Goal: Transaction & Acquisition: Purchase product/service

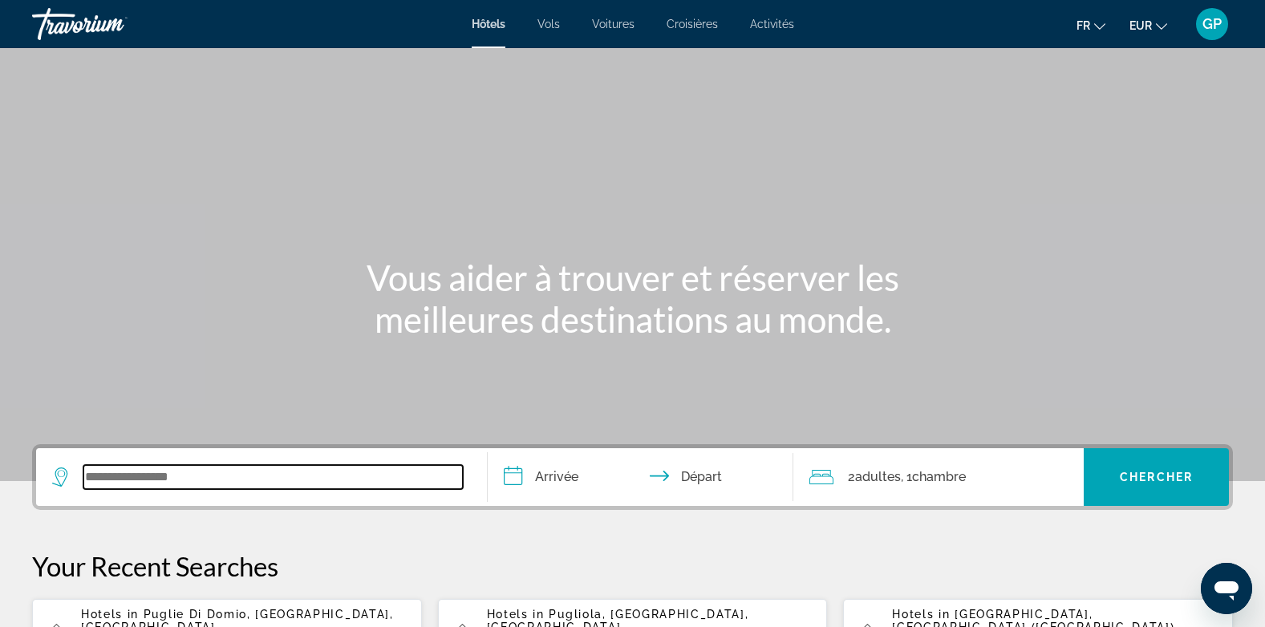
click at [163, 480] on input "Search widget" at bounding box center [272, 477] width 379 height 24
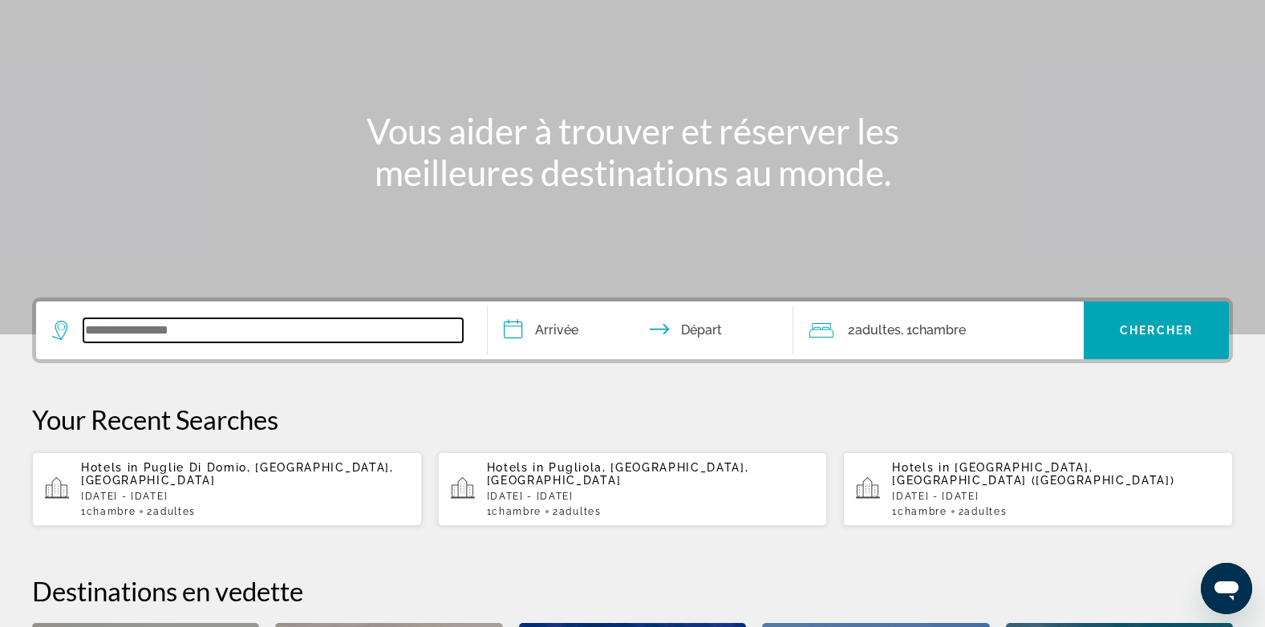
type input "*"
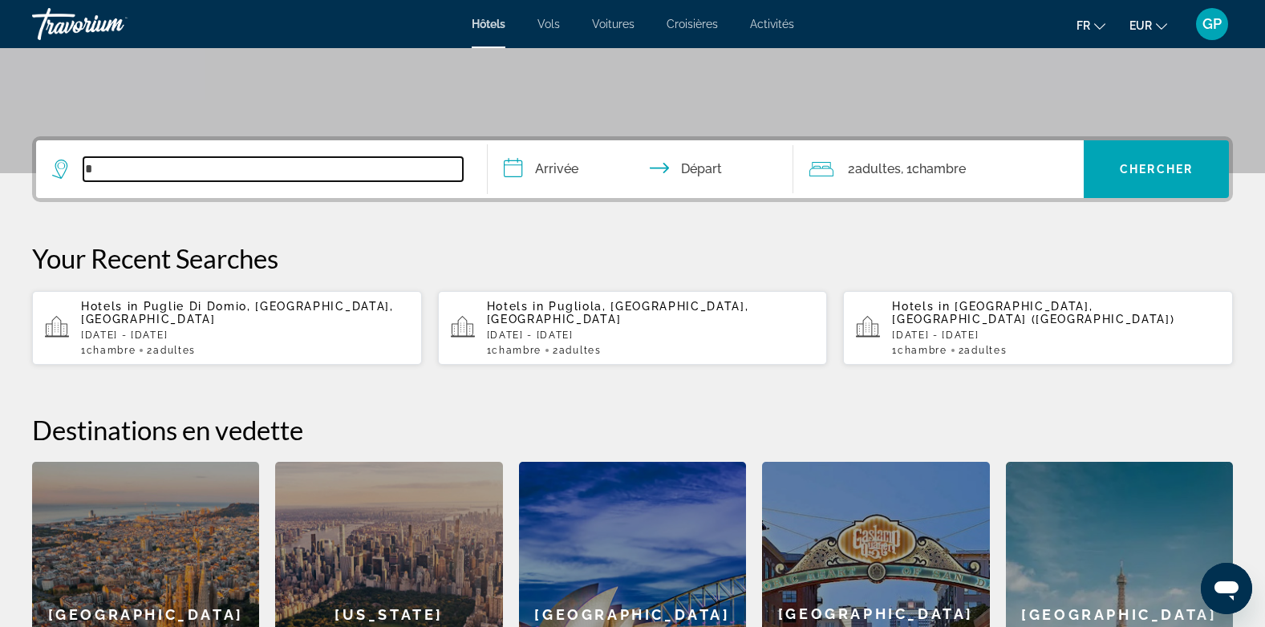
scroll to position [392, 0]
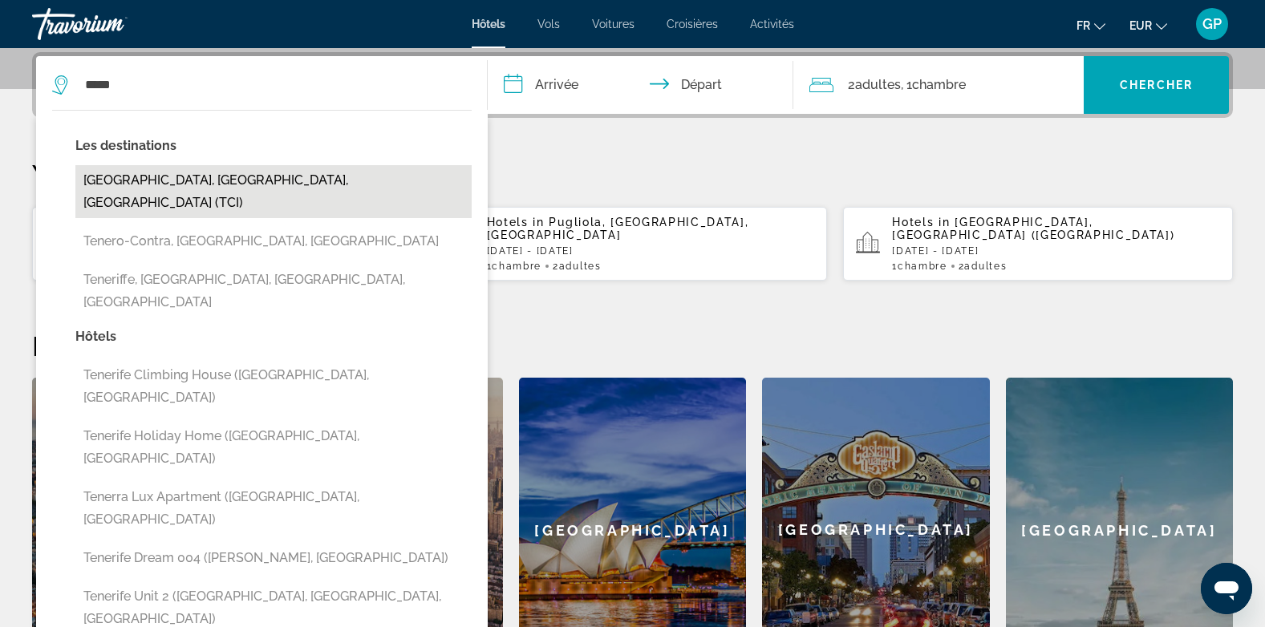
click at [205, 187] on button "Tenerife, Canary Islands, Spain (TCI)" at bounding box center [273, 191] width 396 height 53
type input "**********"
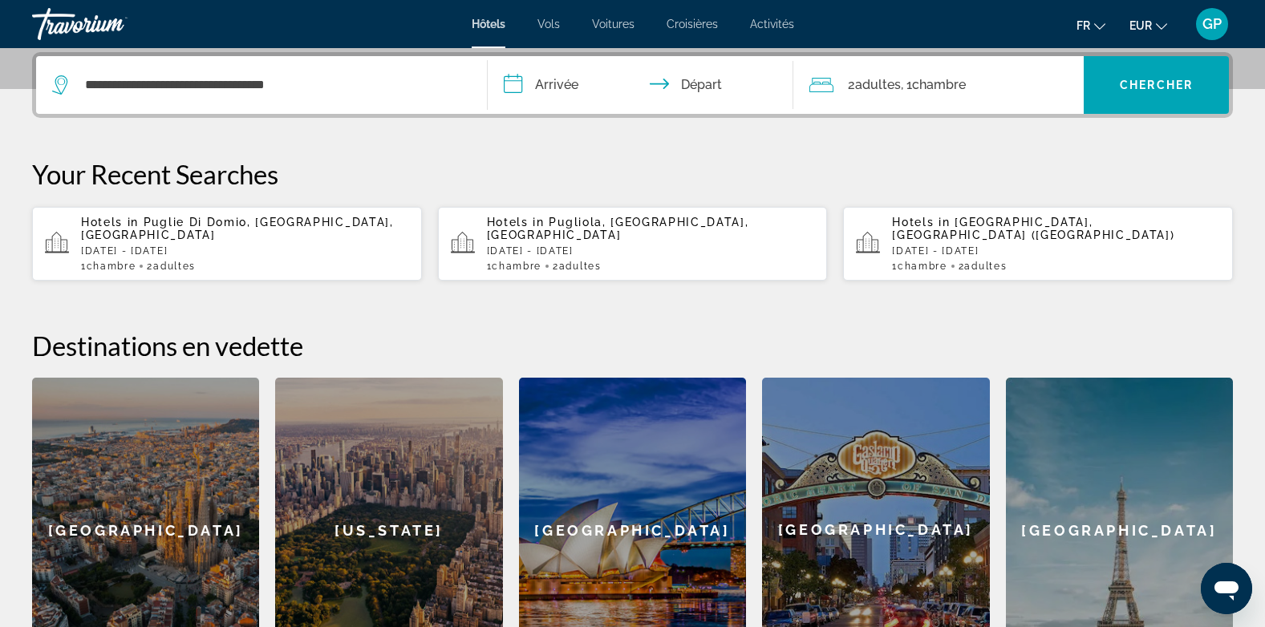
click at [550, 79] on input "**********" at bounding box center [644, 87] width 313 height 63
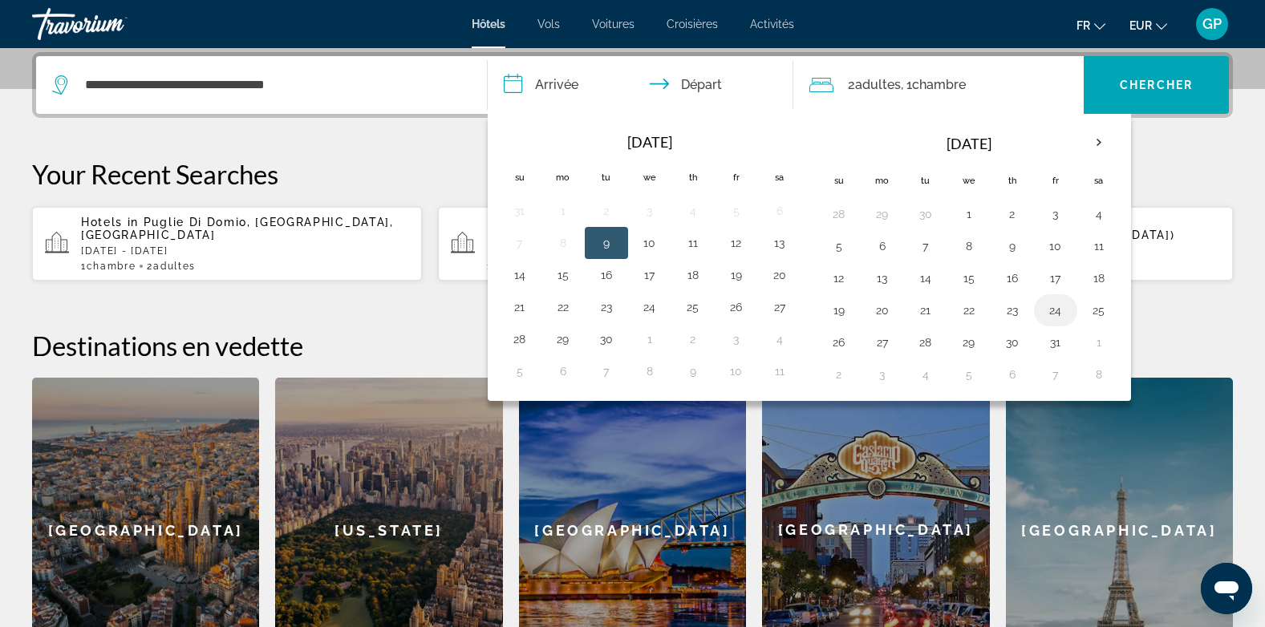
click at [1054, 313] on button "24" at bounding box center [1055, 310] width 26 height 22
click at [836, 350] on button "26" at bounding box center [839, 342] width 26 height 22
type input "**********"
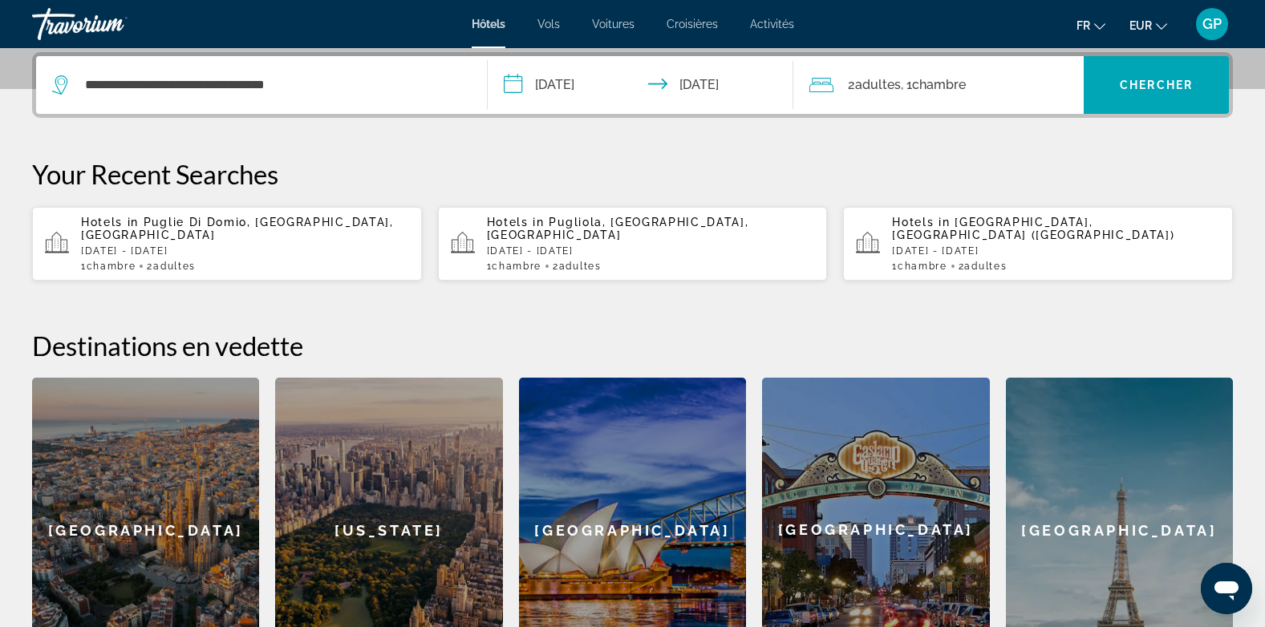
click at [882, 87] on span "Adultes" at bounding box center [878, 84] width 46 height 15
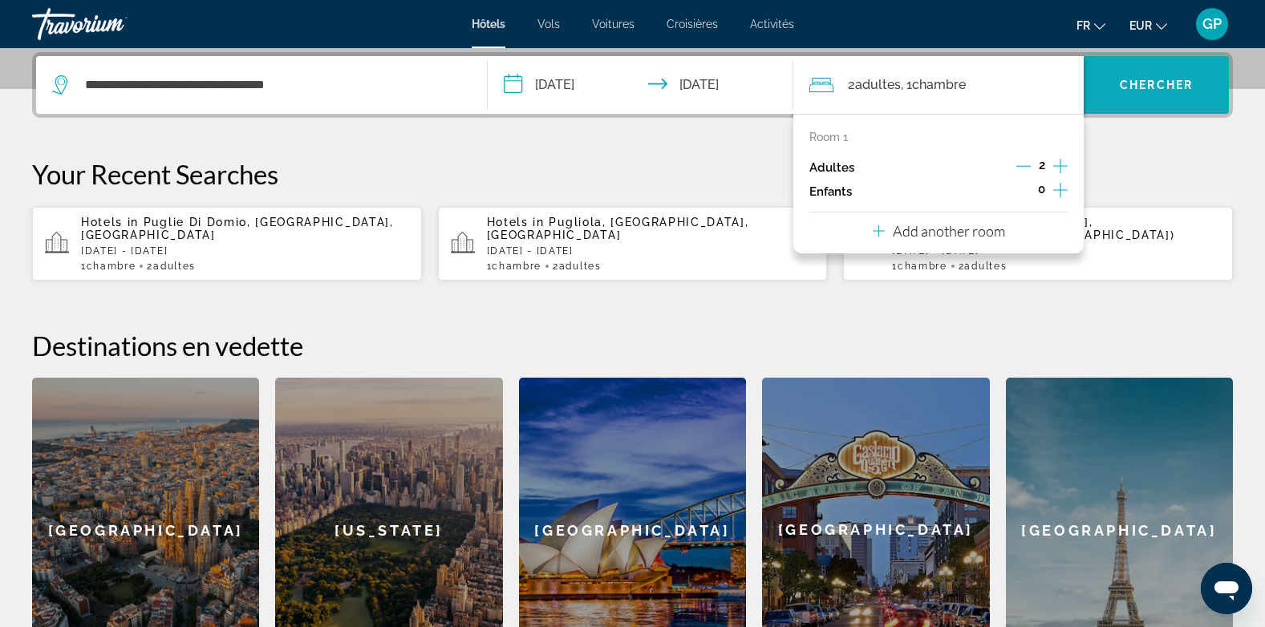
click at [1155, 83] on span "Chercher" at bounding box center [1155, 85] width 73 height 13
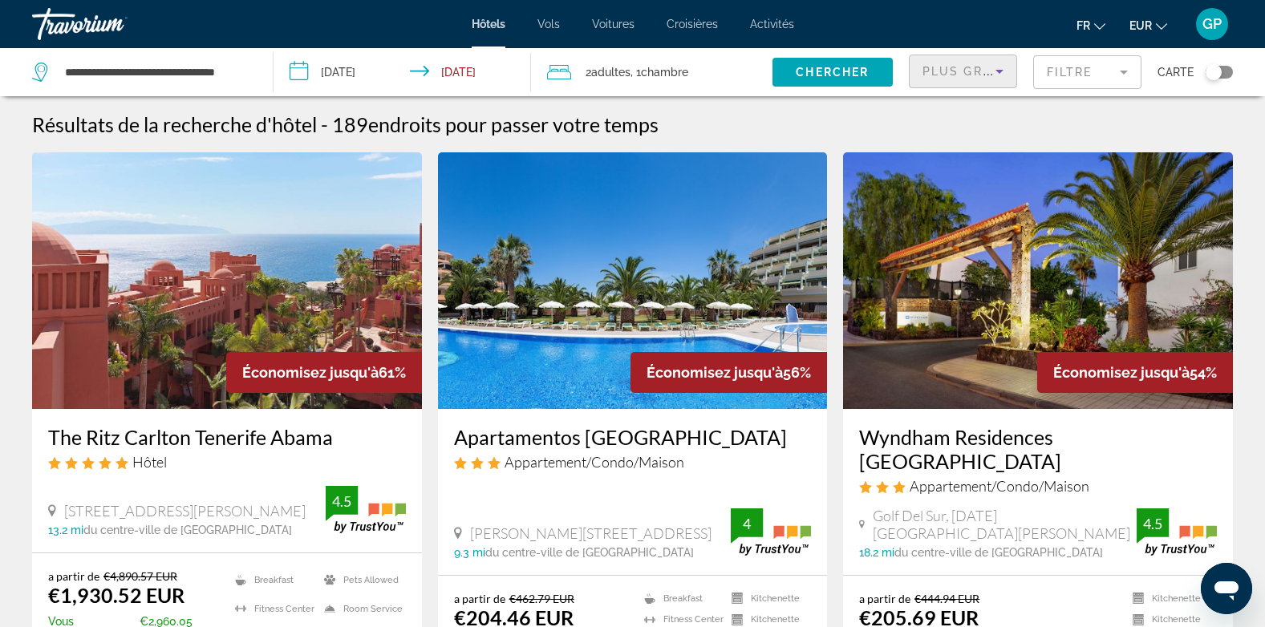
click at [976, 67] on span "Plus grandes économies" at bounding box center [1018, 71] width 192 height 13
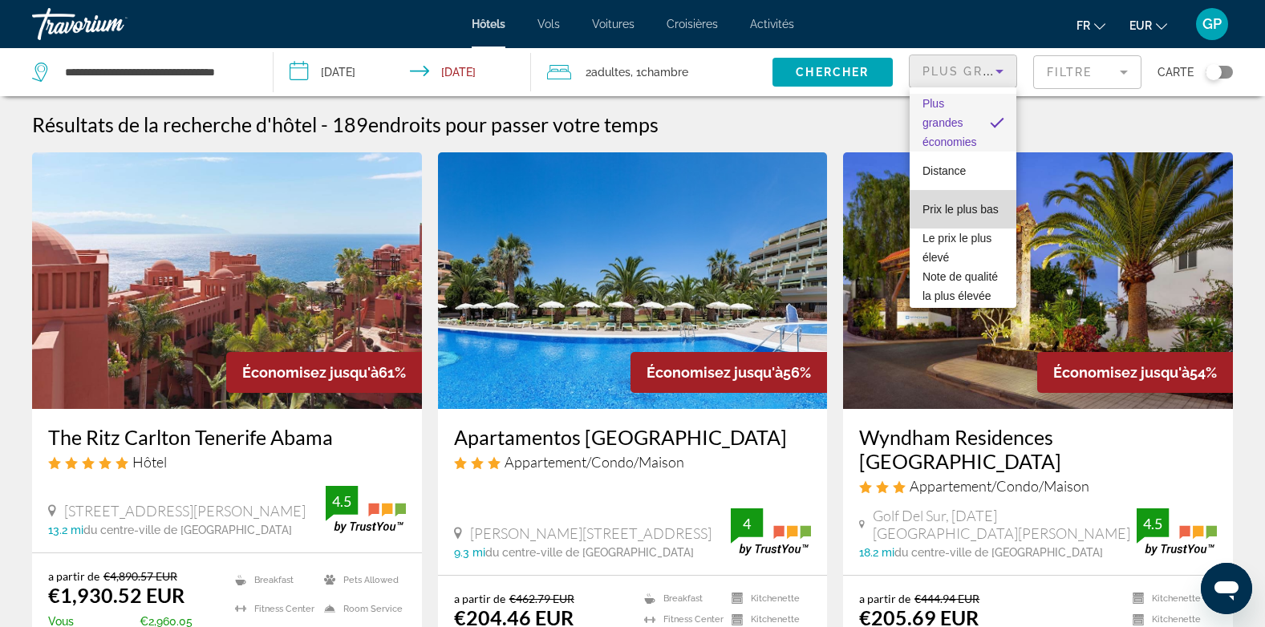
click at [968, 203] on span "Prix le plus bas" at bounding box center [960, 209] width 76 height 13
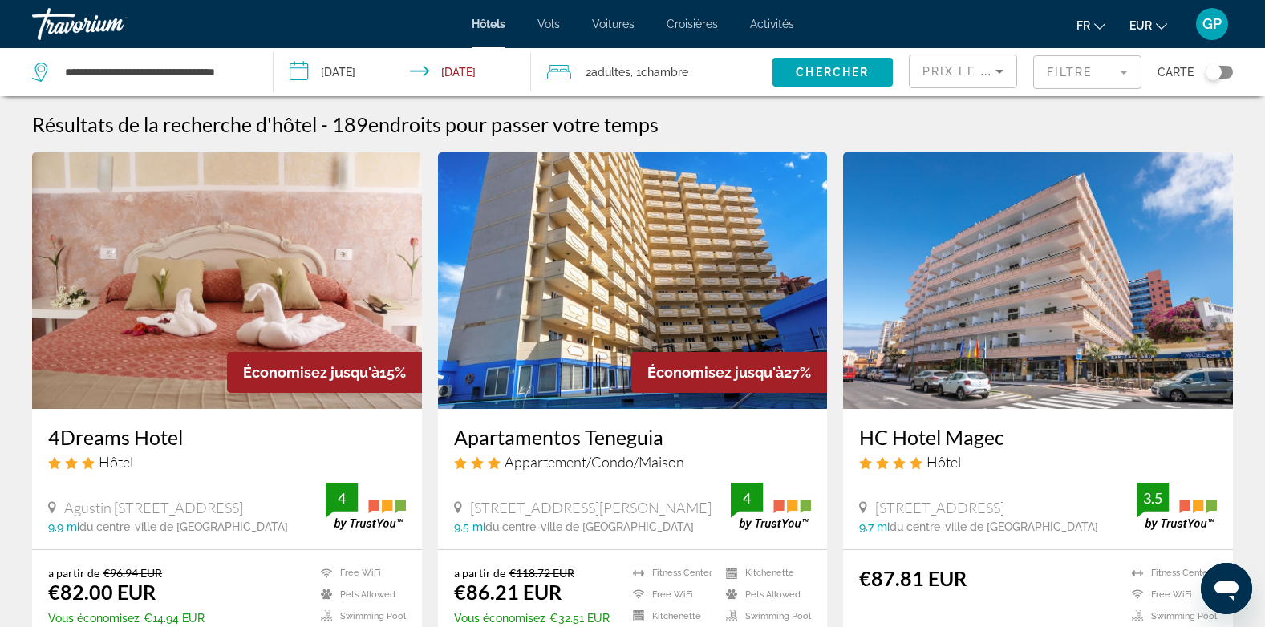
click at [1052, 344] on img "Main content" at bounding box center [1038, 280] width 390 height 257
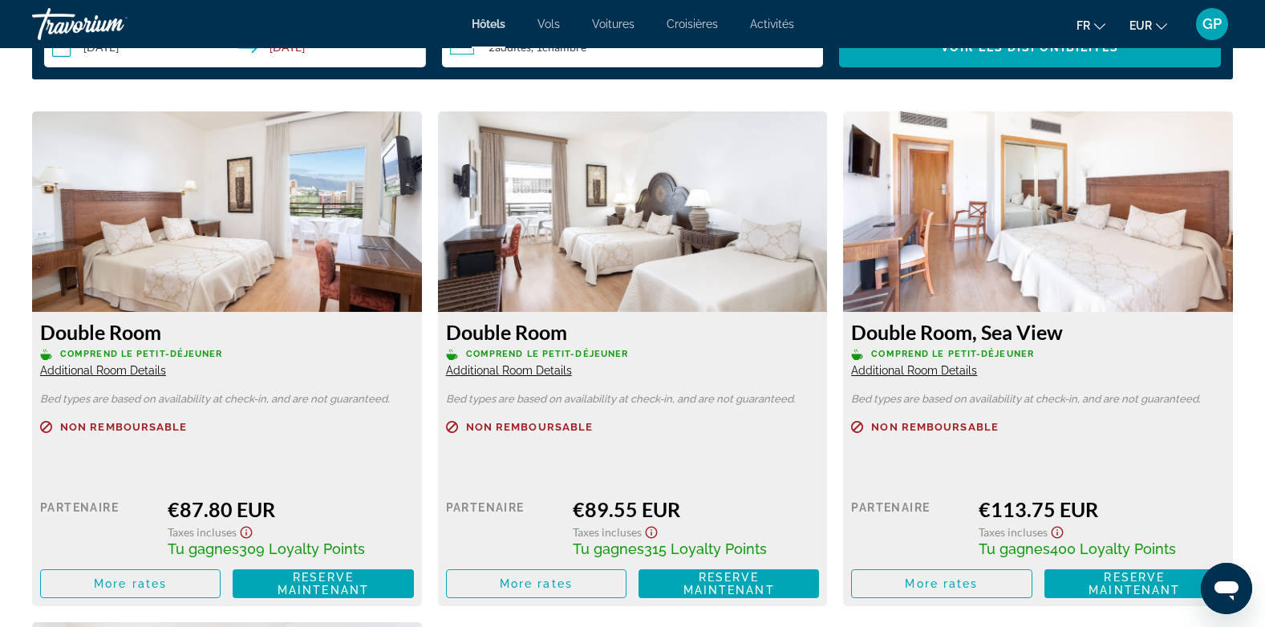
scroll to position [2165, 0]
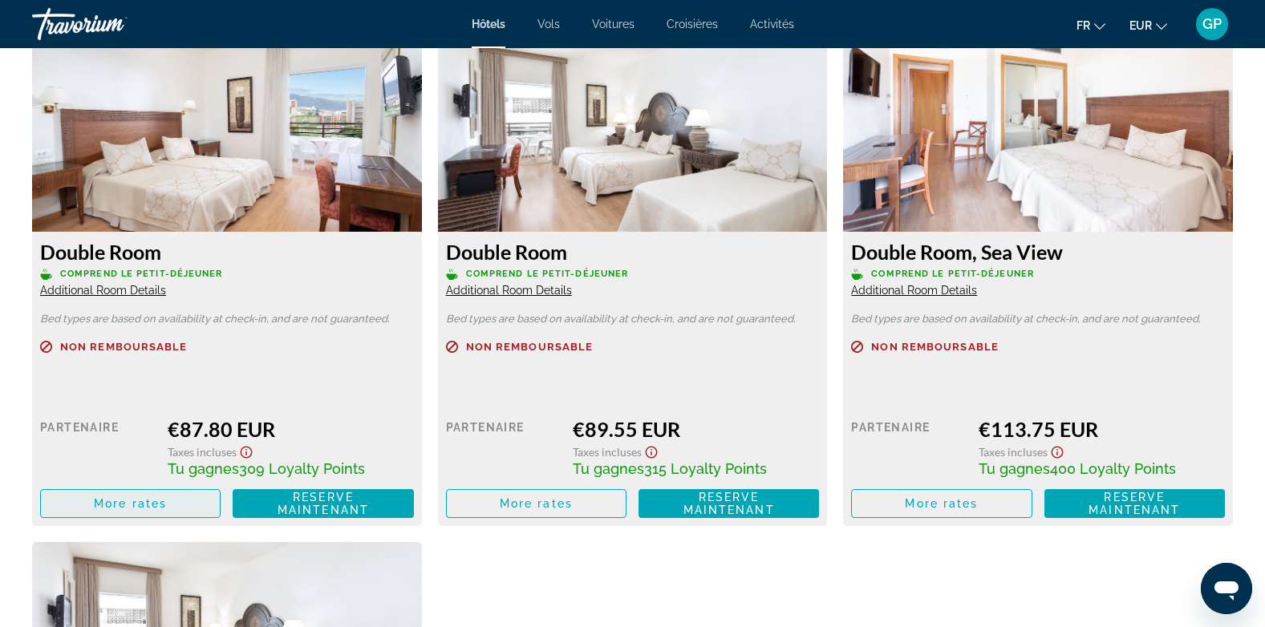
click at [149, 507] on span "More rates" at bounding box center [130, 503] width 73 height 13
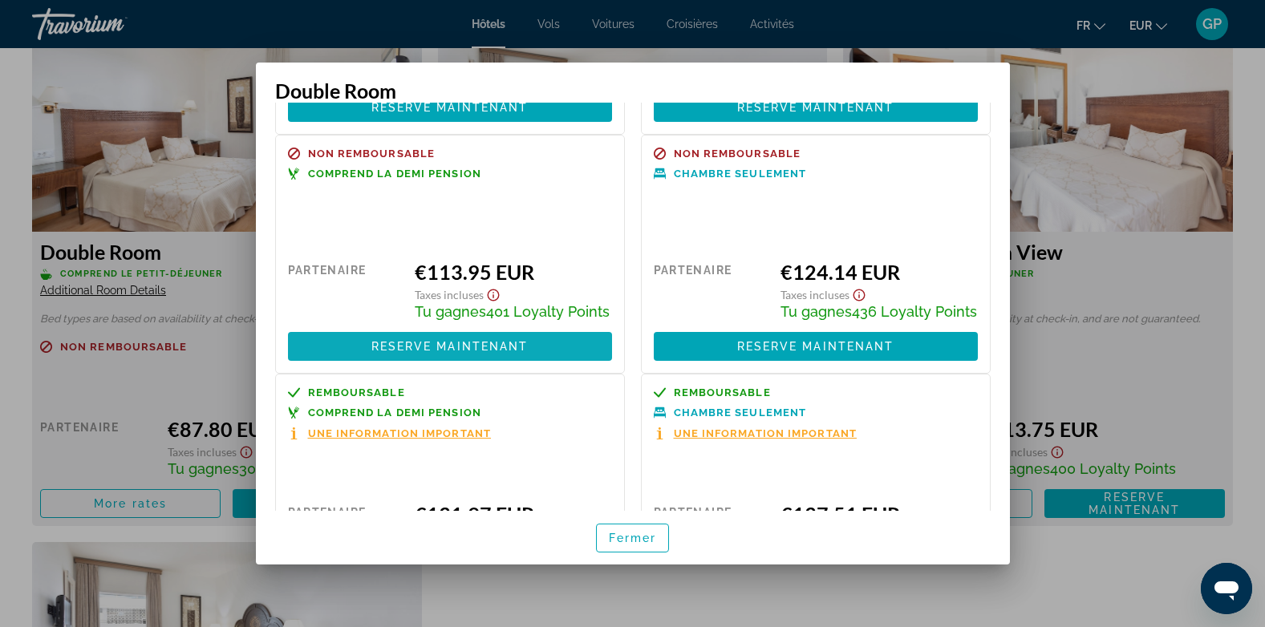
scroll to position [243, 0]
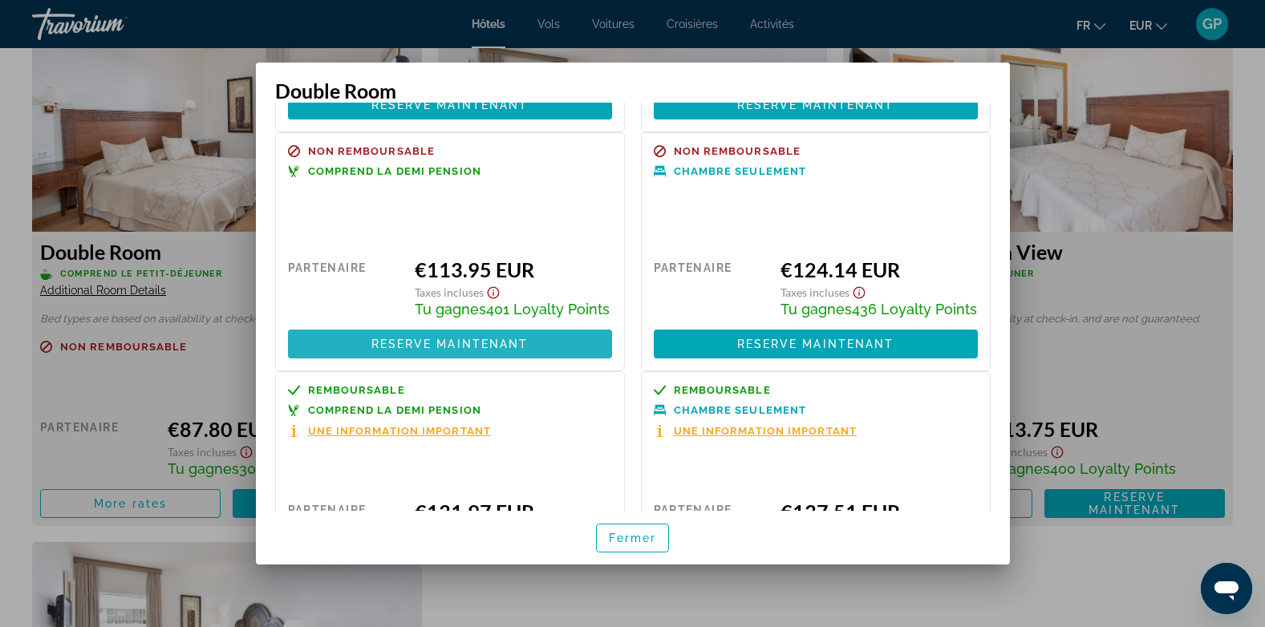
click at [450, 350] on span "Reserve maintenant" at bounding box center [449, 344] width 157 height 13
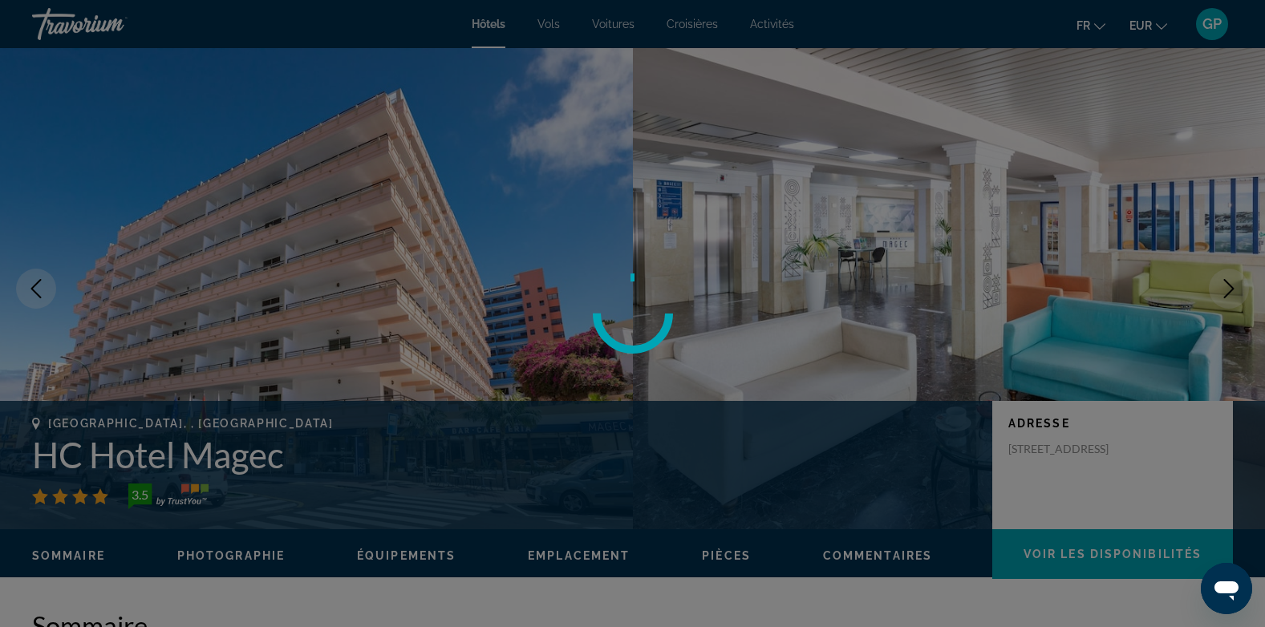
scroll to position [2165, 0]
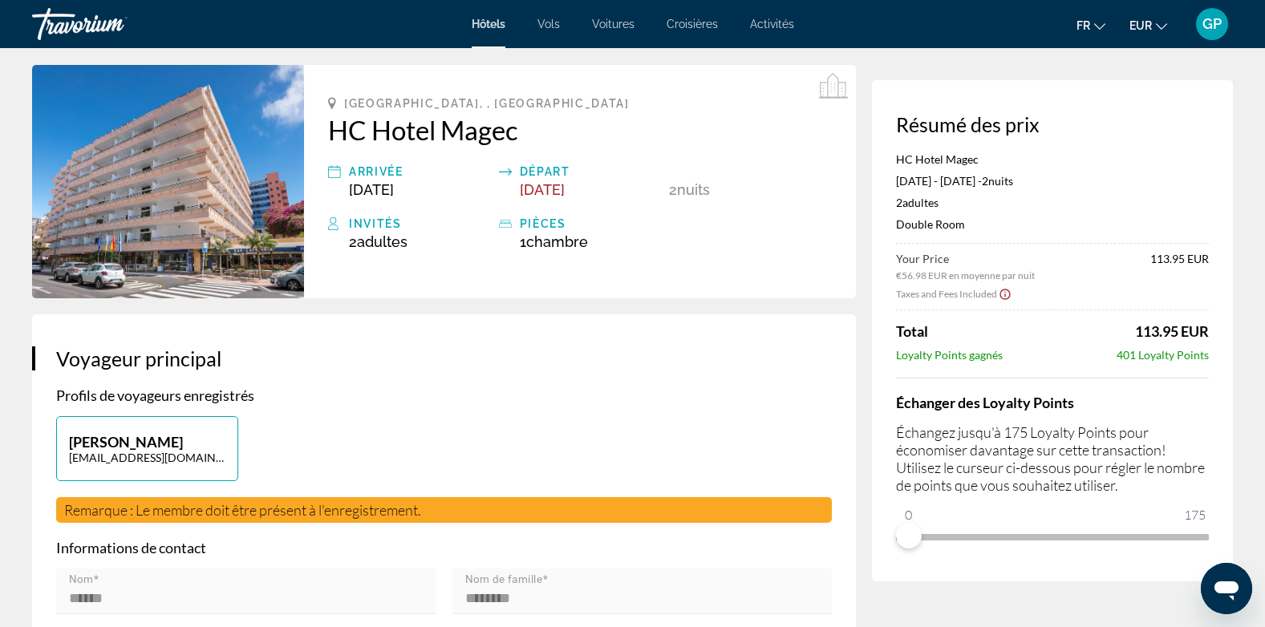
scroll to position [80, 0]
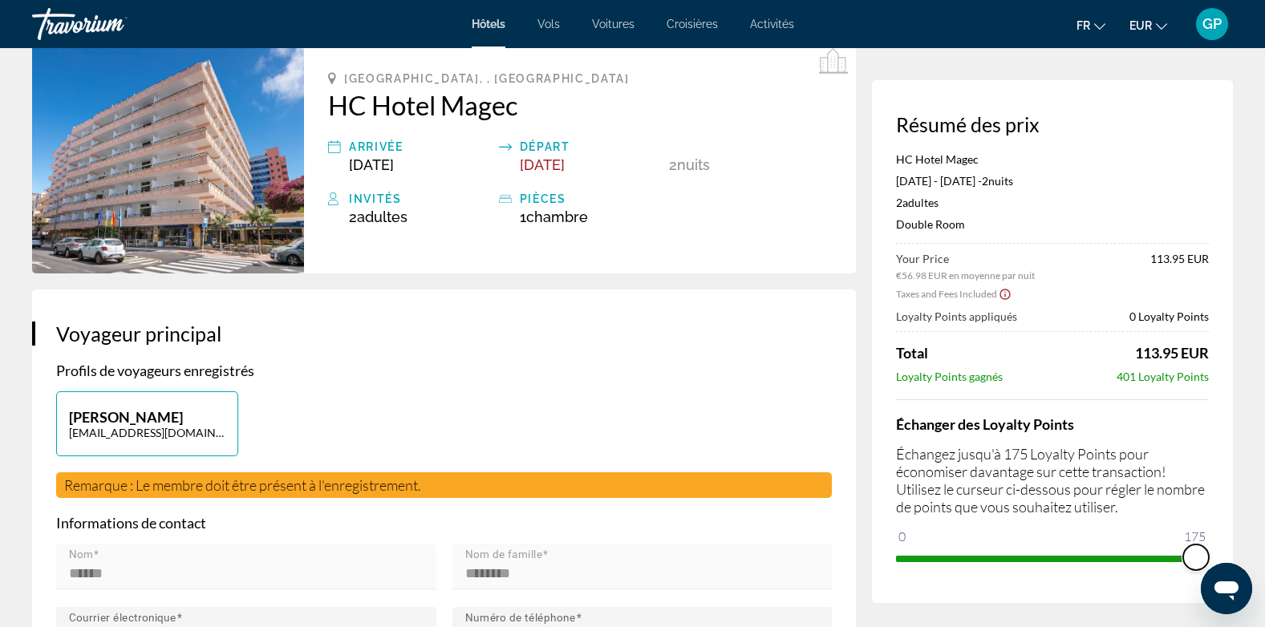
drag, startPoint x: 913, startPoint y: 540, endPoint x: 1218, endPoint y: 538, distance: 305.5
click at [1218, 538] on div "Résumé des prix HC Hotel Magec Oct 24, 2025 - Oct 26, 2025 - 2 nuit nuits 2 Adu…" at bounding box center [1052, 341] width 361 height 523
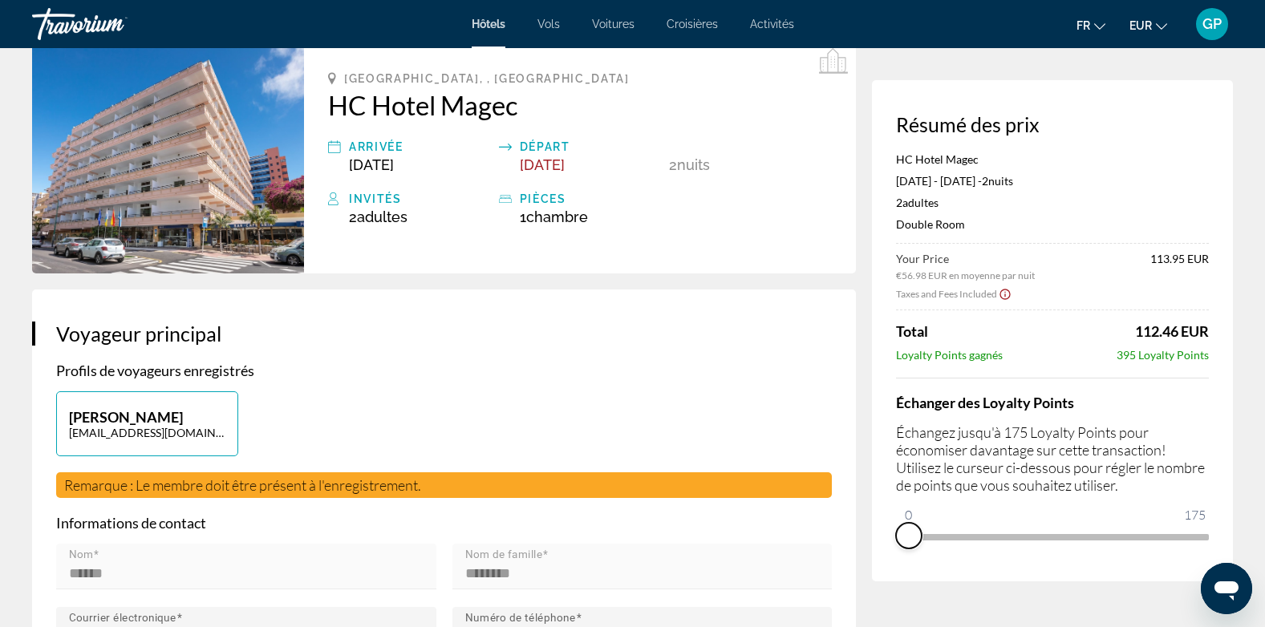
drag, startPoint x: 1196, startPoint y: 555, endPoint x: 878, endPoint y: 556, distance: 318.3
click at [878, 556] on div "Résumé des prix HC Hotel Magec Oct 24, 2025 - Oct 26, 2025 - 2 nuit nuits 2 Adu…" at bounding box center [1052, 330] width 361 height 501
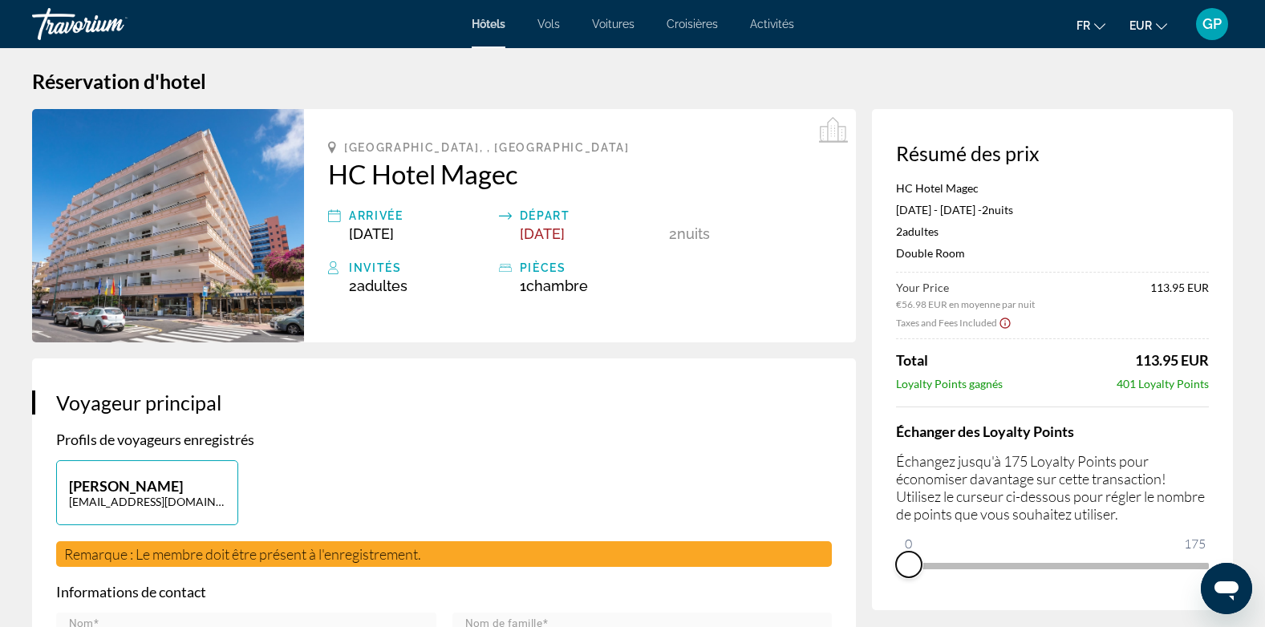
scroll to position [0, 0]
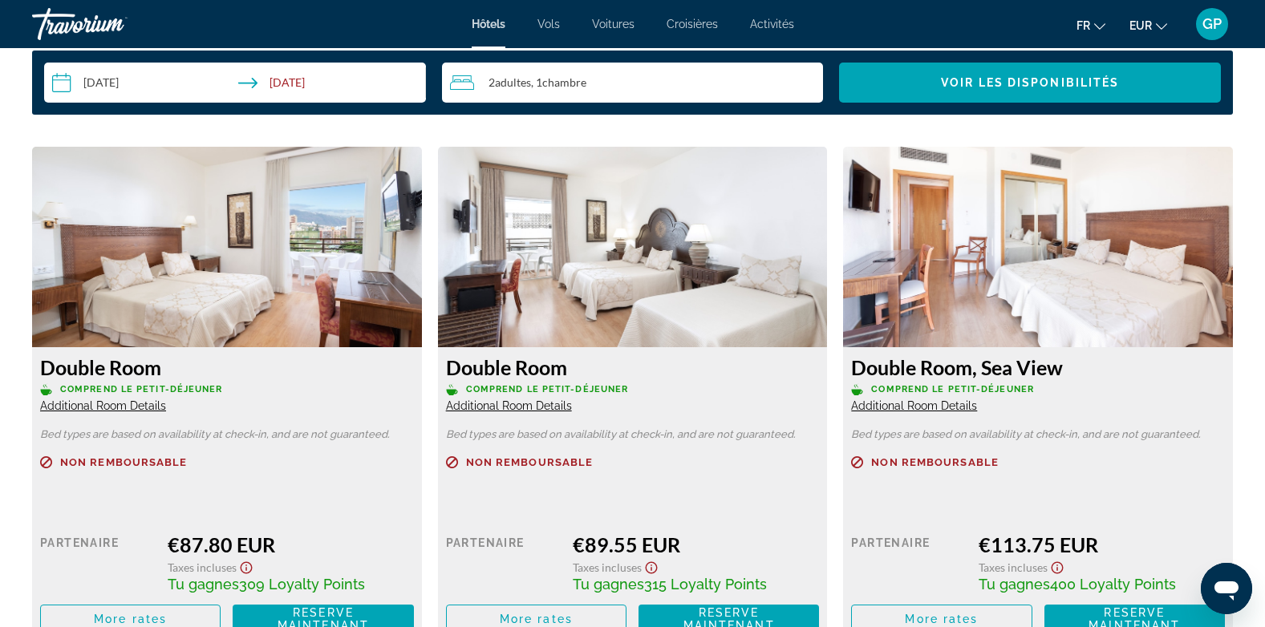
scroll to position [2085, 0]
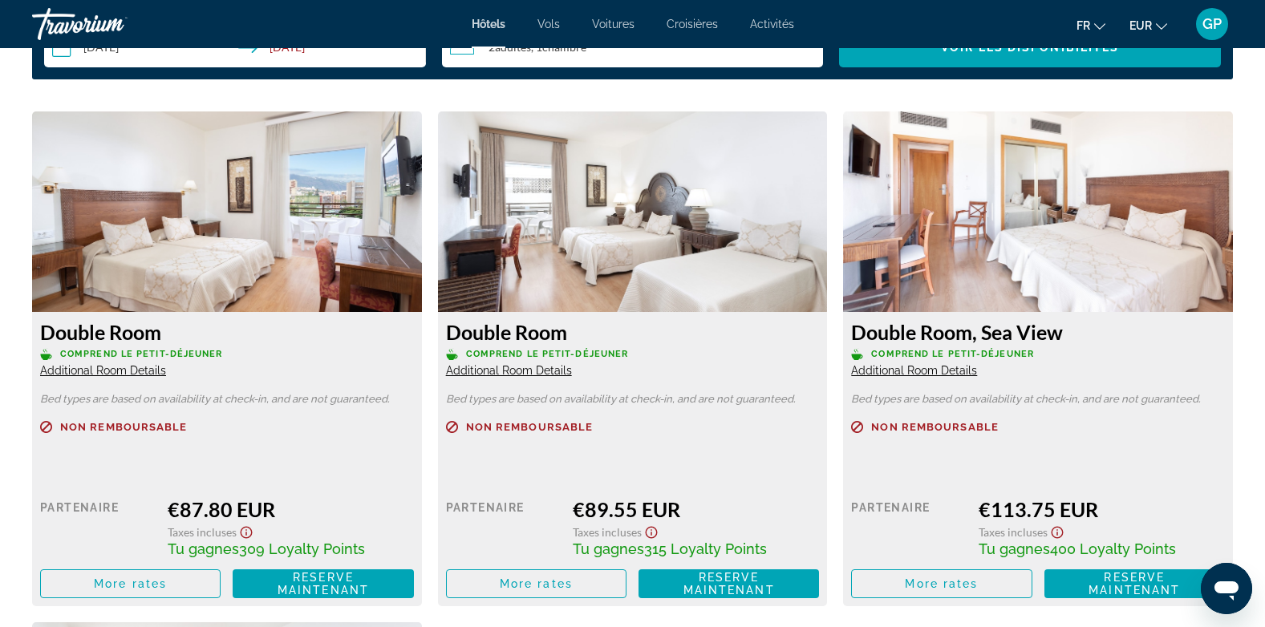
click at [138, 373] on span "Additional Room Details" at bounding box center [103, 370] width 126 height 13
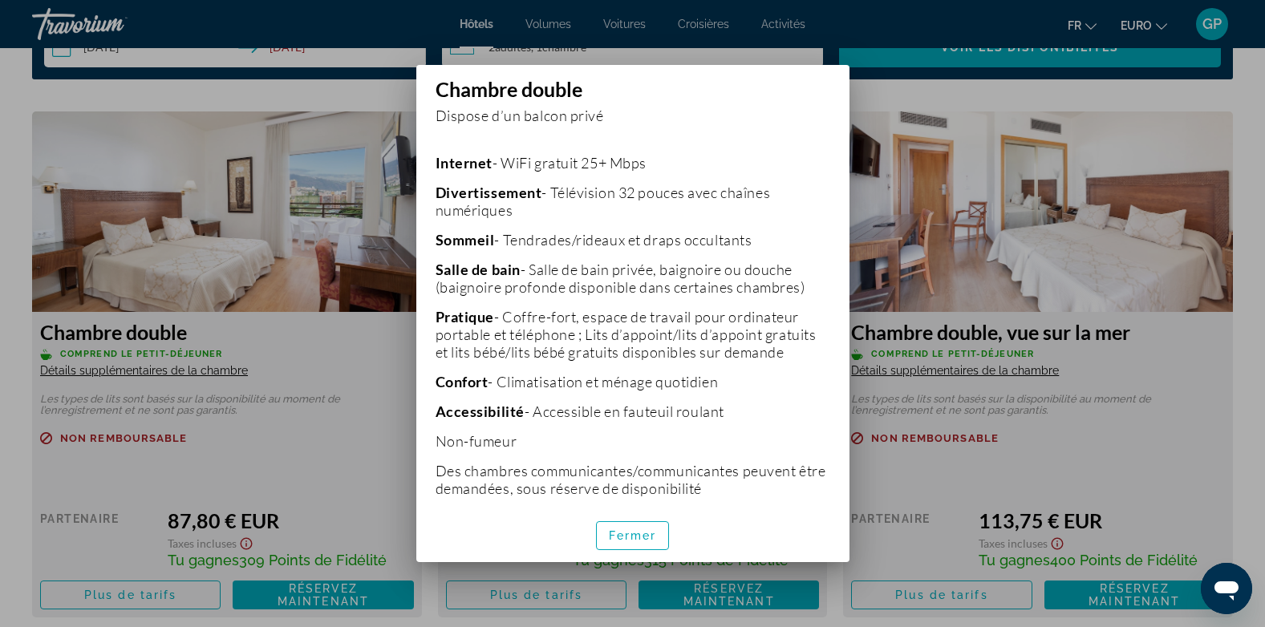
scroll to position [376, 0]
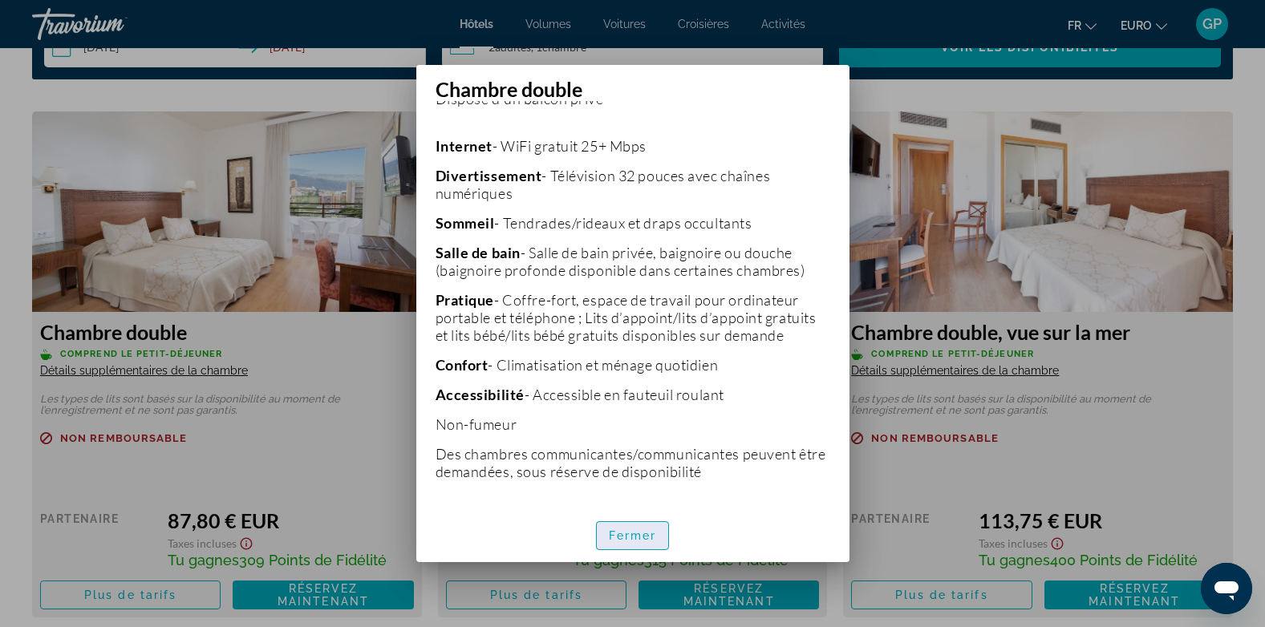
click at [621, 532] on span "Fermer" at bounding box center [633, 535] width 48 height 13
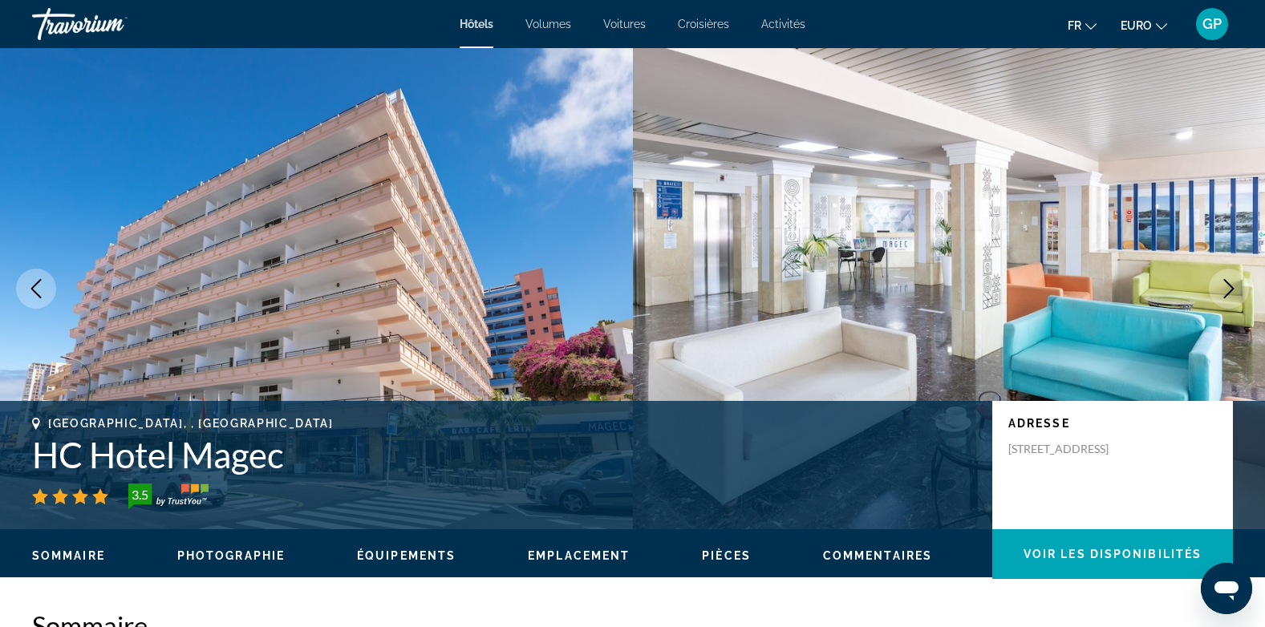
scroll to position [2085, 0]
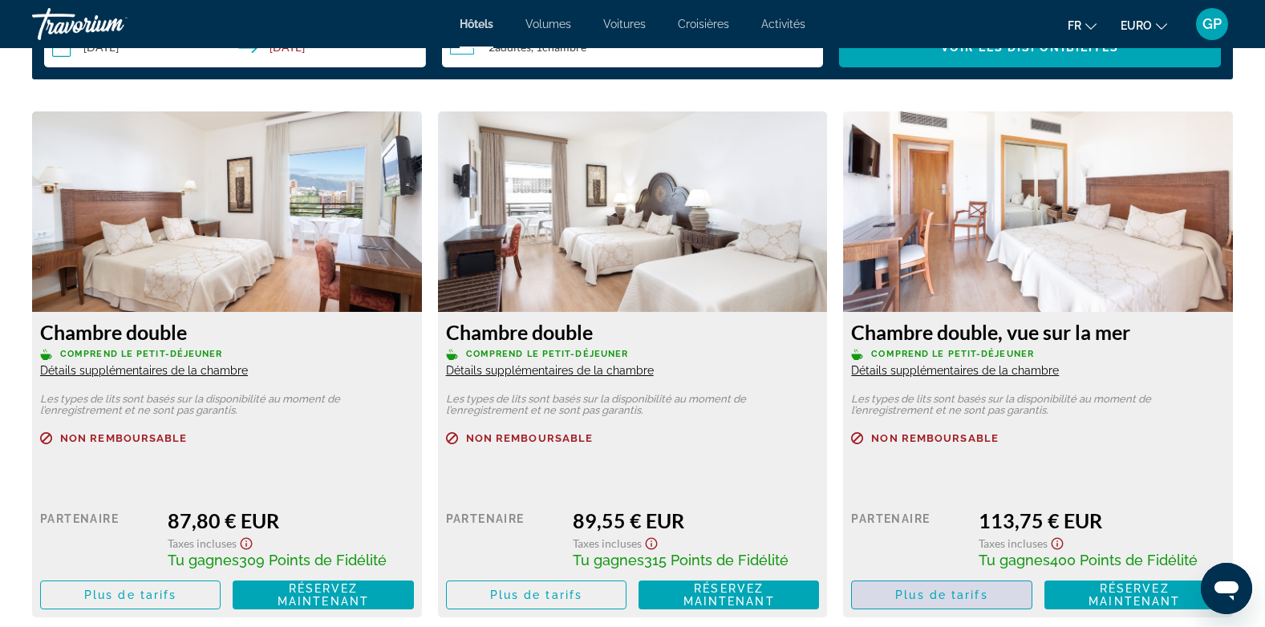
click at [932, 589] on span "Plus de tarifs" at bounding box center [941, 595] width 92 height 13
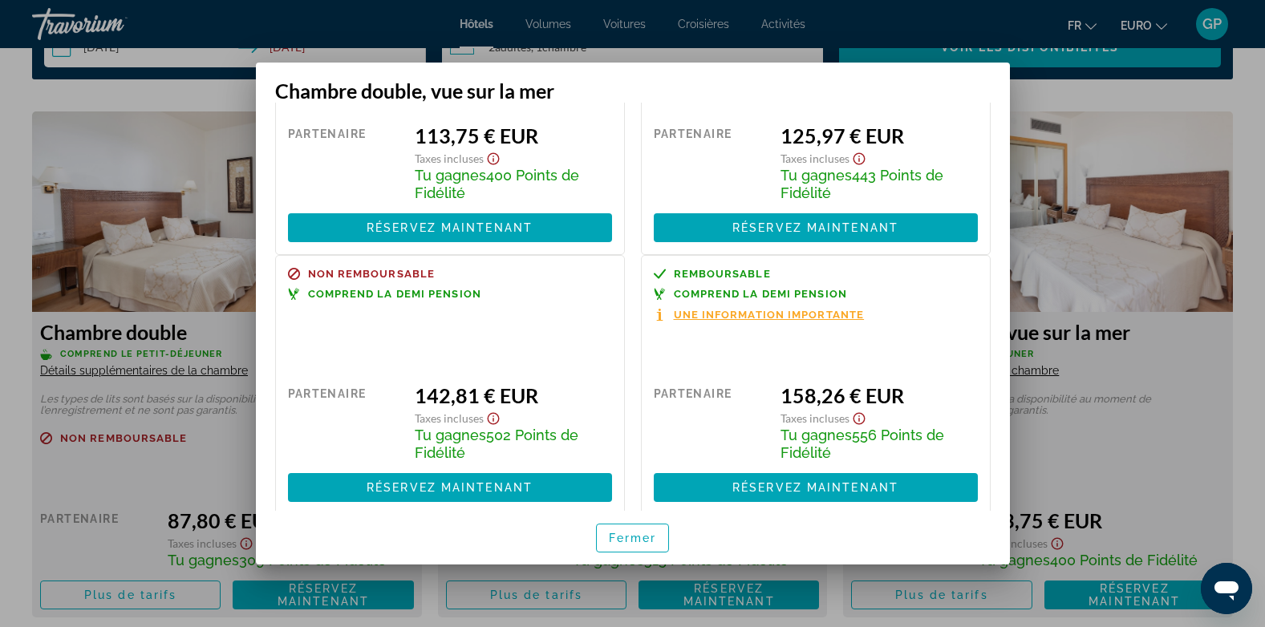
scroll to position [160, 0]
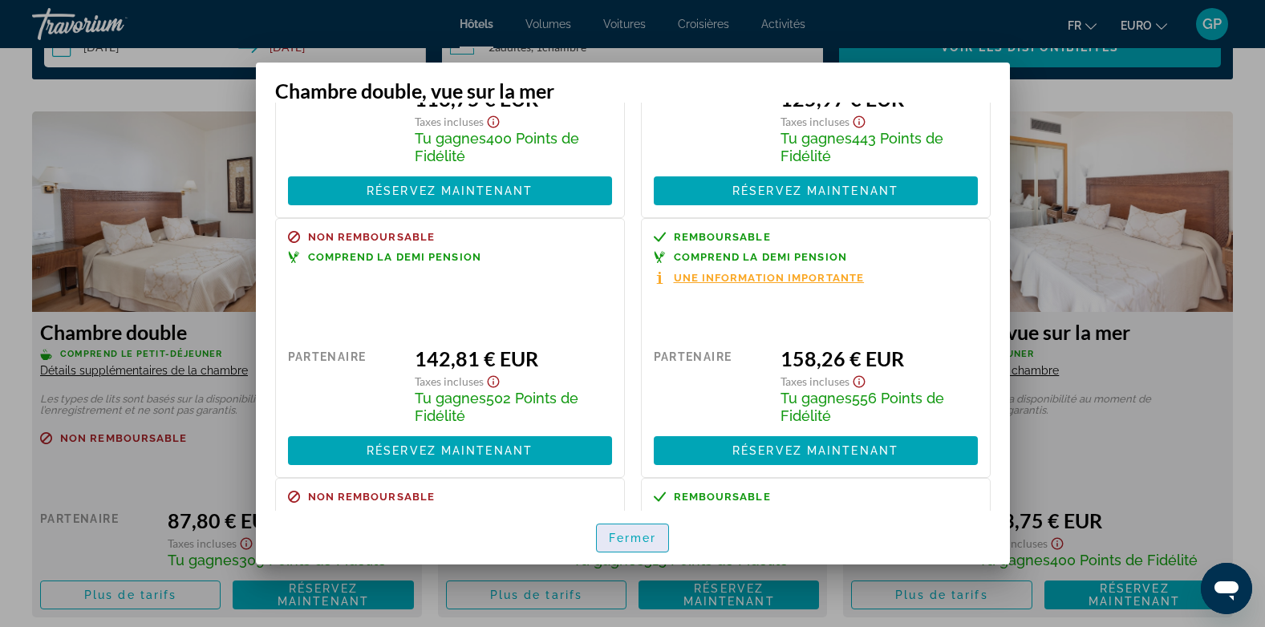
click at [646, 540] on span "Fermer" at bounding box center [633, 538] width 48 height 13
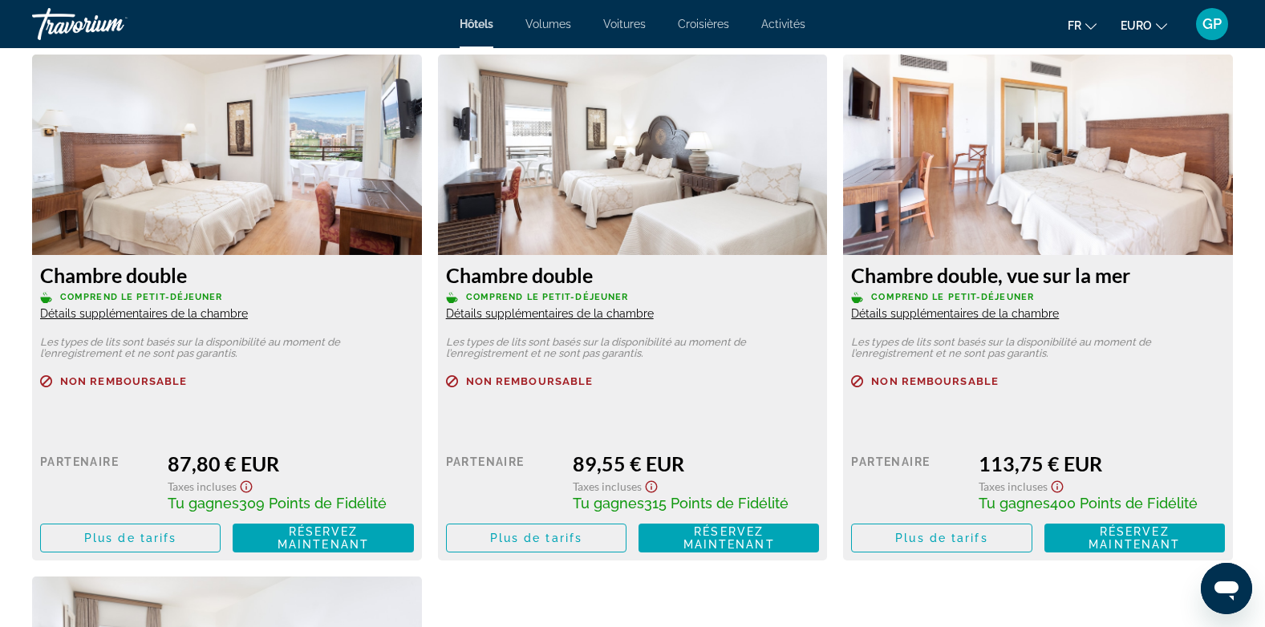
scroll to position [2165, 0]
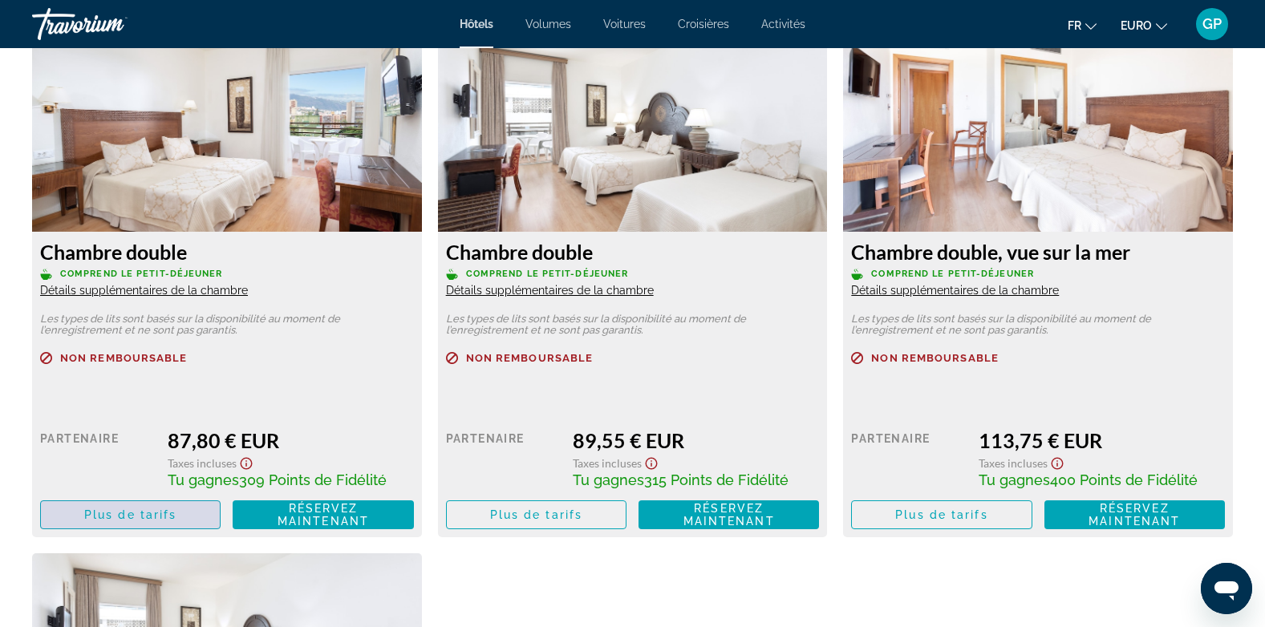
click at [137, 519] on span "Plus de tarifs" at bounding box center [130, 514] width 92 height 13
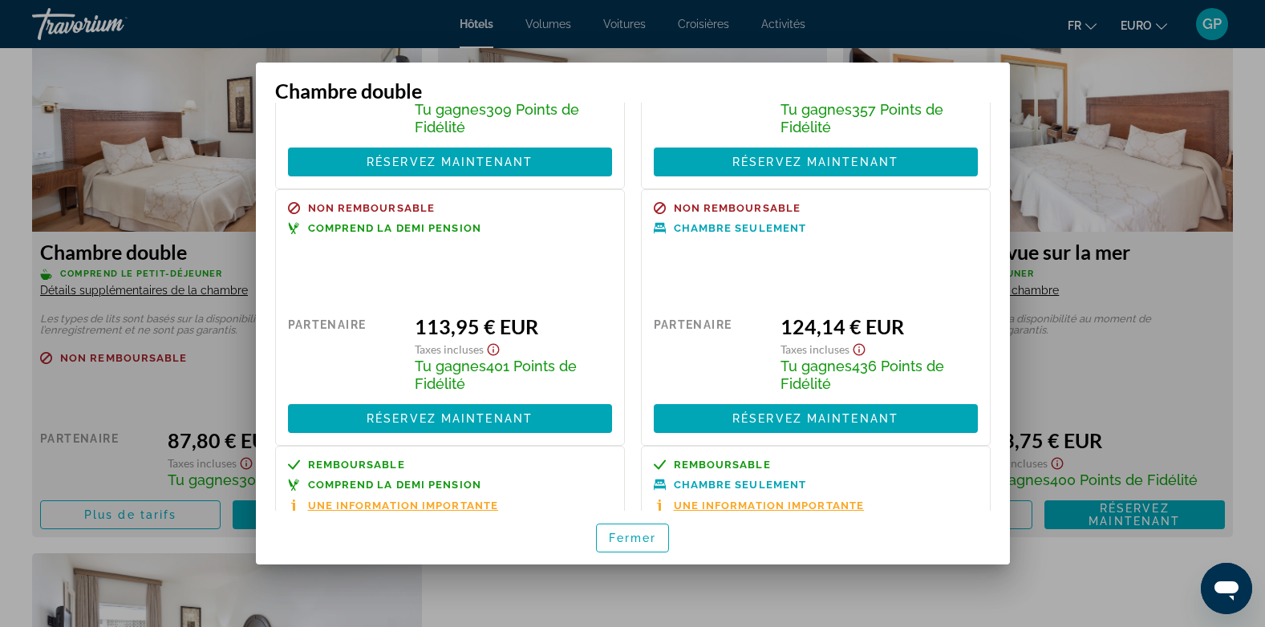
scroll to position [241, 0]
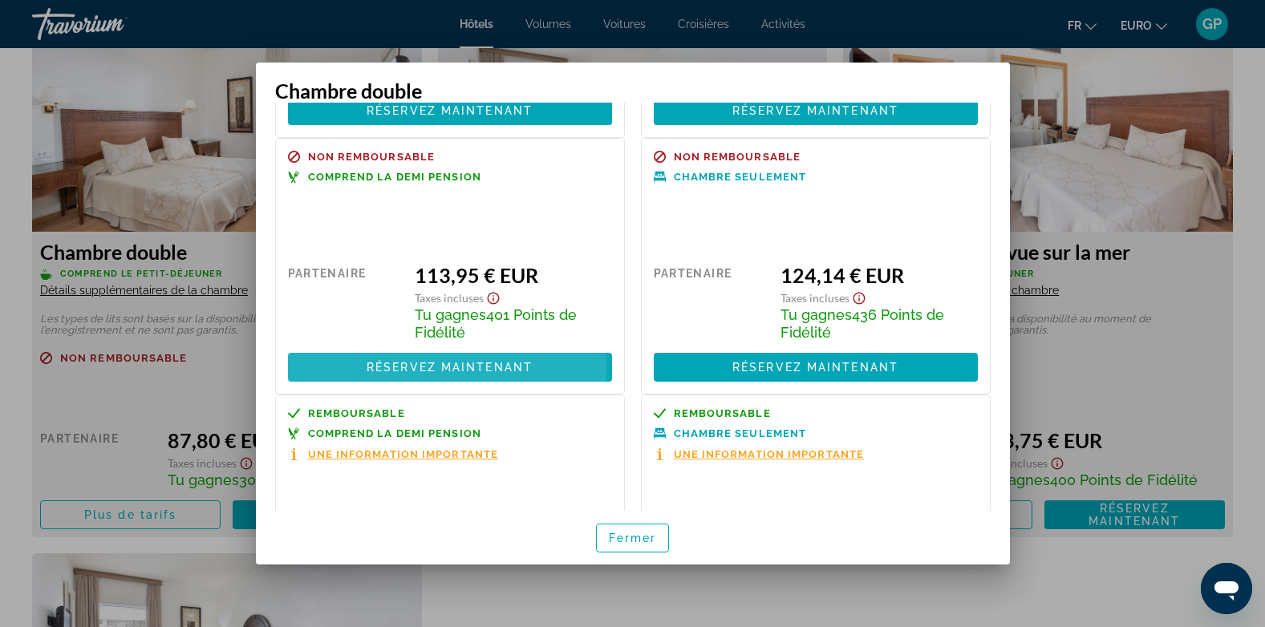
click at [427, 366] on span "Réservez maintenant" at bounding box center [449, 367] width 166 height 13
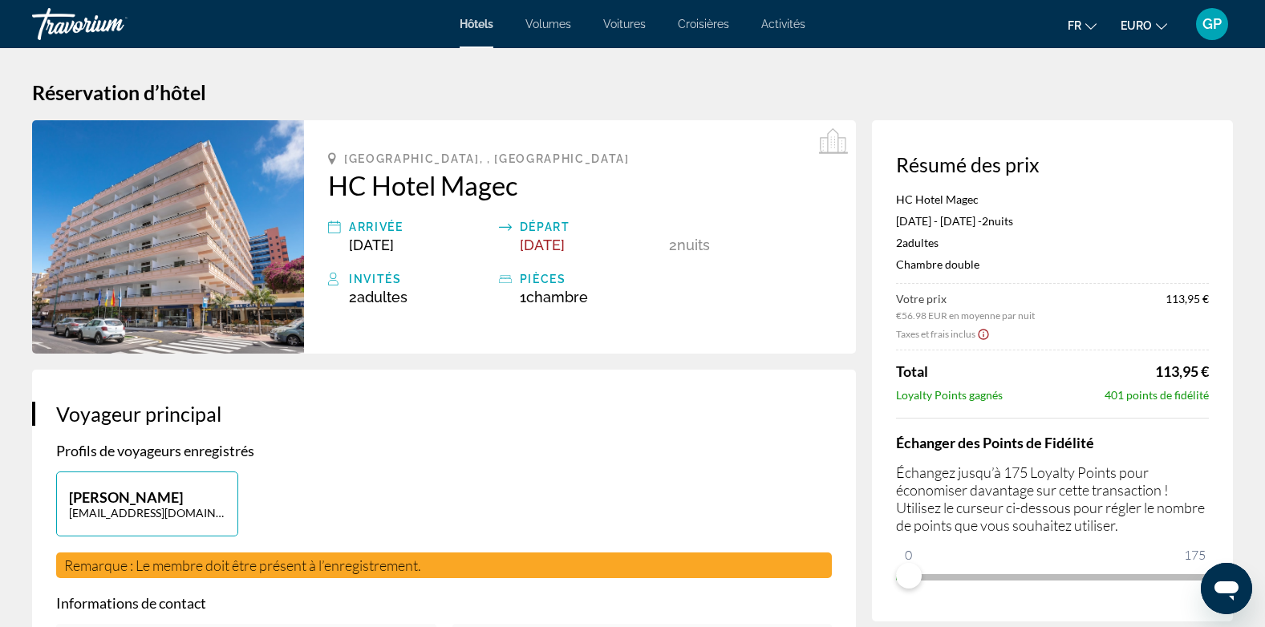
click at [1211, 29] on span "GP" at bounding box center [1211, 24] width 19 height 16
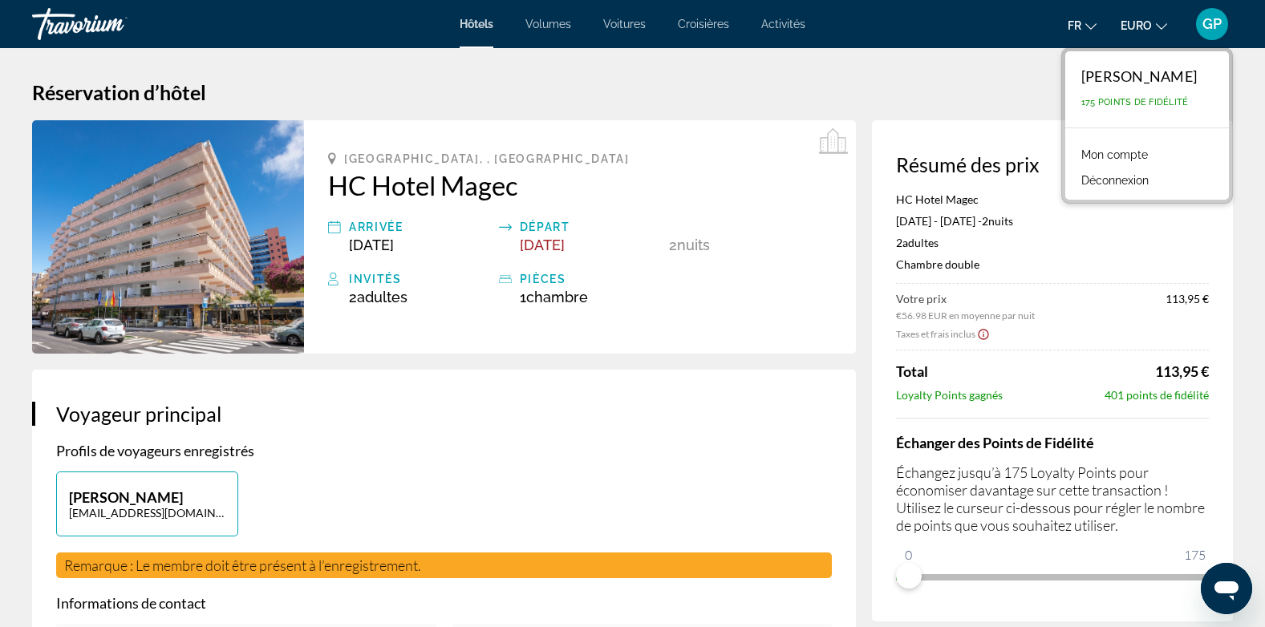
click at [1211, 29] on span "GP" at bounding box center [1211, 24] width 19 height 16
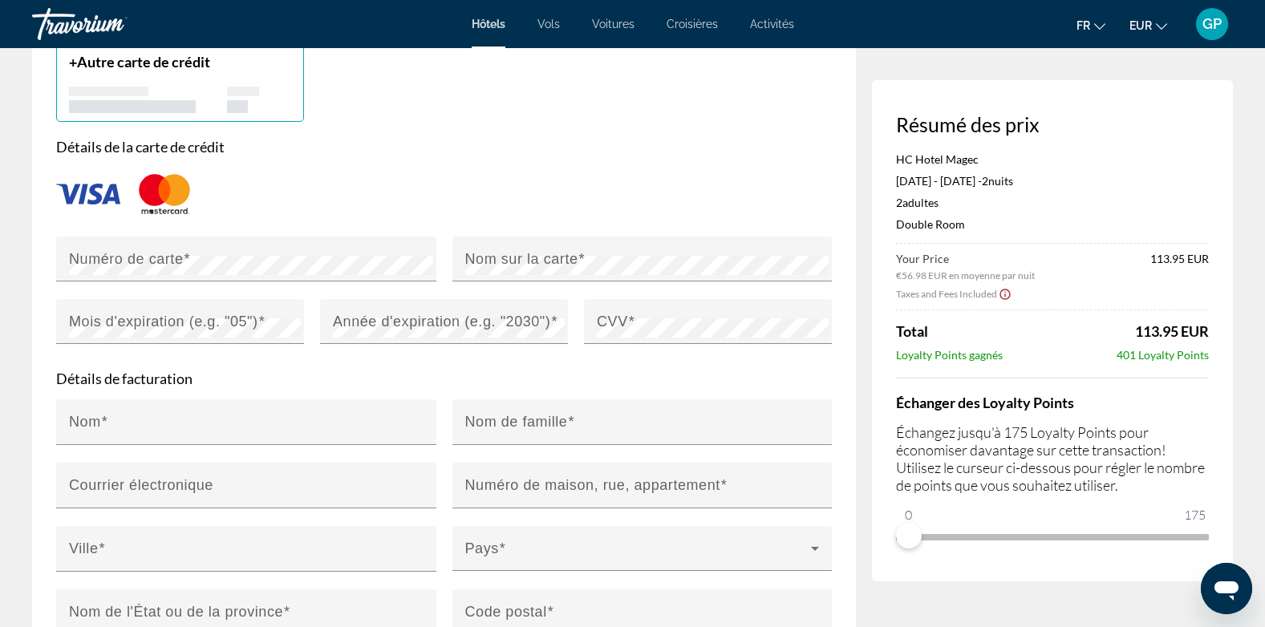
scroll to position [1363, 0]
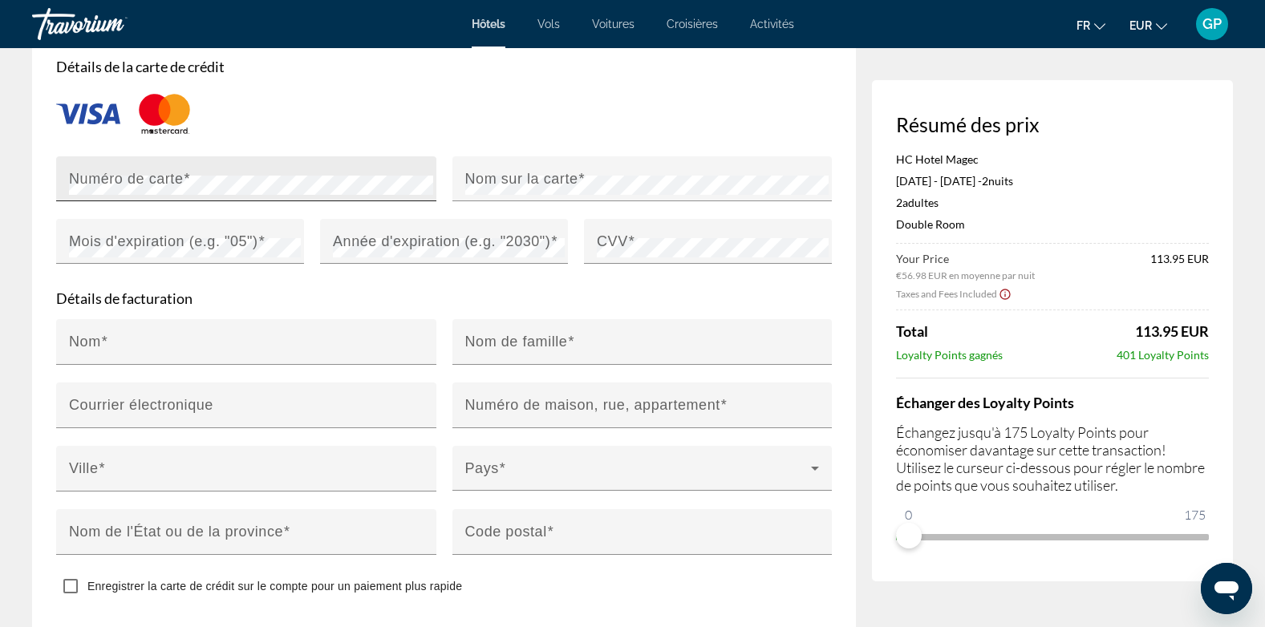
click at [140, 174] on mat-label "Numéro de carte" at bounding box center [126, 178] width 115 height 16
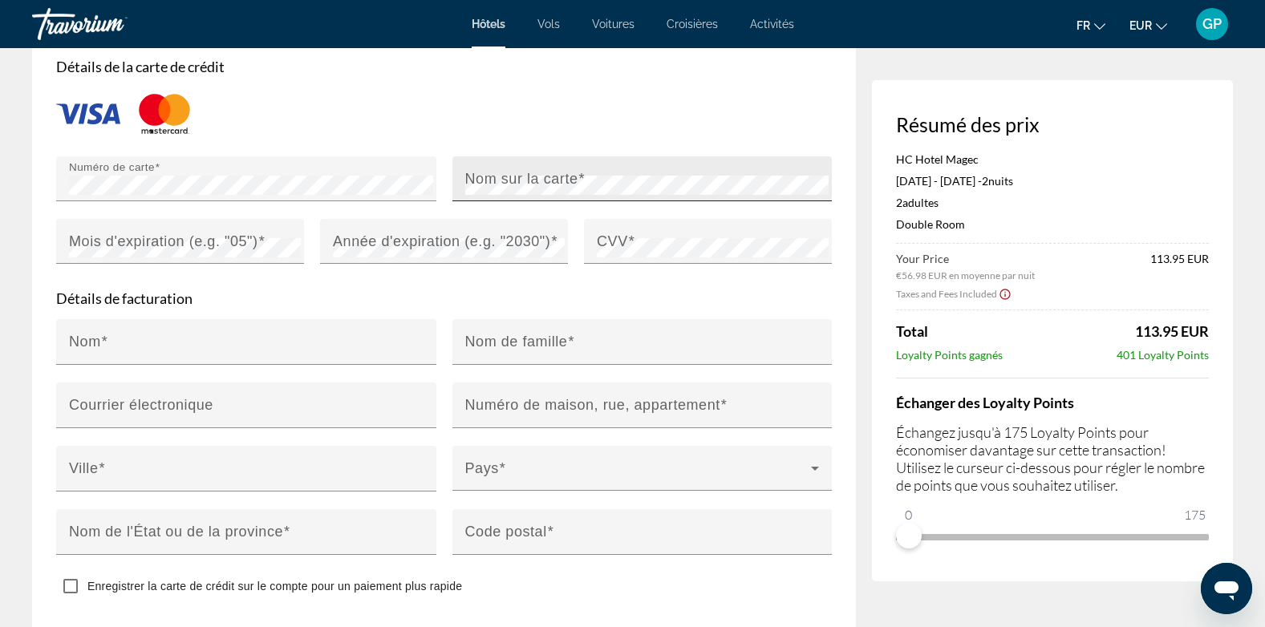
click at [553, 173] on mat-label "Nom sur la carte" at bounding box center [521, 178] width 113 height 16
click at [222, 240] on mat-label "Mois d'expiration (e.g. "05")" at bounding box center [163, 241] width 189 height 16
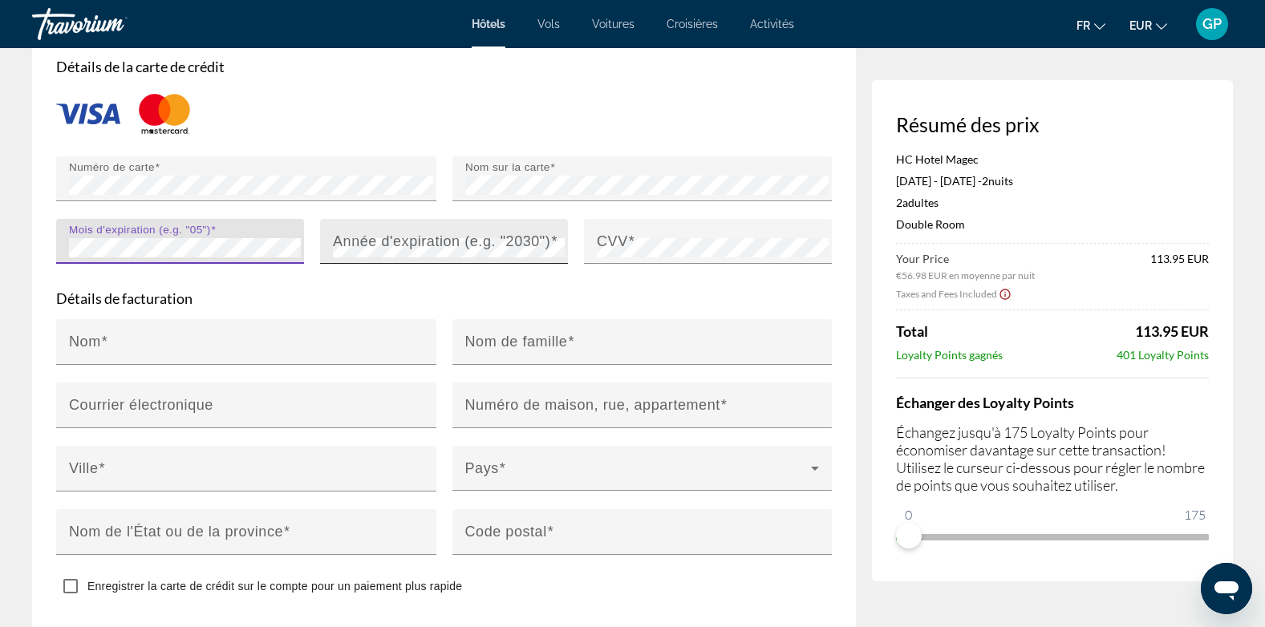
click at [402, 234] on mat-label "Année d'expiration (e.g. "2030")" at bounding box center [441, 241] width 217 height 16
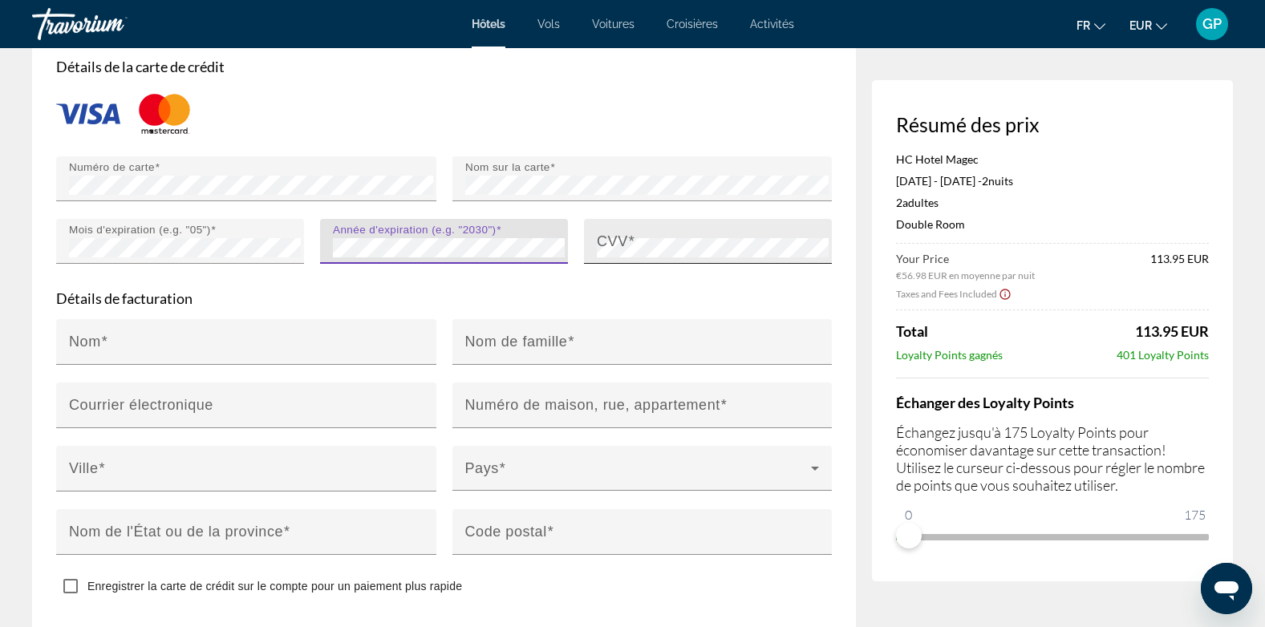
click at [613, 233] on mat-label "CVV" at bounding box center [612, 241] width 31 height 16
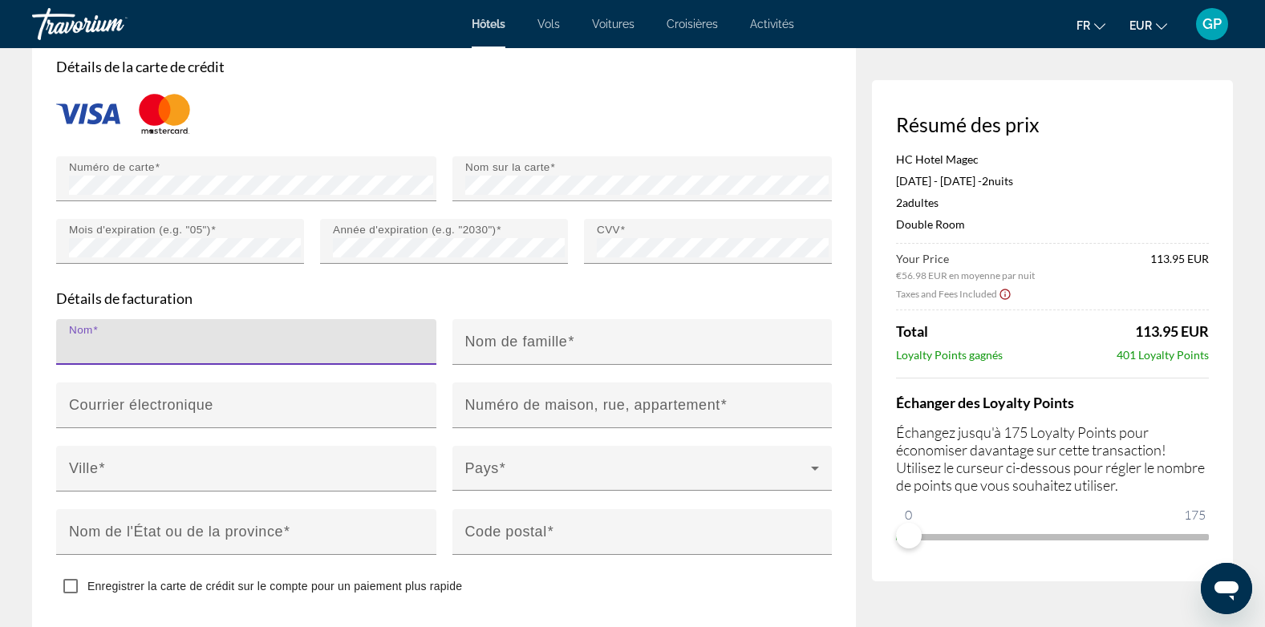
click at [245, 341] on input "Nom" at bounding box center [251, 348] width 364 height 19
click at [273, 339] on input "********" at bounding box center [251, 348] width 364 height 19
type input "*"
type input "******"
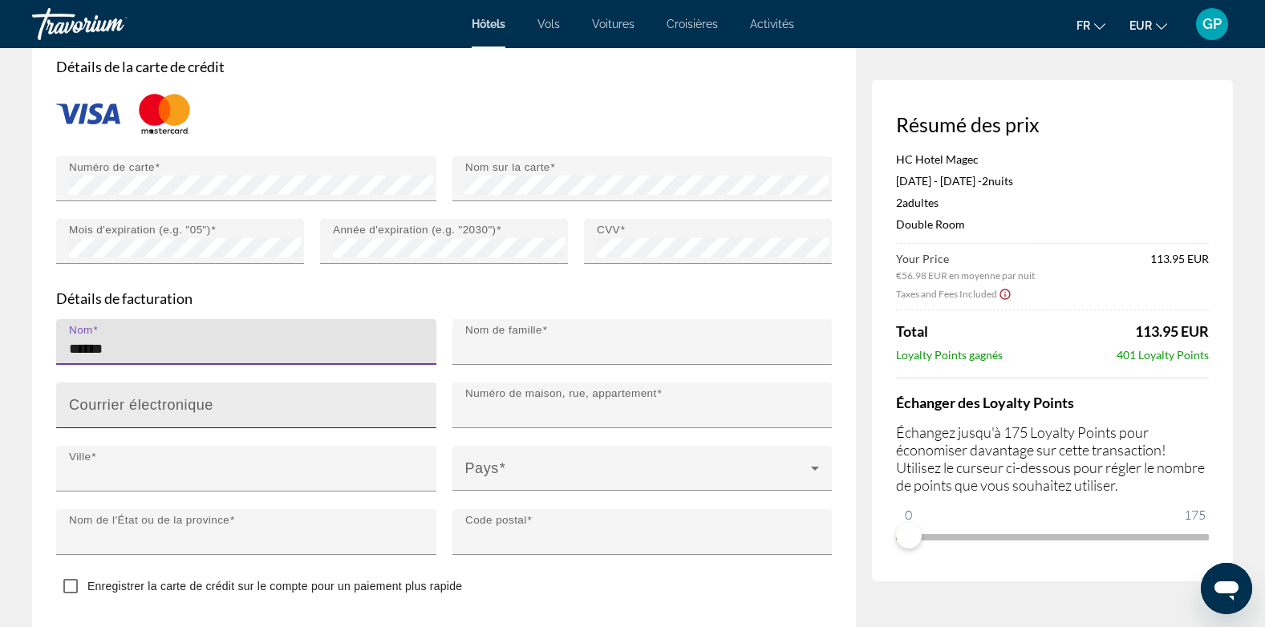
type input "********"
type input "**********"
type input "******"
type input "*****"
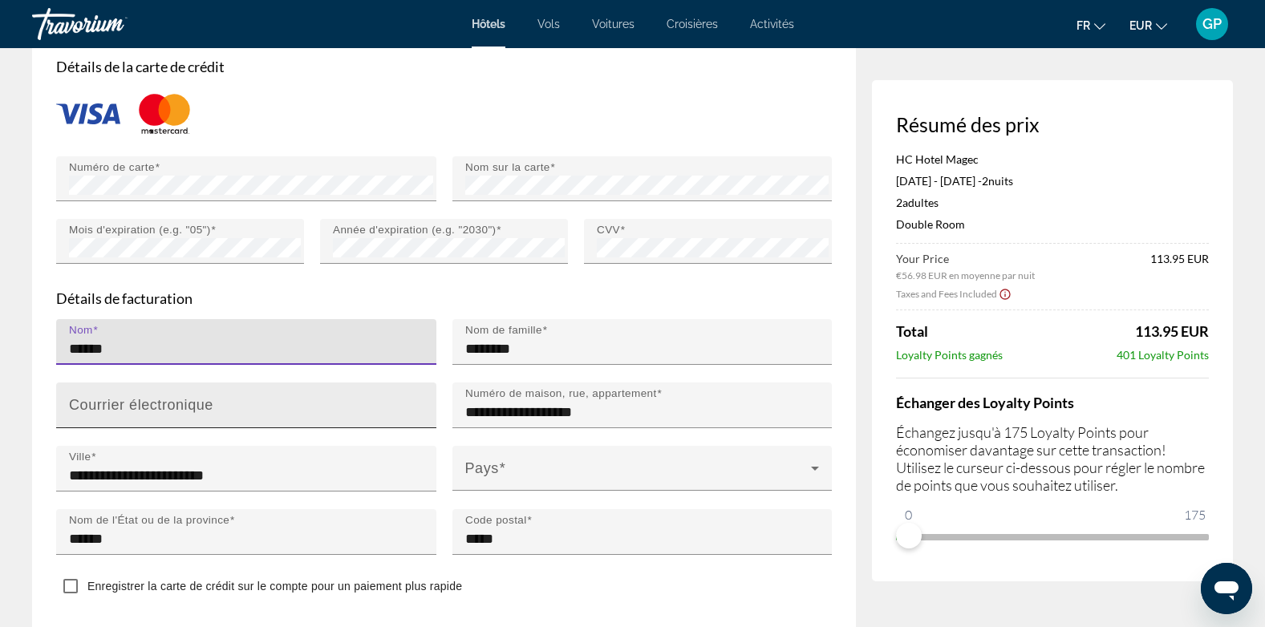
type input "******"
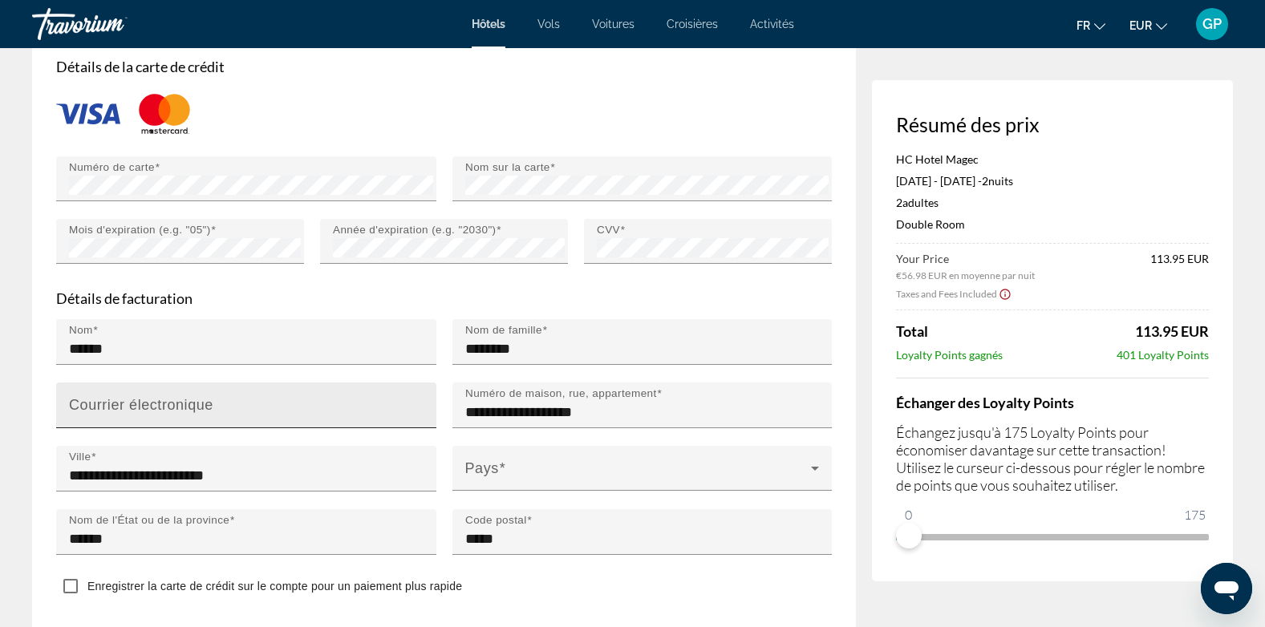
click at [176, 405] on mat-label "Courrier électronique" at bounding box center [141, 404] width 144 height 16
click at [176, 405] on input "Courrier électronique" at bounding box center [251, 412] width 364 height 19
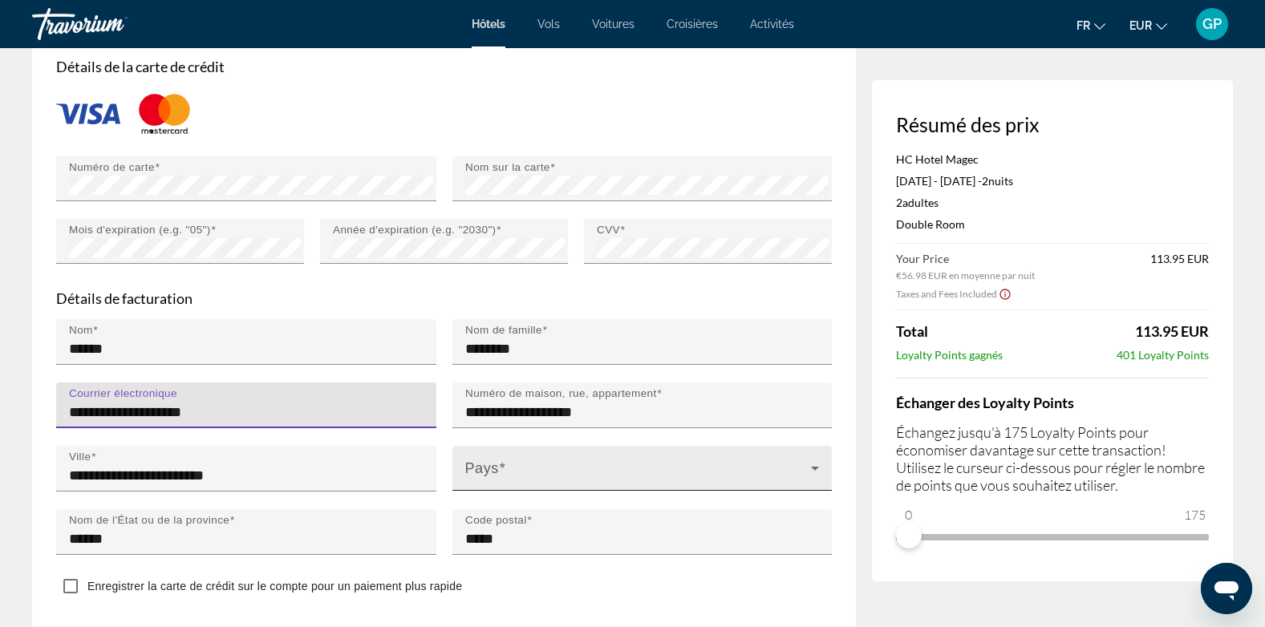
type input "**********"
click at [515, 456] on div "Pays" at bounding box center [642, 468] width 354 height 45
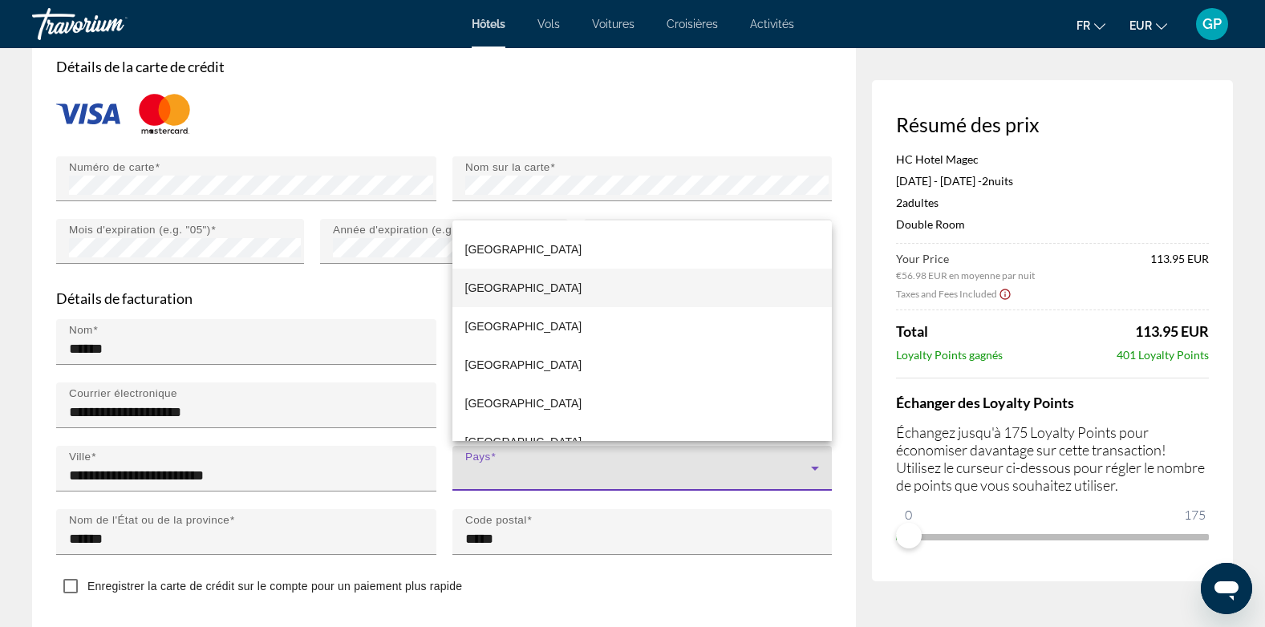
scroll to position [2887, 0]
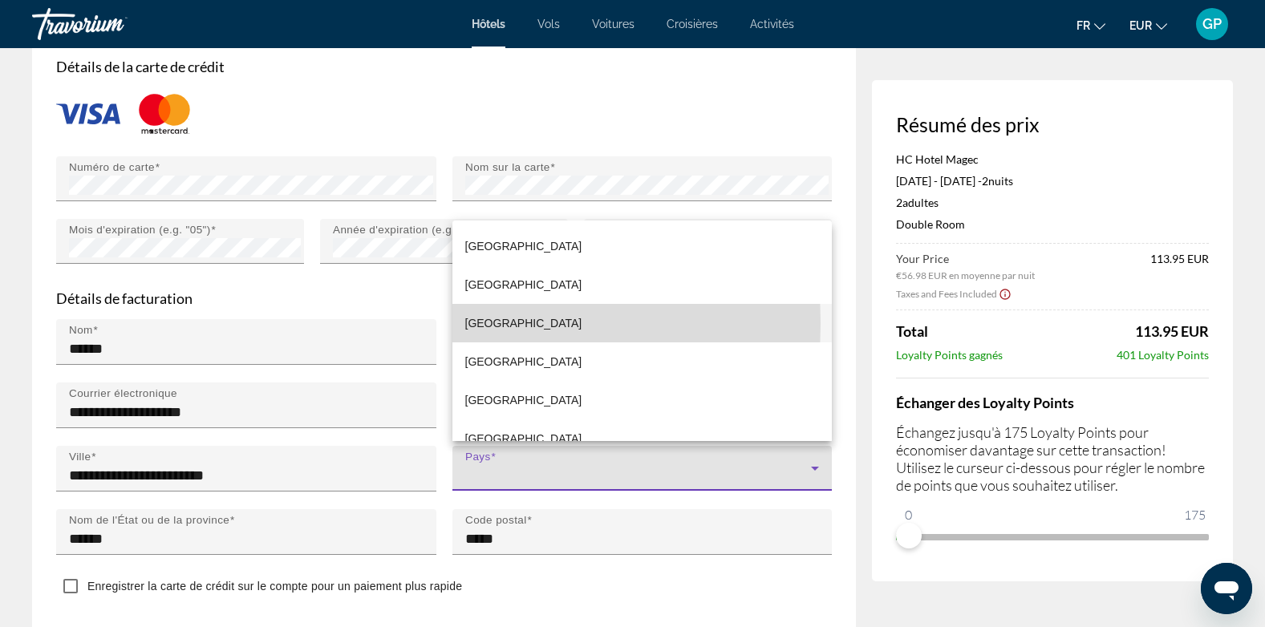
click at [469, 323] on span "[GEOGRAPHIC_DATA]" at bounding box center [523, 323] width 117 height 19
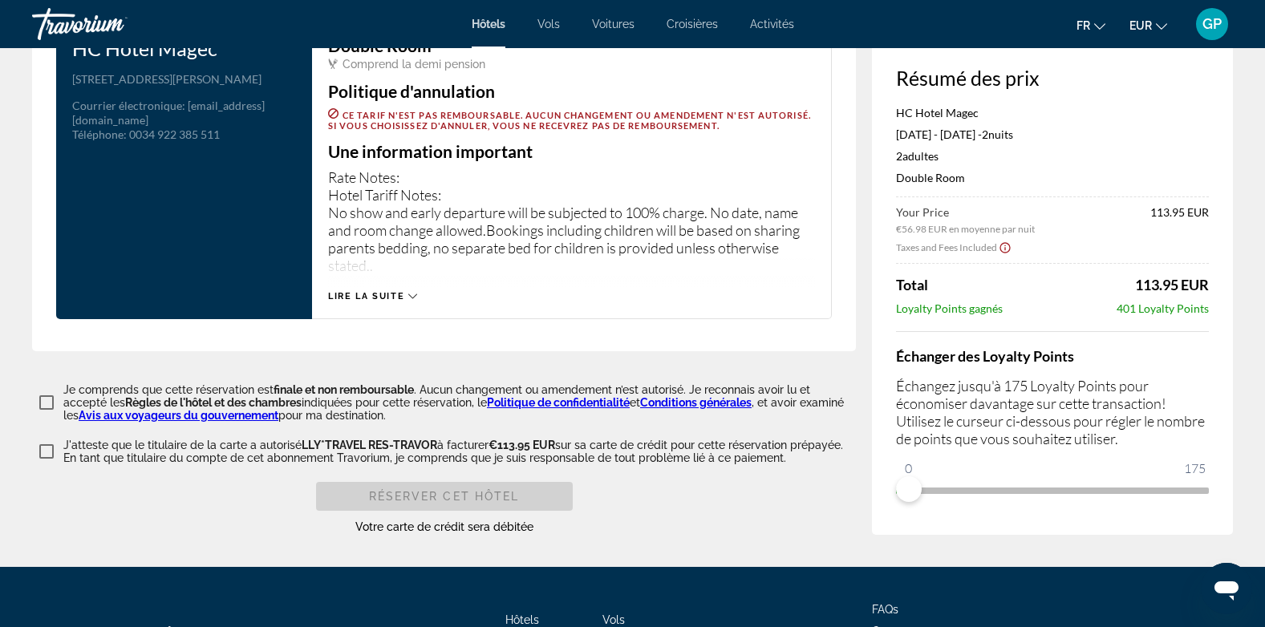
scroll to position [2085, 0]
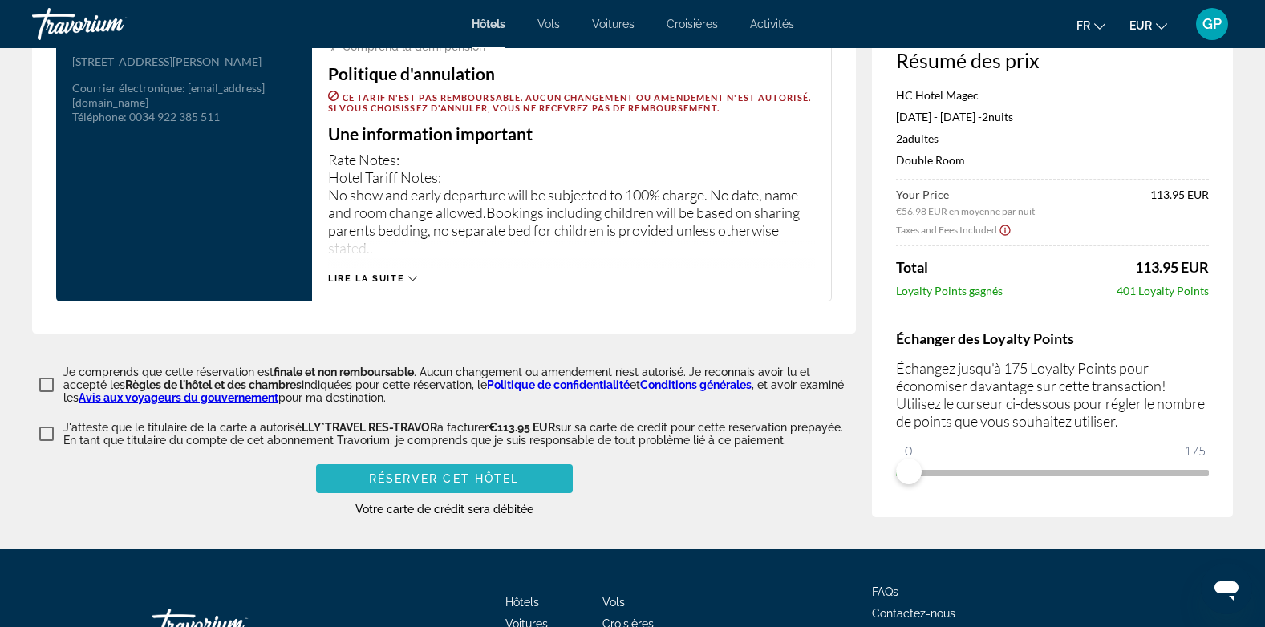
click at [459, 473] on span "Réserver cet hôtel" at bounding box center [444, 478] width 151 height 13
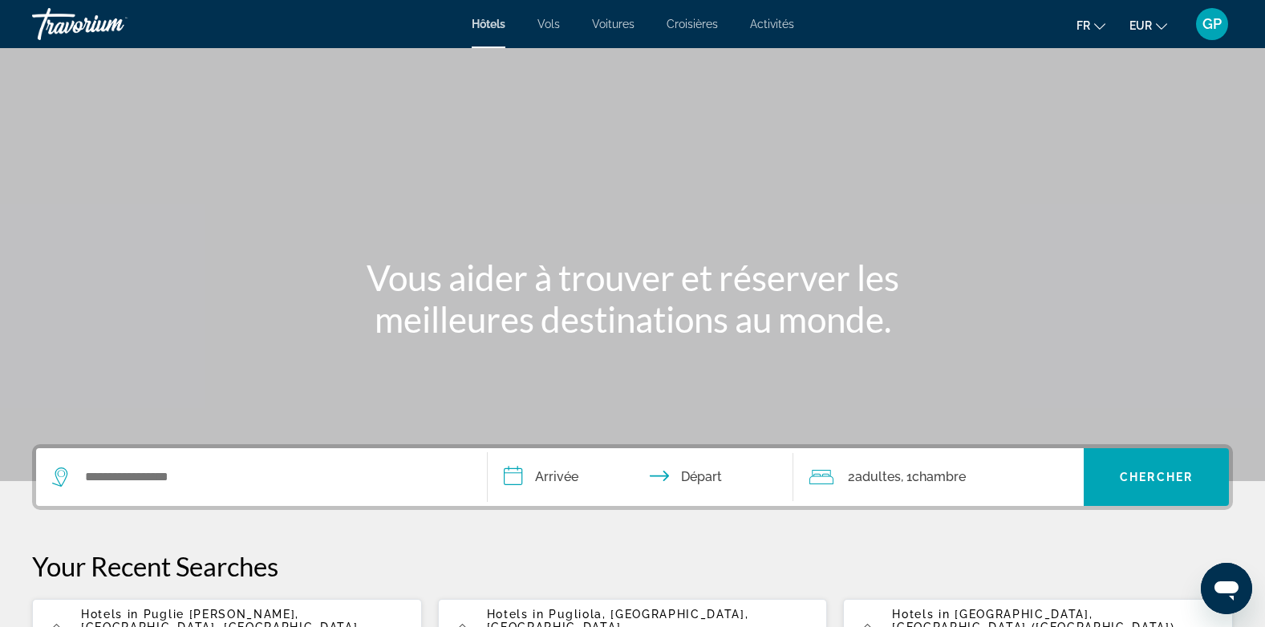
click at [1212, 31] on span "GP" at bounding box center [1211, 24] width 19 height 16
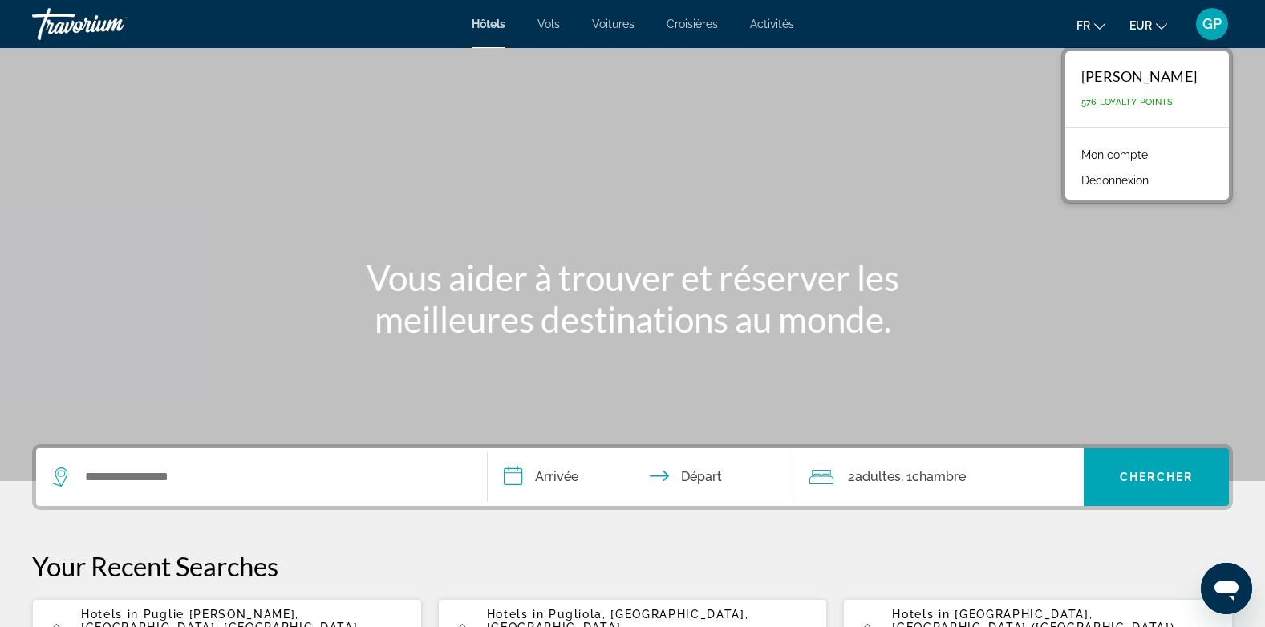
click at [1099, 151] on link "Mon compte" at bounding box center [1114, 154] width 83 height 21
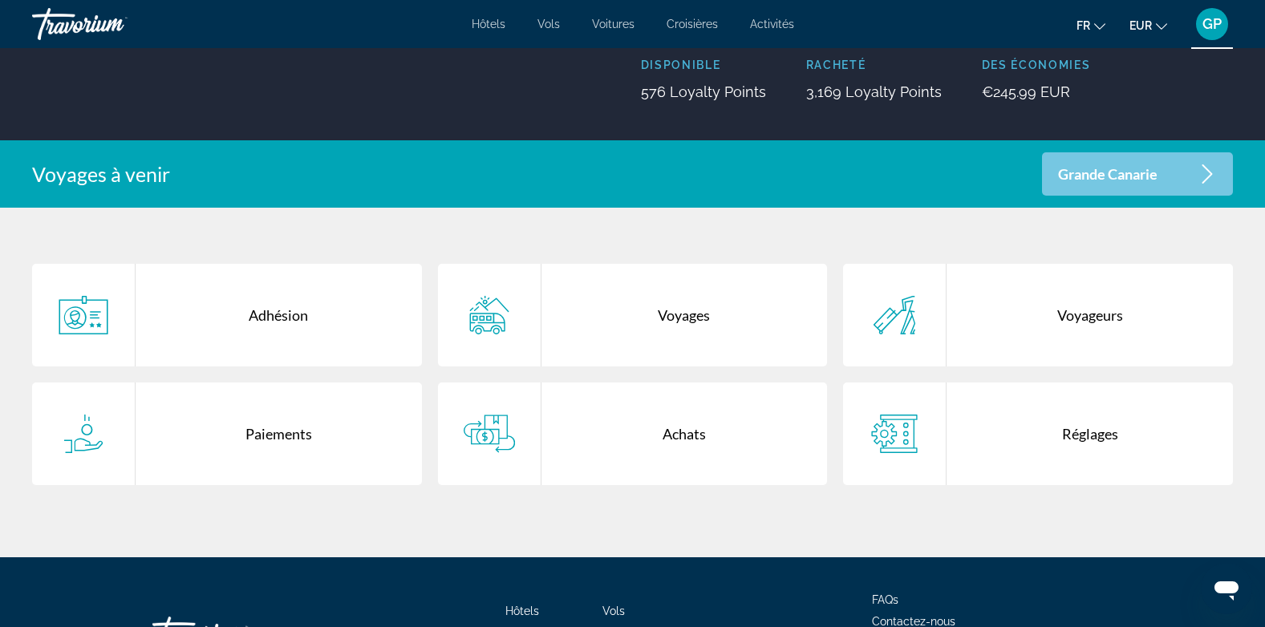
scroll to position [241, 0]
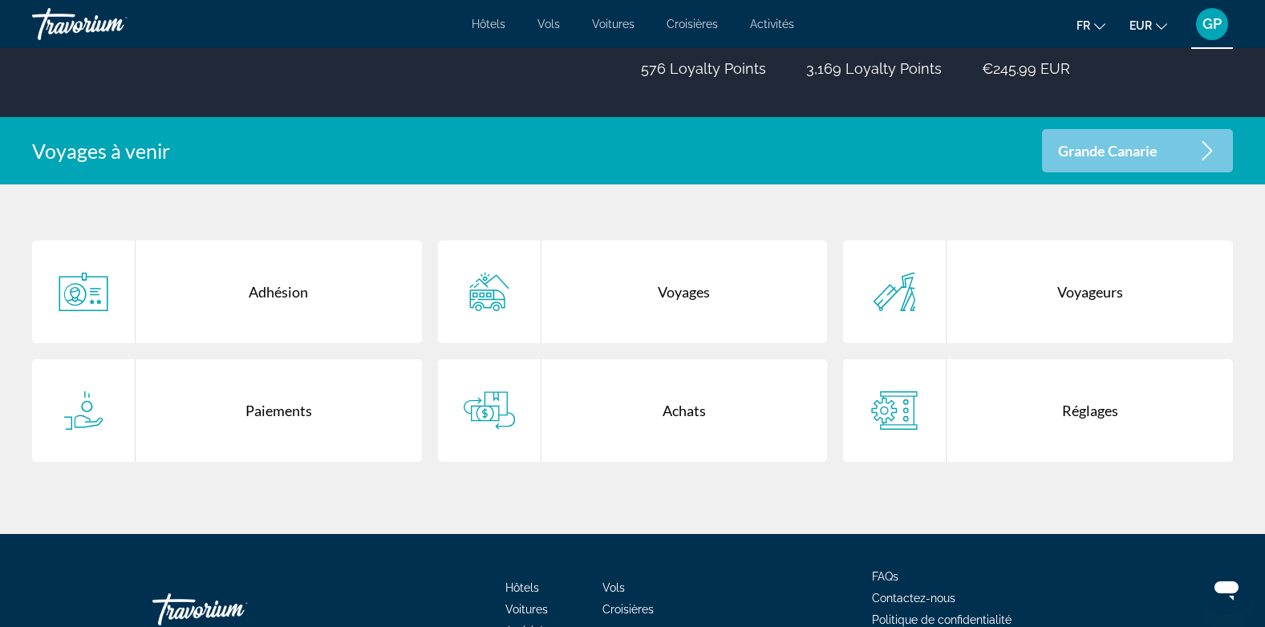
click at [675, 298] on div "Voyages" at bounding box center [684, 292] width 286 height 103
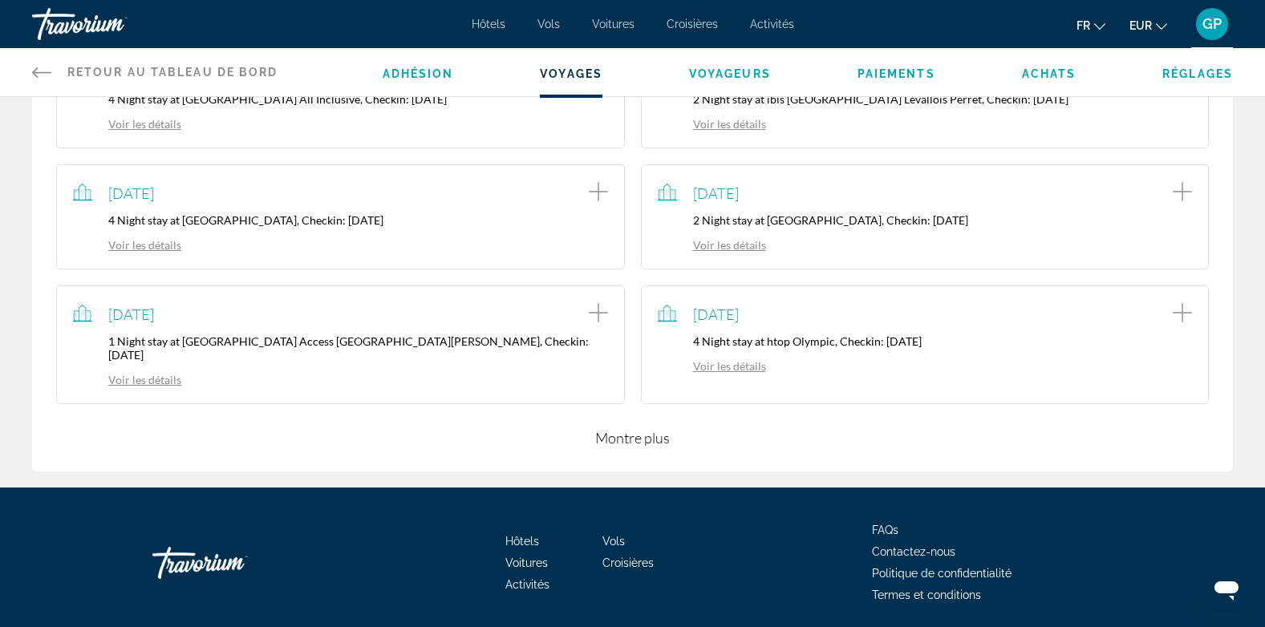
scroll to position [481, 0]
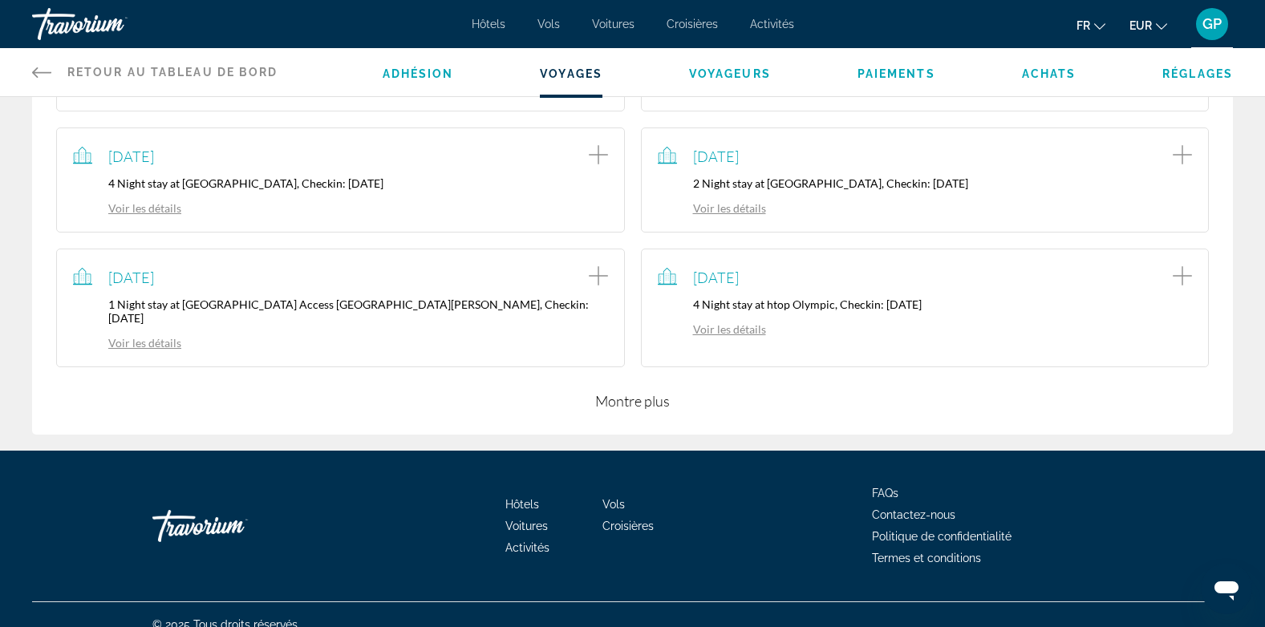
click at [633, 391] on button "Montre plus" at bounding box center [632, 400] width 75 height 19
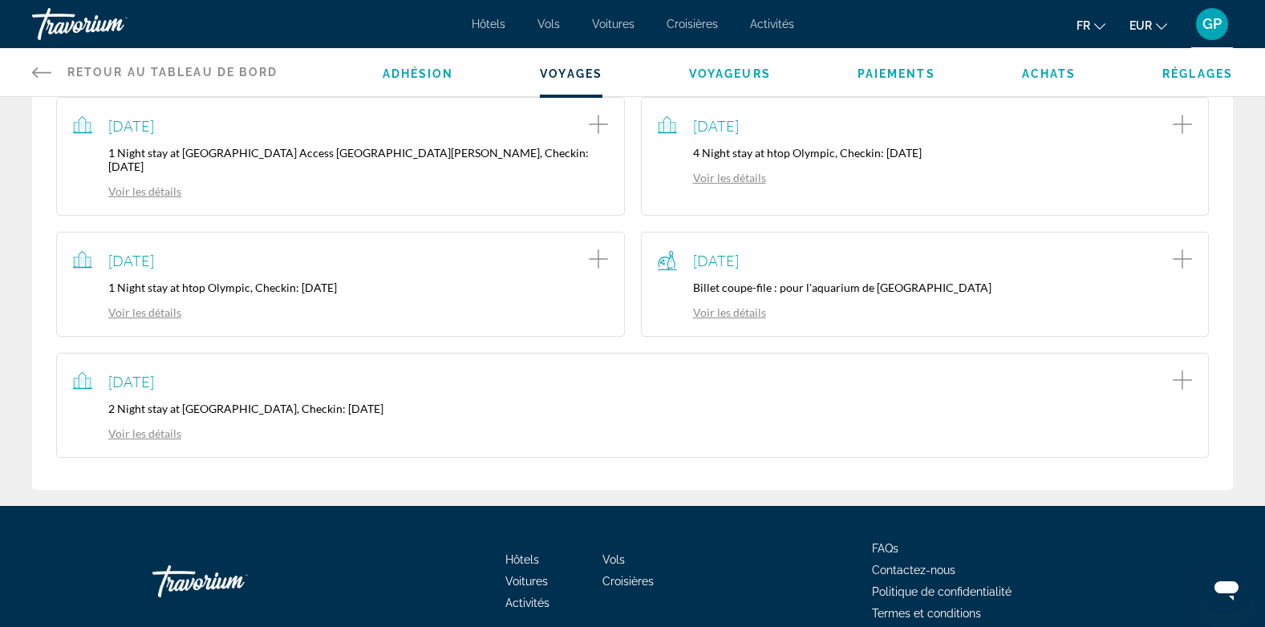
scroll to position [641, 0]
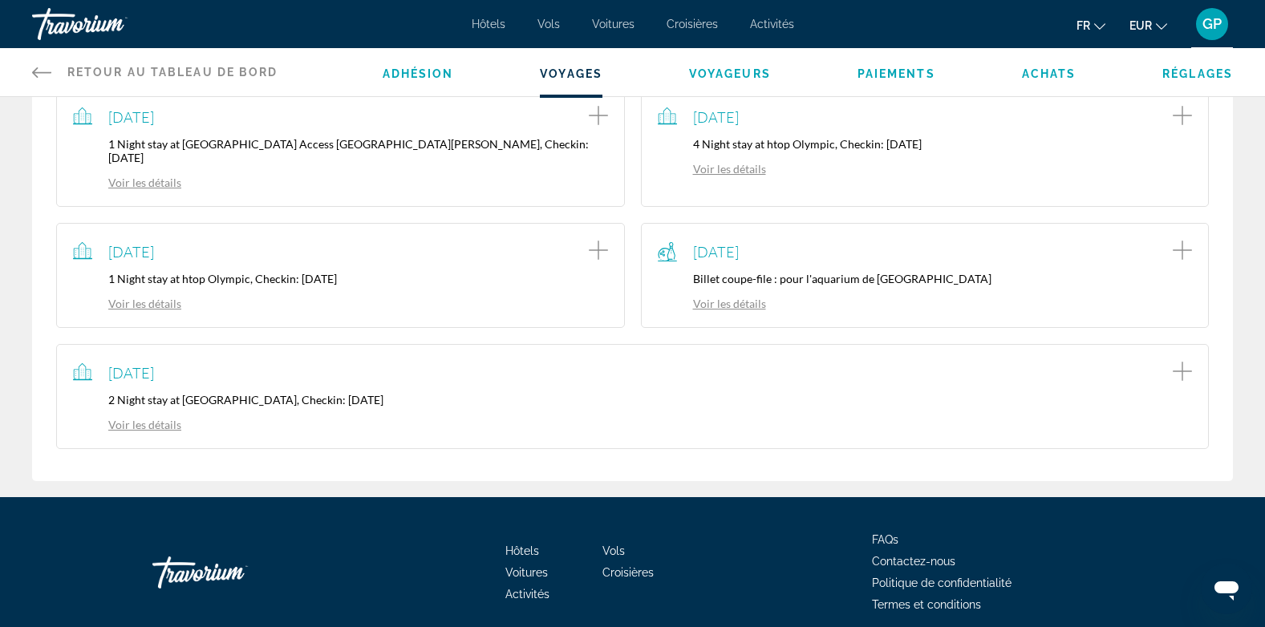
click at [144, 418] on link "Voir les détails" at bounding box center [127, 425] width 108 height 14
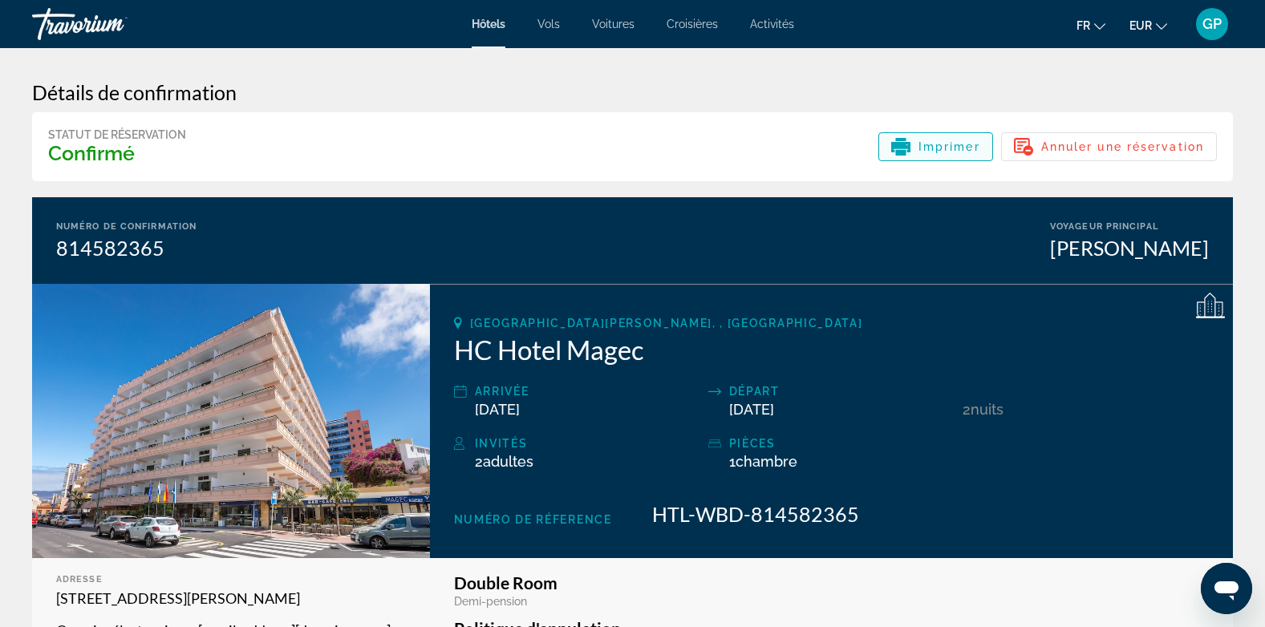
click at [942, 153] on div "Imprimer" at bounding box center [935, 146] width 89 height 19
click at [951, 143] on span "Imprimer" at bounding box center [949, 146] width 62 height 13
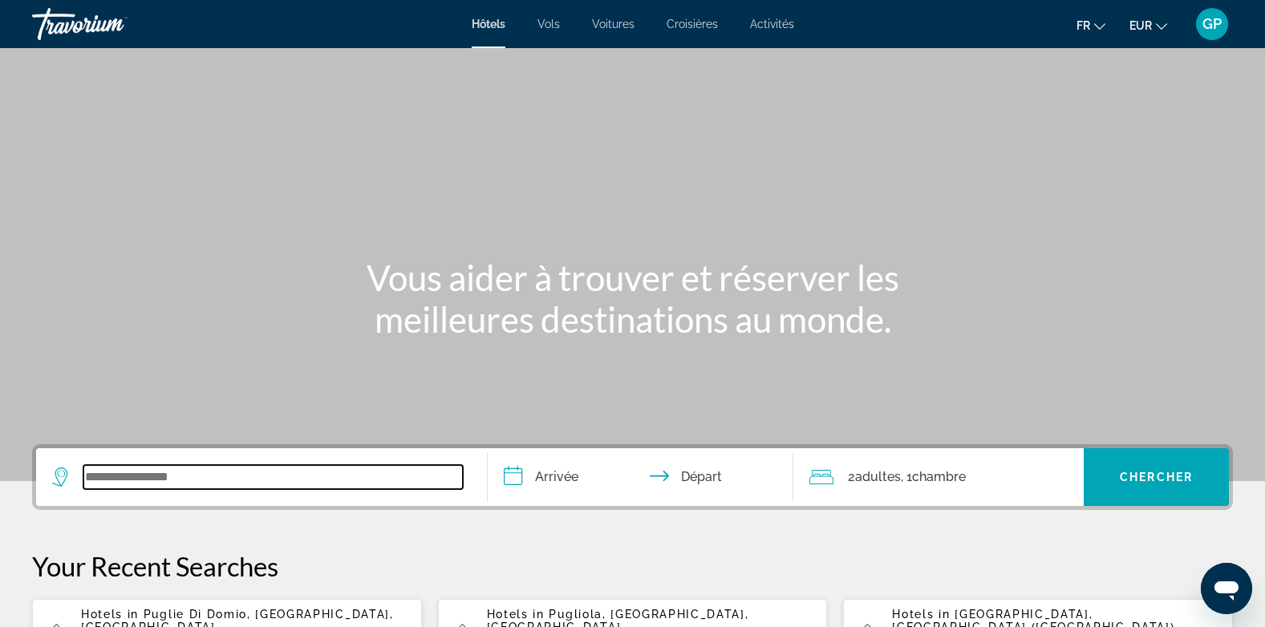
click at [114, 476] on input "Search widget" at bounding box center [272, 477] width 379 height 24
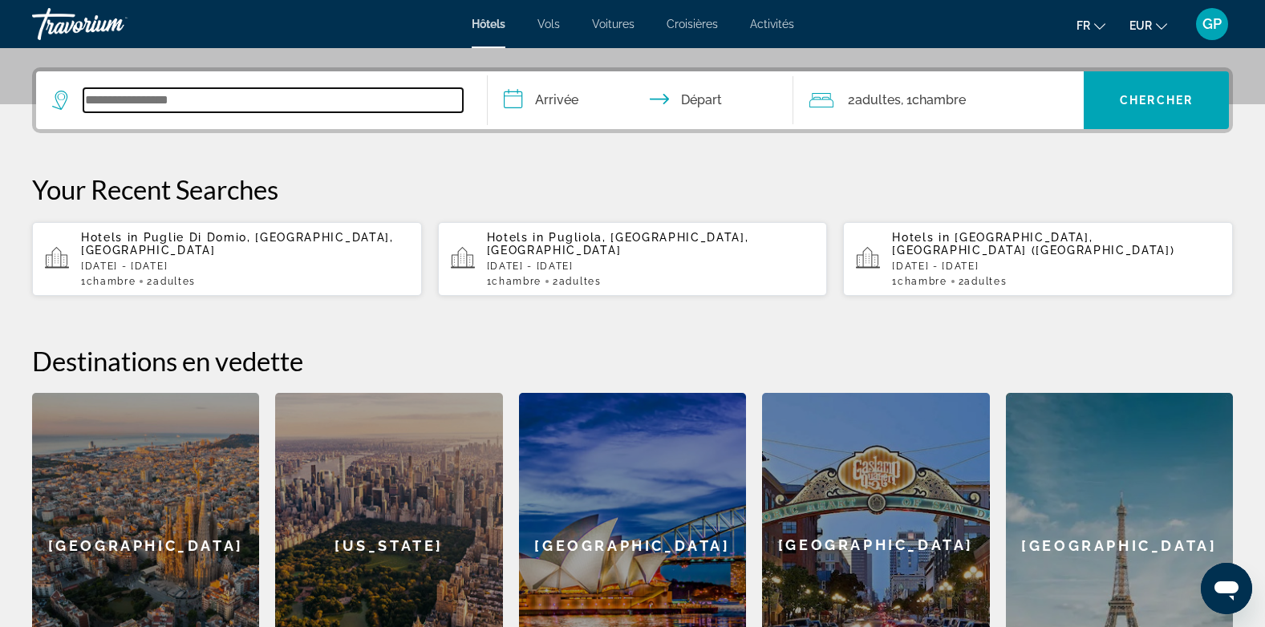
scroll to position [392, 0]
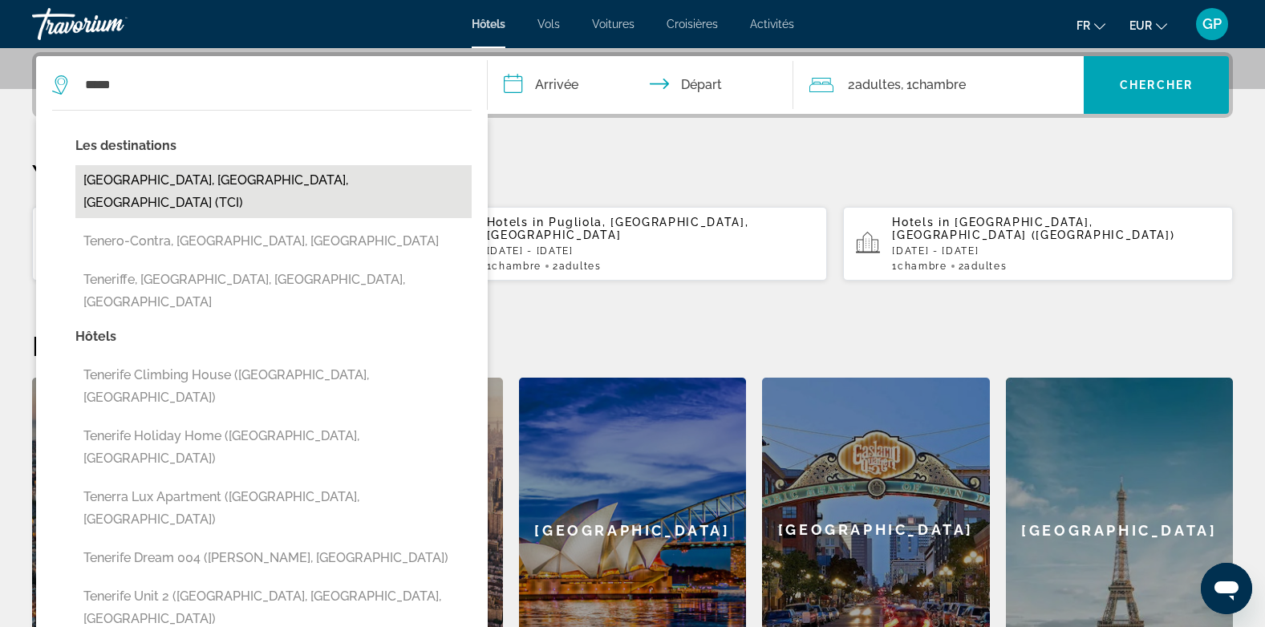
click at [204, 176] on button "Tenerife, Canary Islands, Spain (TCI)" at bounding box center [273, 191] width 396 height 53
type input "**********"
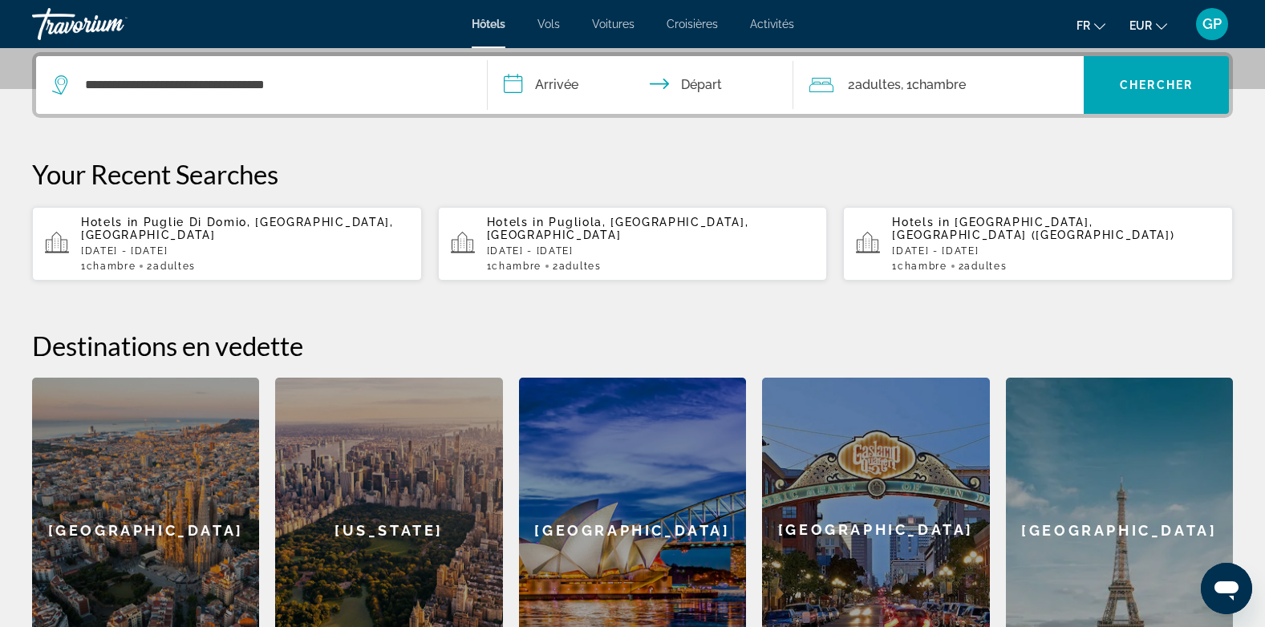
click at [566, 78] on input "**********" at bounding box center [644, 87] width 313 height 63
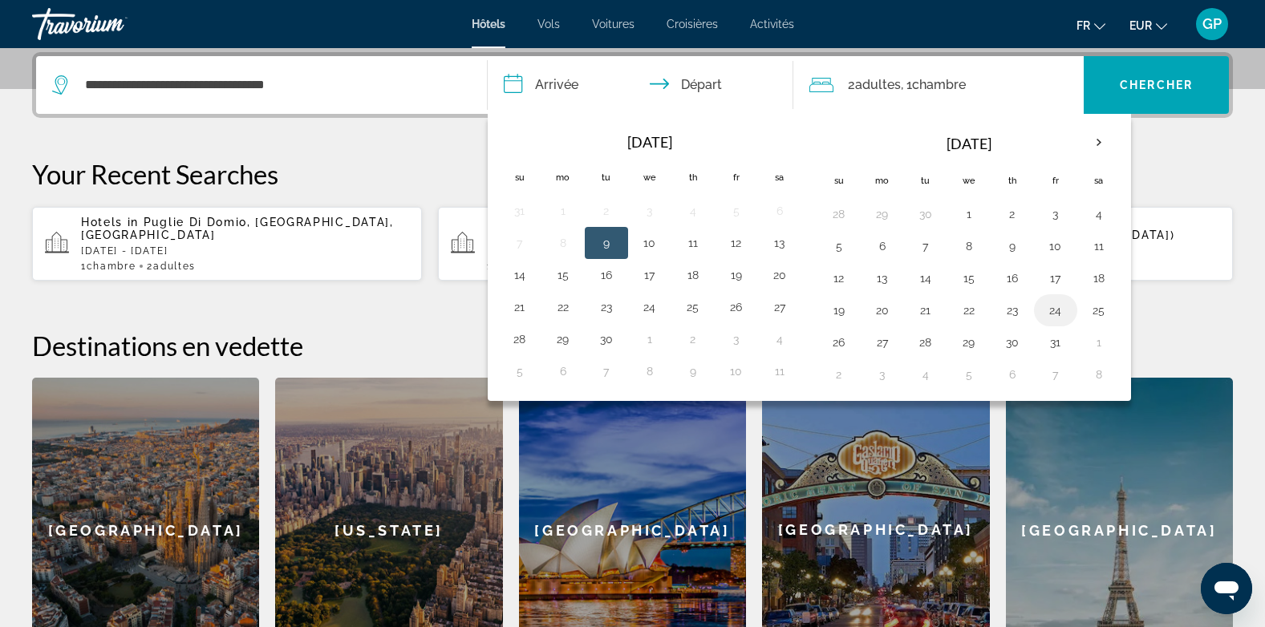
click at [1058, 312] on button "24" at bounding box center [1055, 310] width 26 height 22
click at [837, 340] on button "26" at bounding box center [839, 342] width 26 height 22
type input "**********"
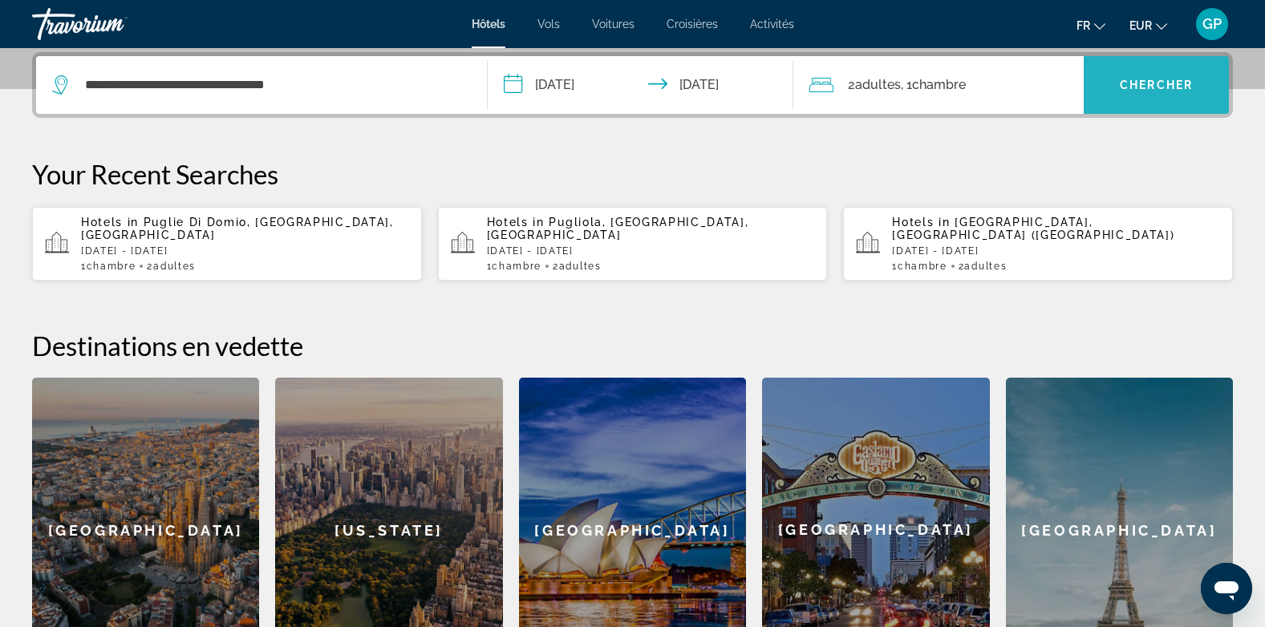
click at [1189, 88] on span "Chercher" at bounding box center [1155, 85] width 73 height 13
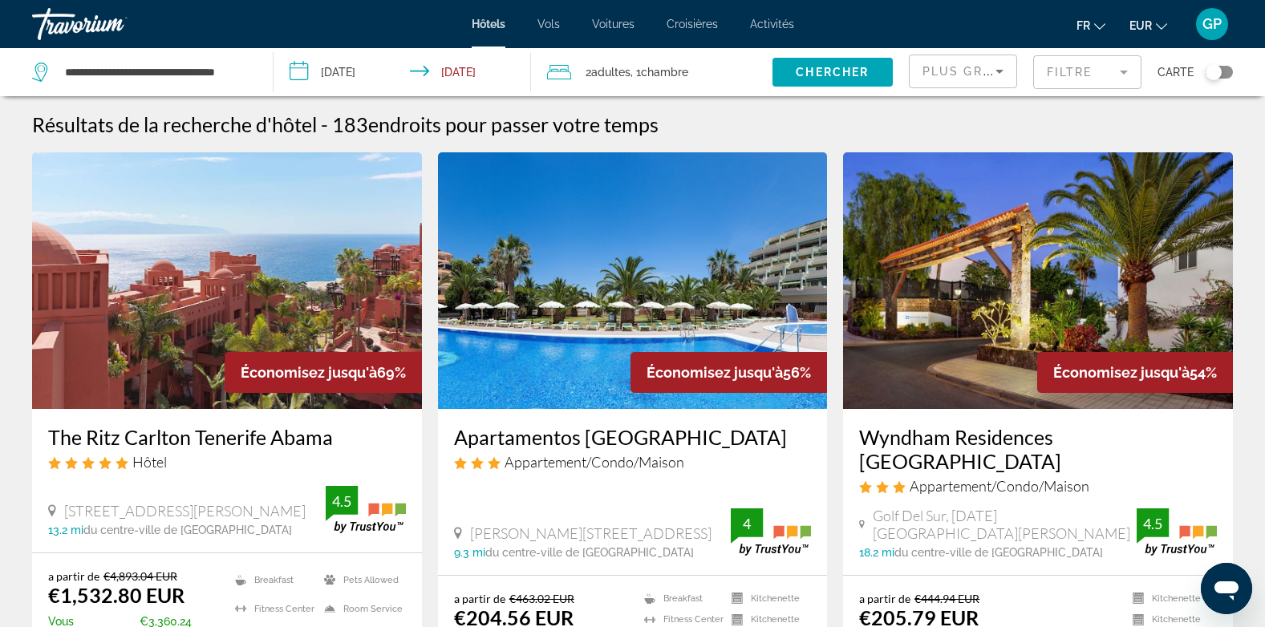
click at [964, 67] on span "Plus grandes économies" at bounding box center [1018, 71] width 192 height 13
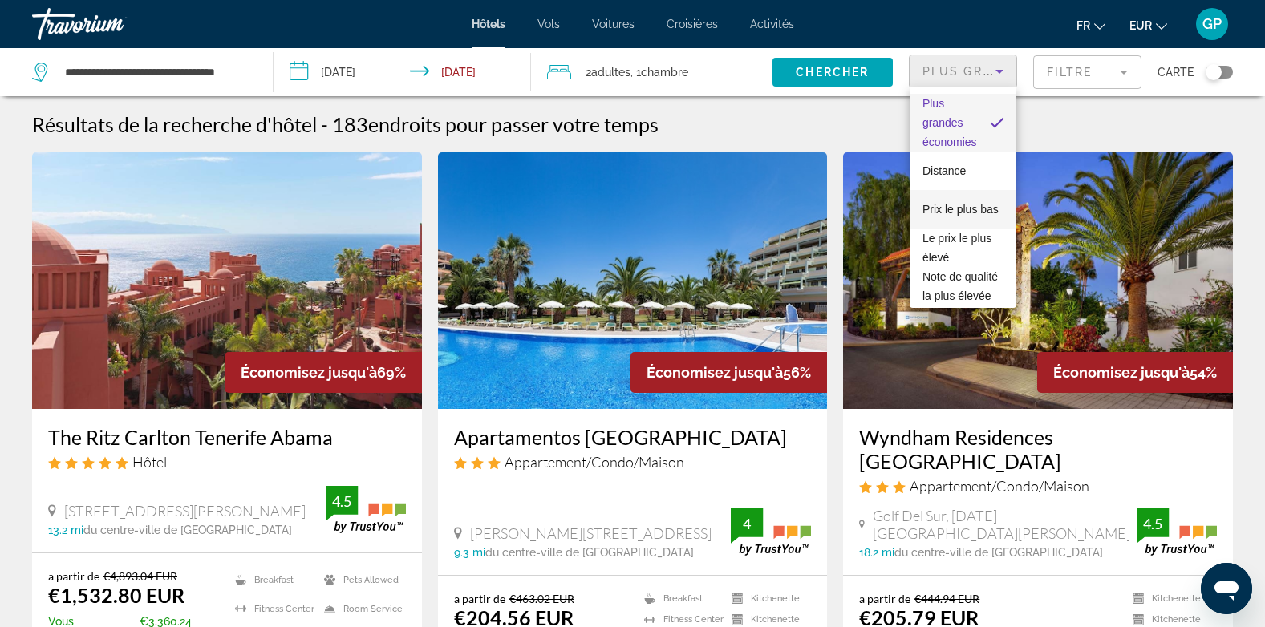
click at [939, 211] on span "Prix le plus bas" at bounding box center [960, 209] width 76 height 19
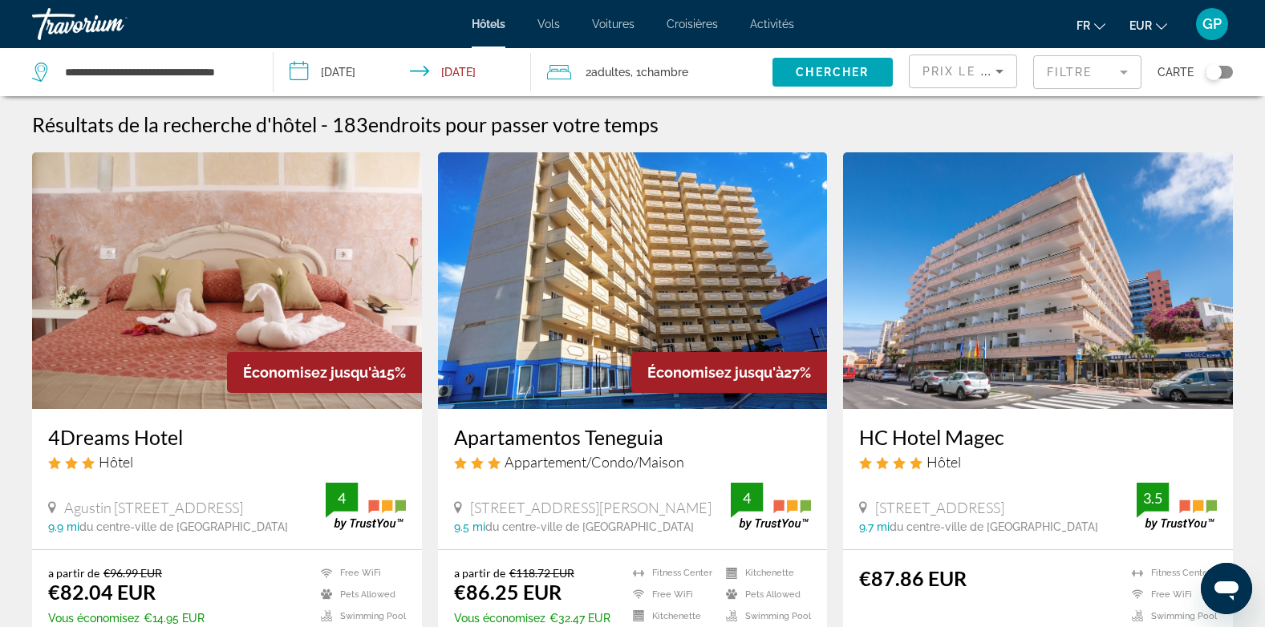
click at [1020, 392] on img "Main content" at bounding box center [1038, 280] width 390 height 257
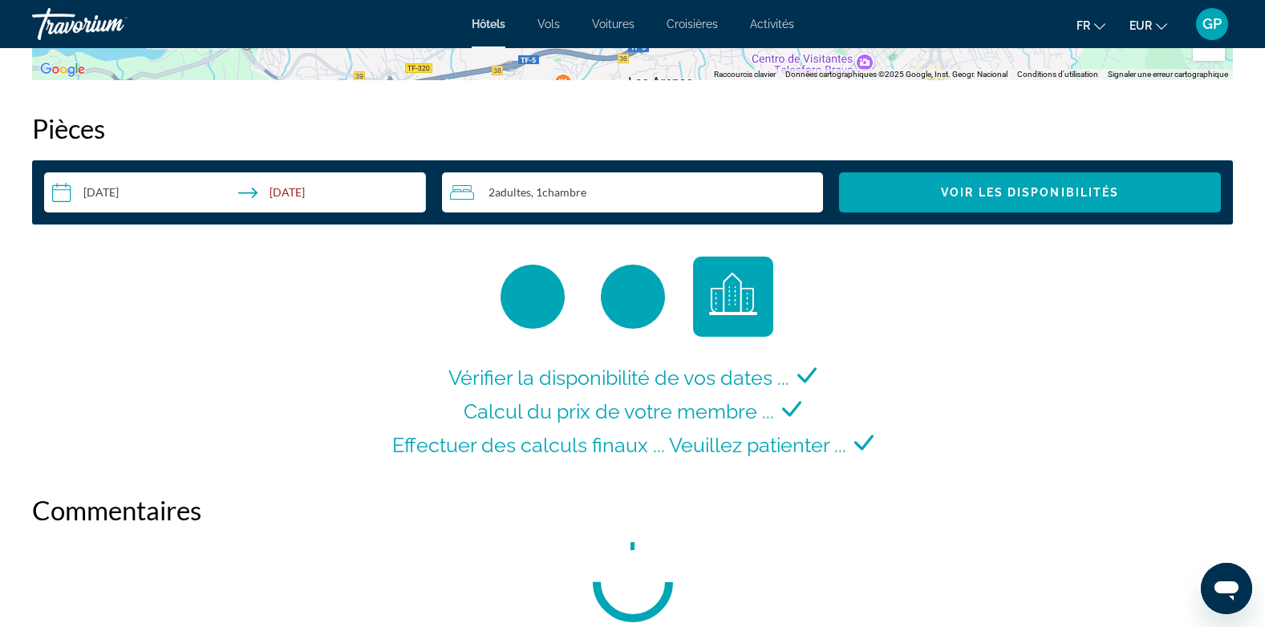
scroll to position [2163, 0]
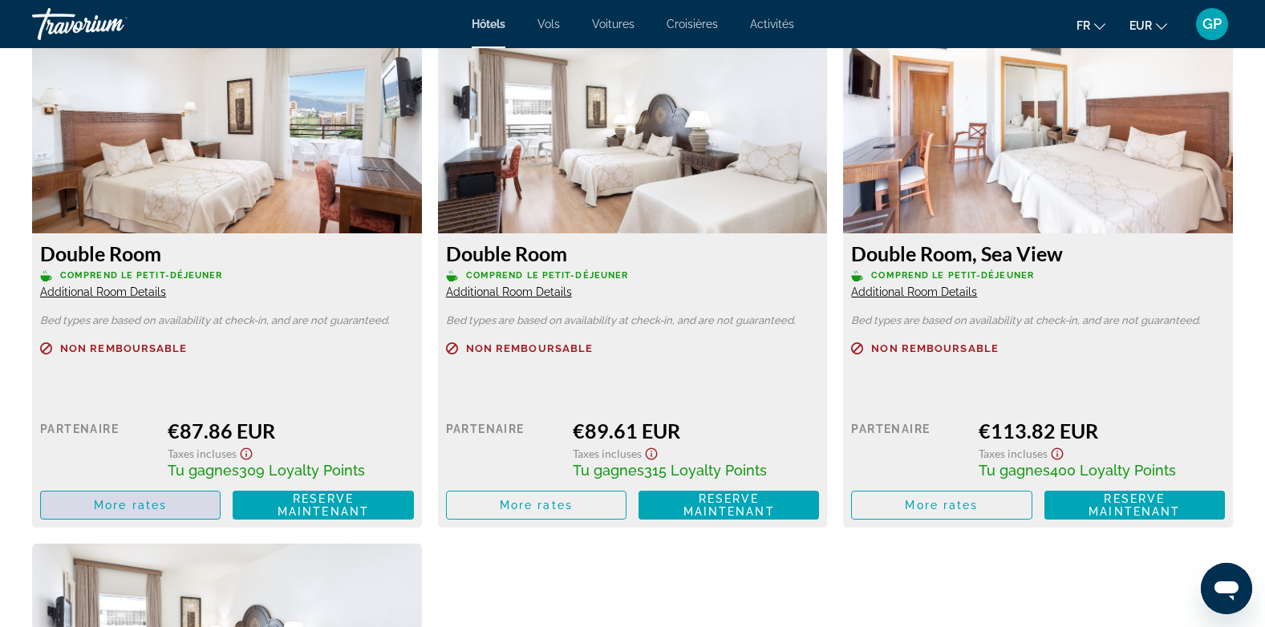
click at [107, 512] on span "Main content" at bounding box center [130, 505] width 179 height 38
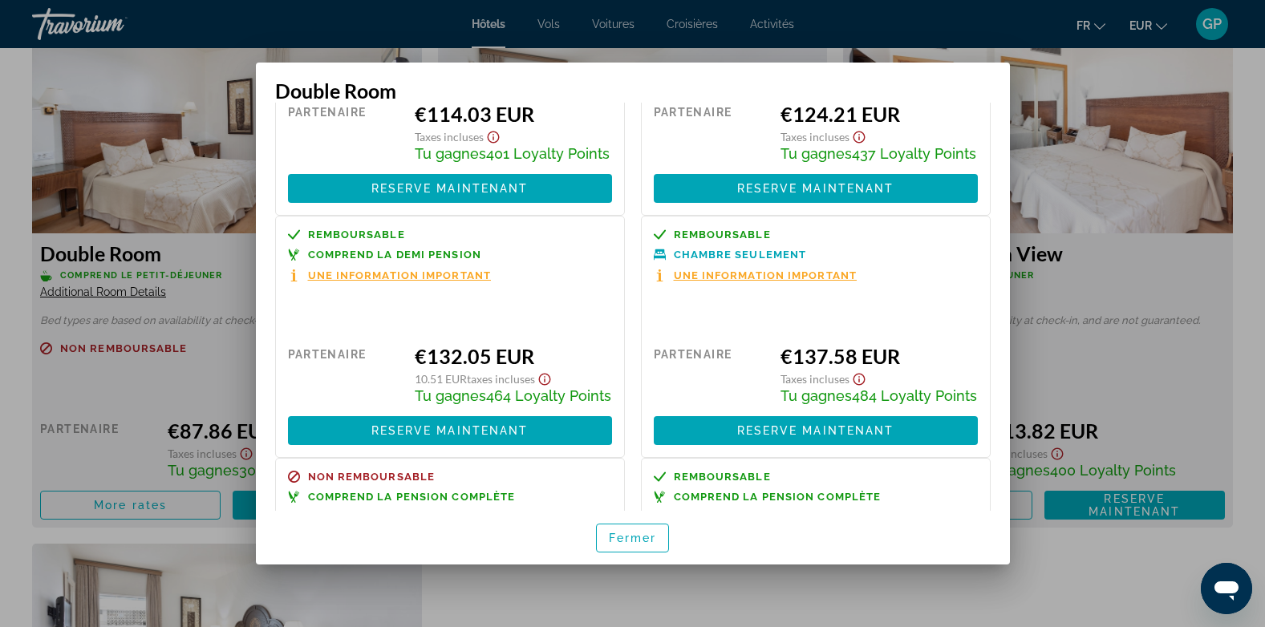
scroll to position [401, 0]
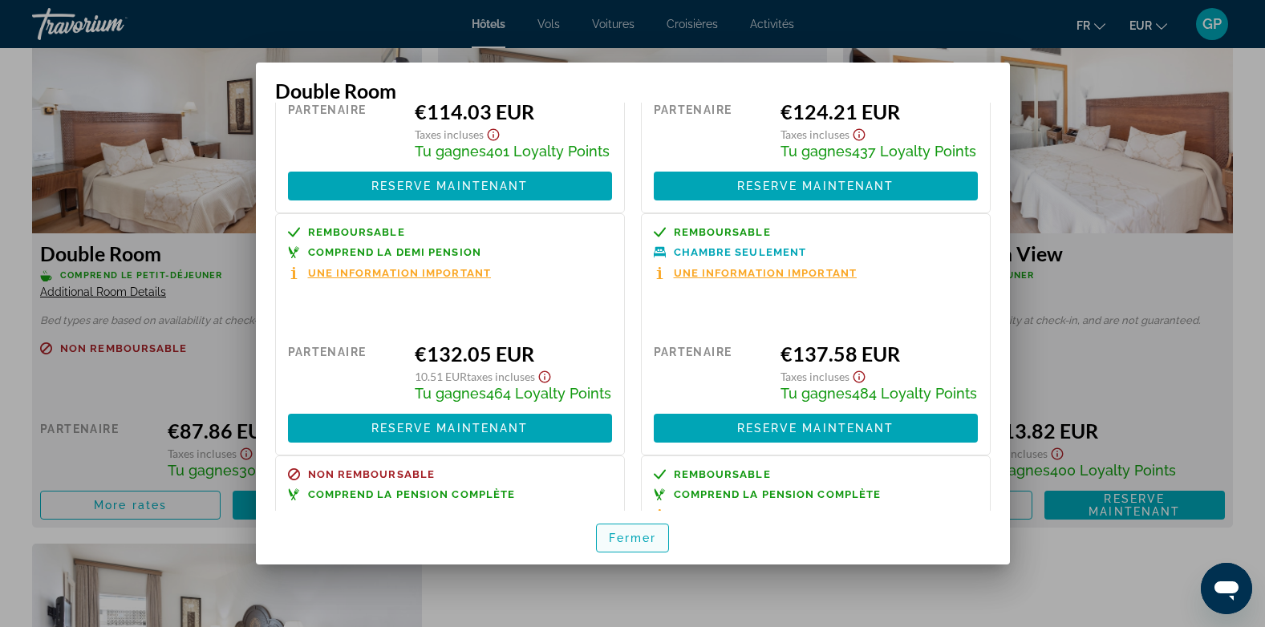
click at [633, 535] on span "Fermer" at bounding box center [633, 538] width 48 height 13
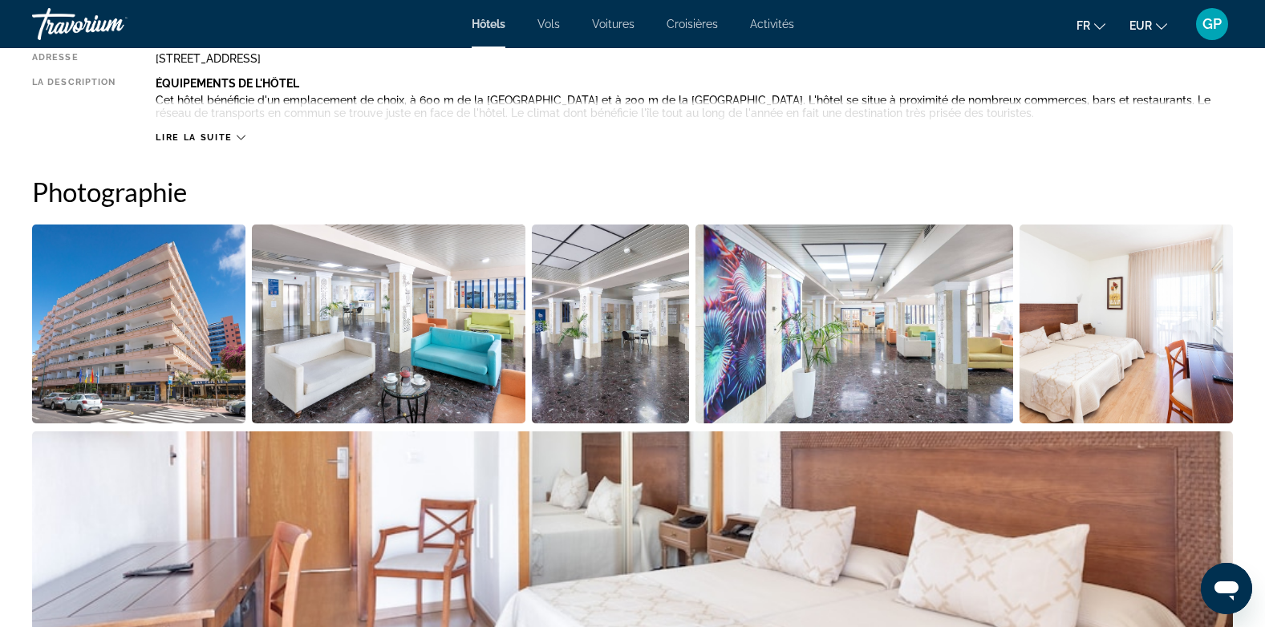
scroll to position [640, 0]
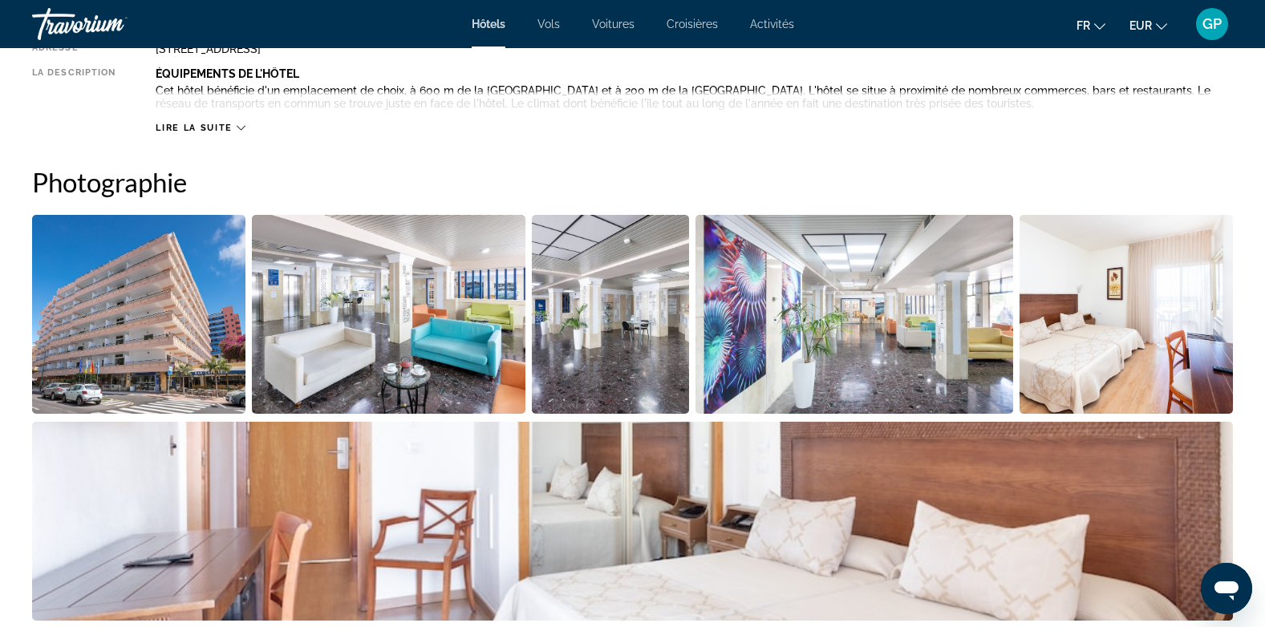
click at [1077, 346] on img "Open full-screen image slider" at bounding box center [1125, 314] width 213 height 199
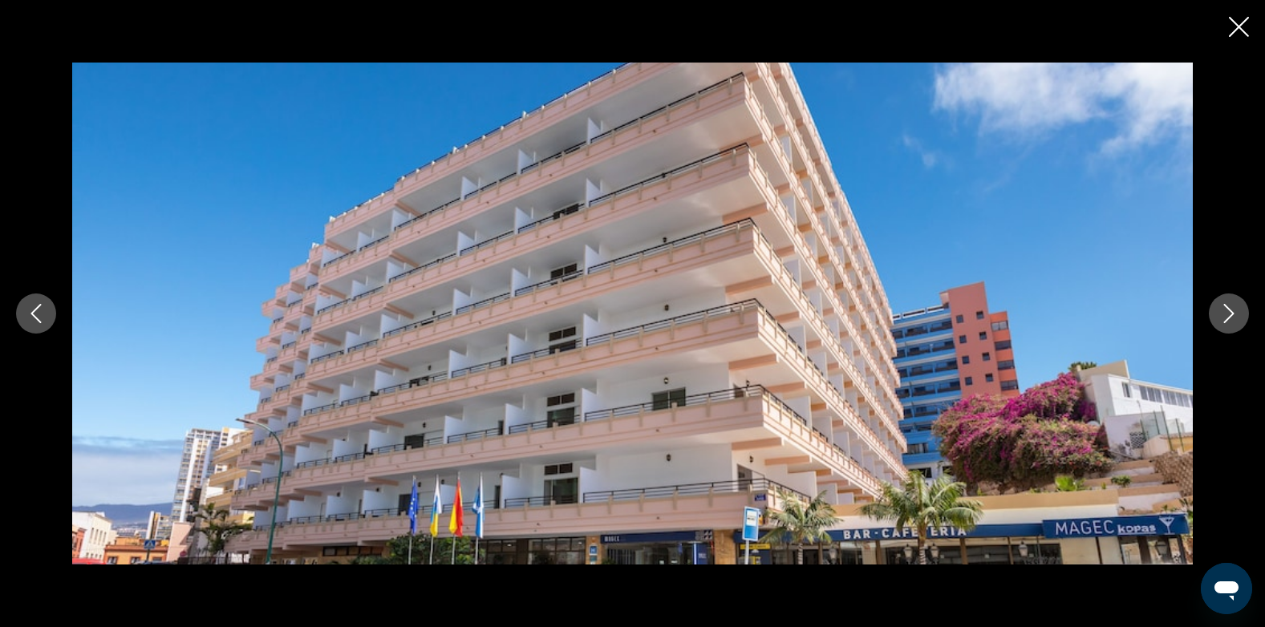
click at [1228, 309] on icon "Next image" at bounding box center [1229, 313] width 10 height 19
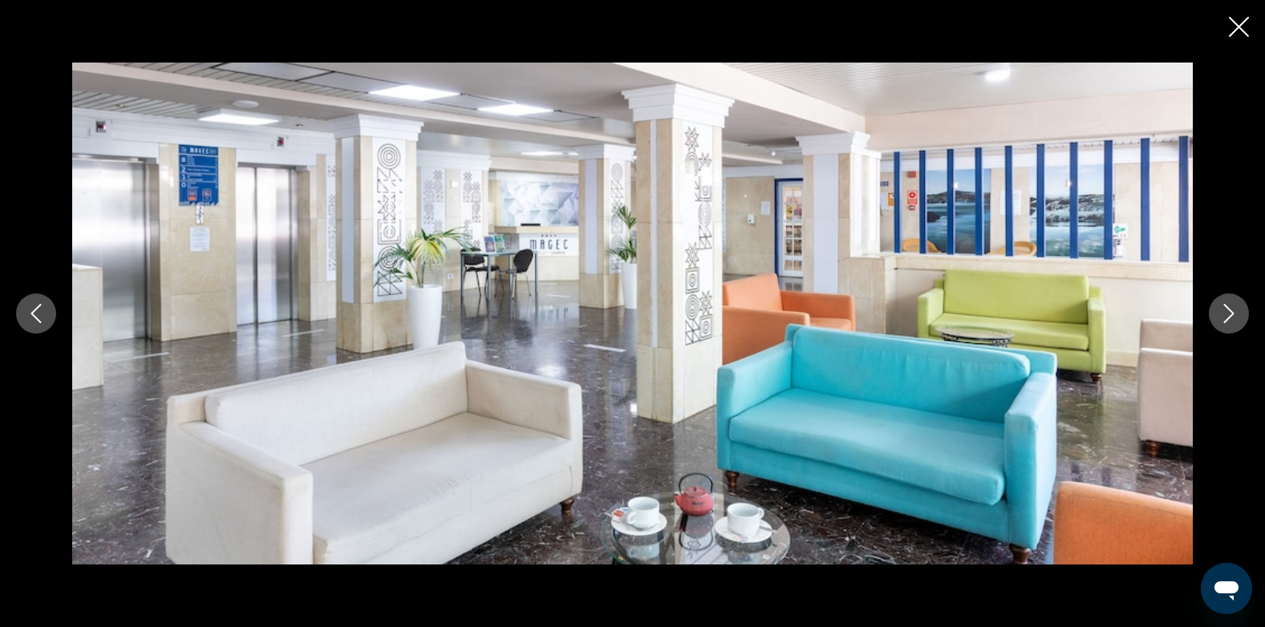
click at [1228, 309] on icon "Next image" at bounding box center [1229, 313] width 10 height 19
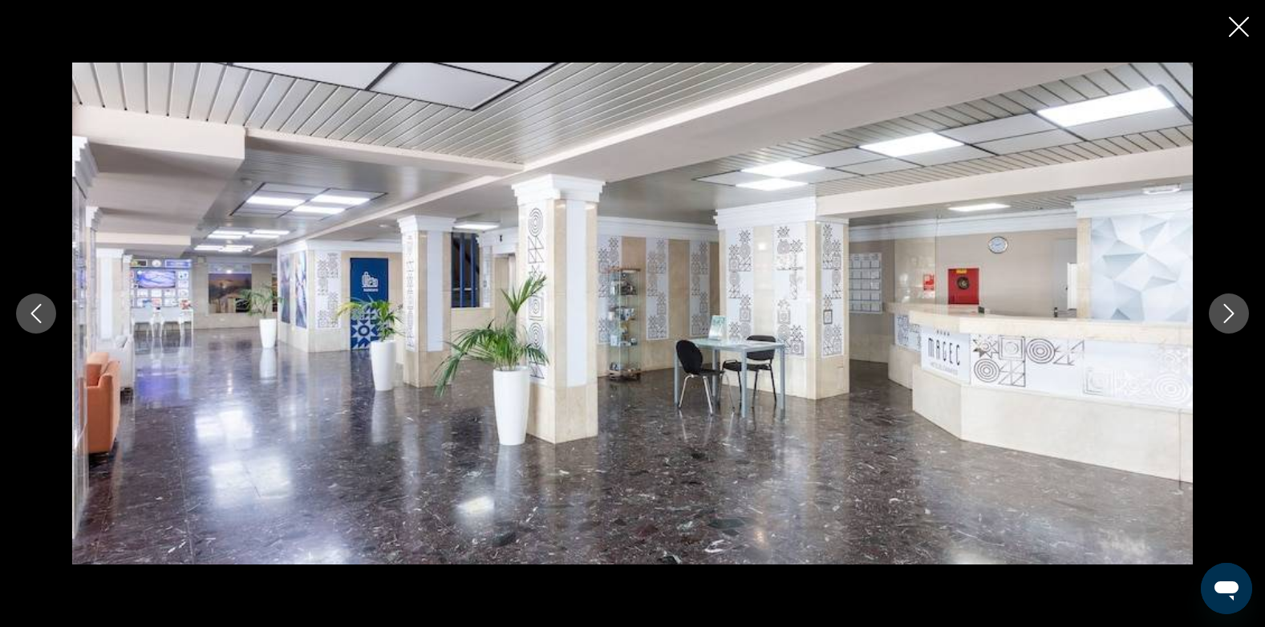
click at [1228, 309] on icon "Next image" at bounding box center [1229, 313] width 10 height 19
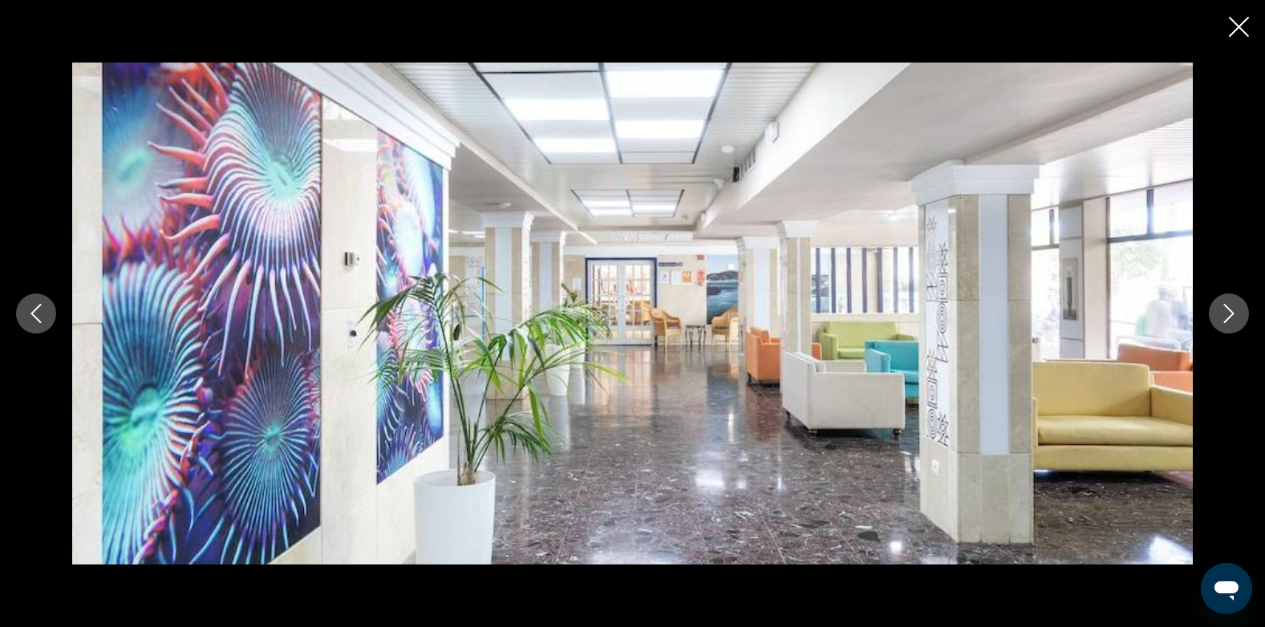
click at [1228, 309] on icon "Next image" at bounding box center [1229, 313] width 10 height 19
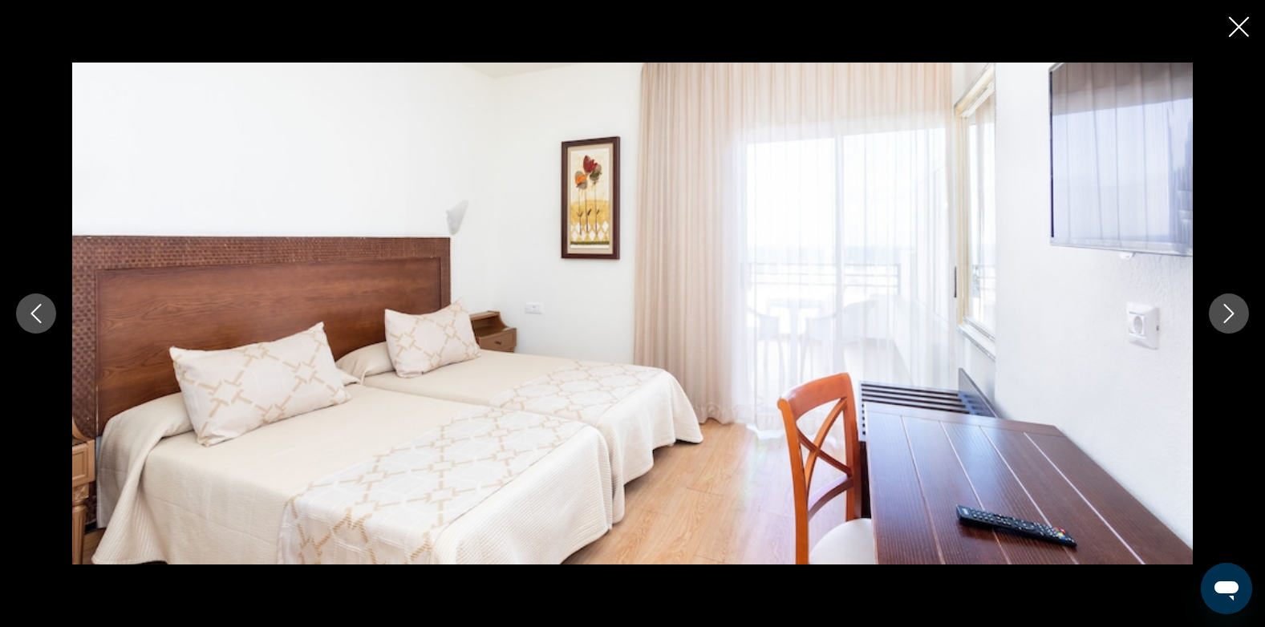
click at [1228, 309] on icon "Next image" at bounding box center [1229, 313] width 10 height 19
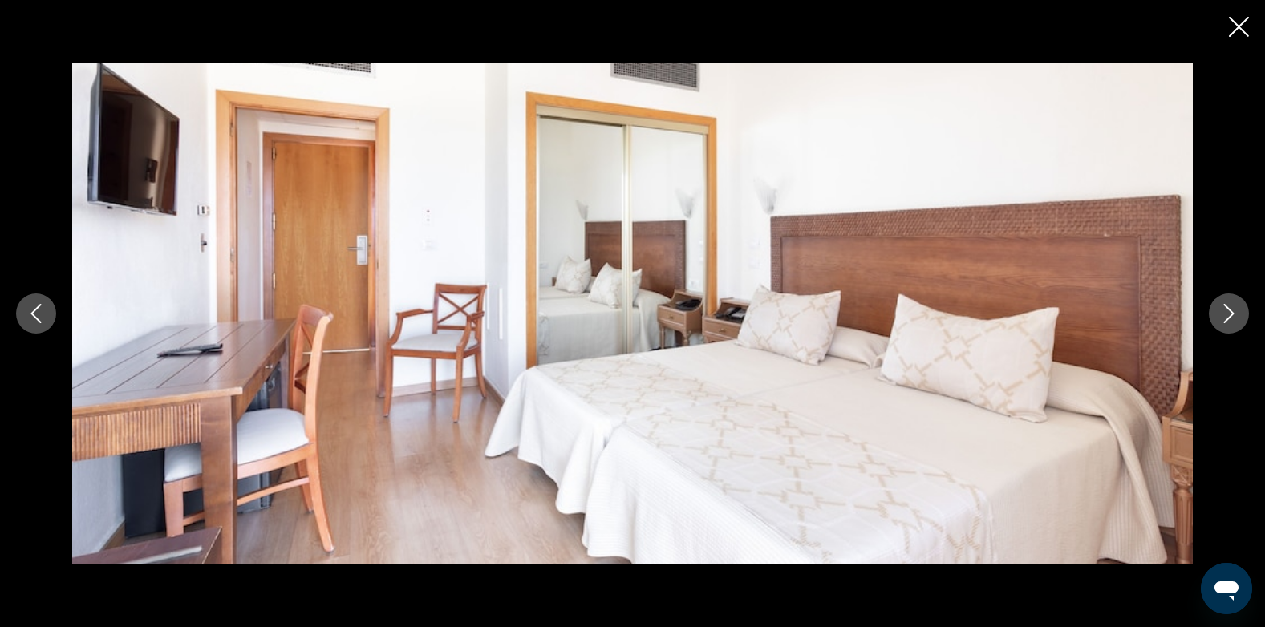
click at [1224, 314] on icon "Next image" at bounding box center [1228, 313] width 19 height 19
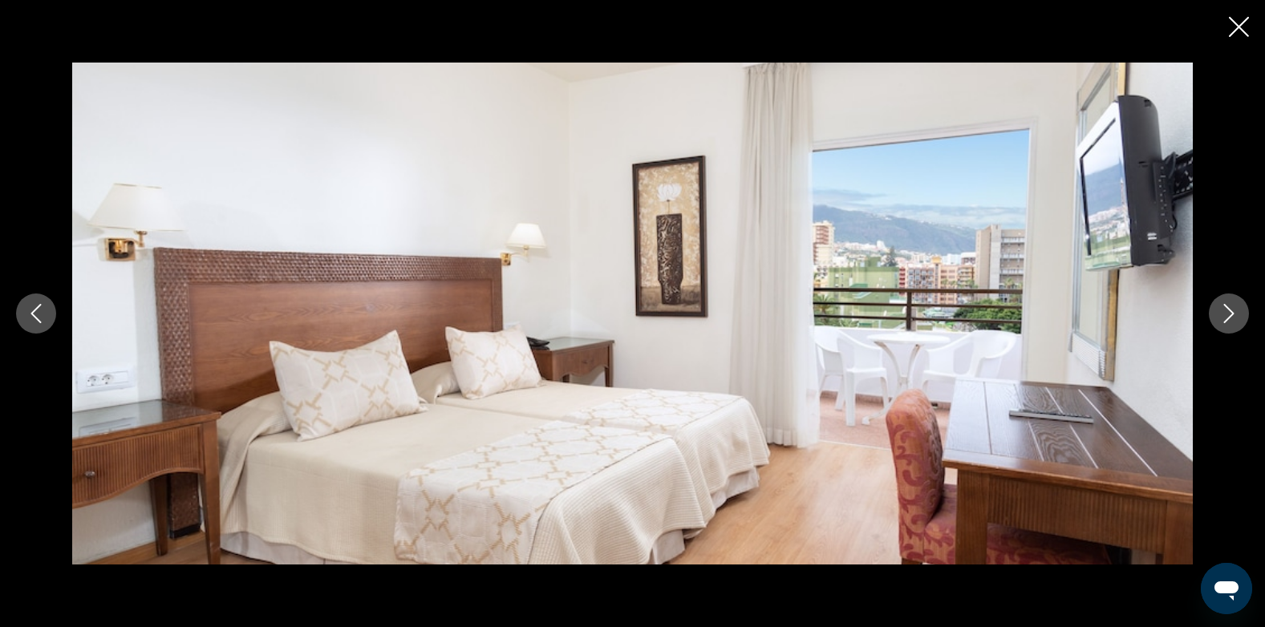
click at [1224, 314] on icon "Next image" at bounding box center [1228, 313] width 19 height 19
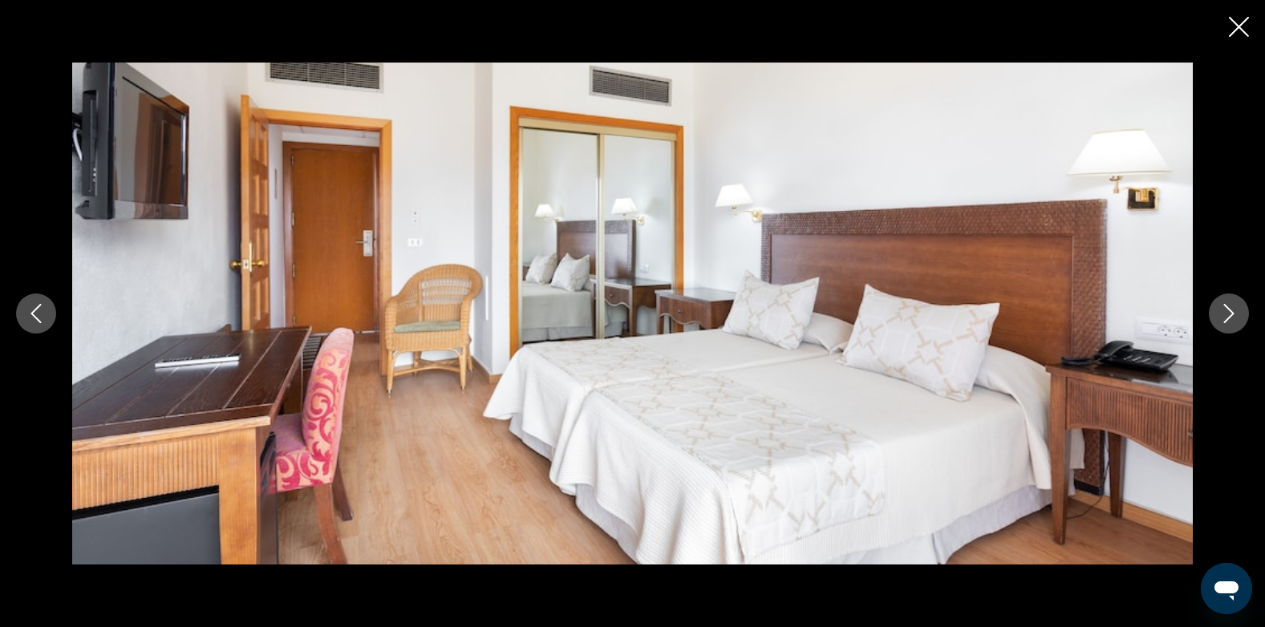
click at [1224, 314] on icon "Next image" at bounding box center [1228, 313] width 19 height 19
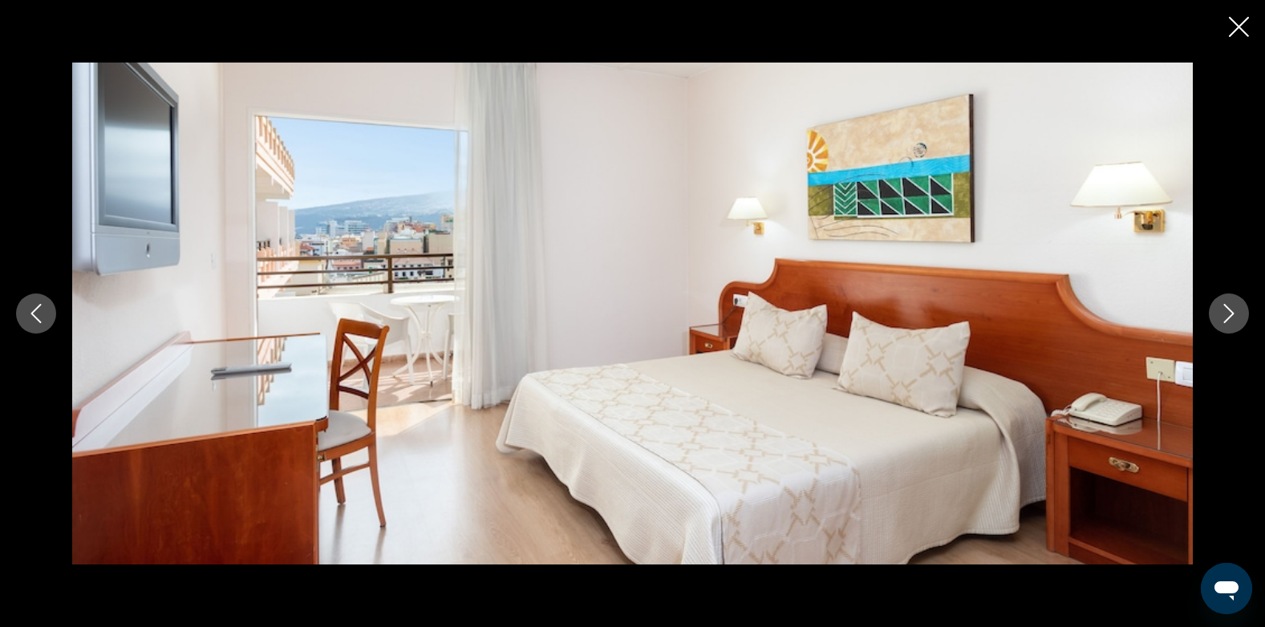
click at [1224, 314] on icon "Next image" at bounding box center [1228, 313] width 19 height 19
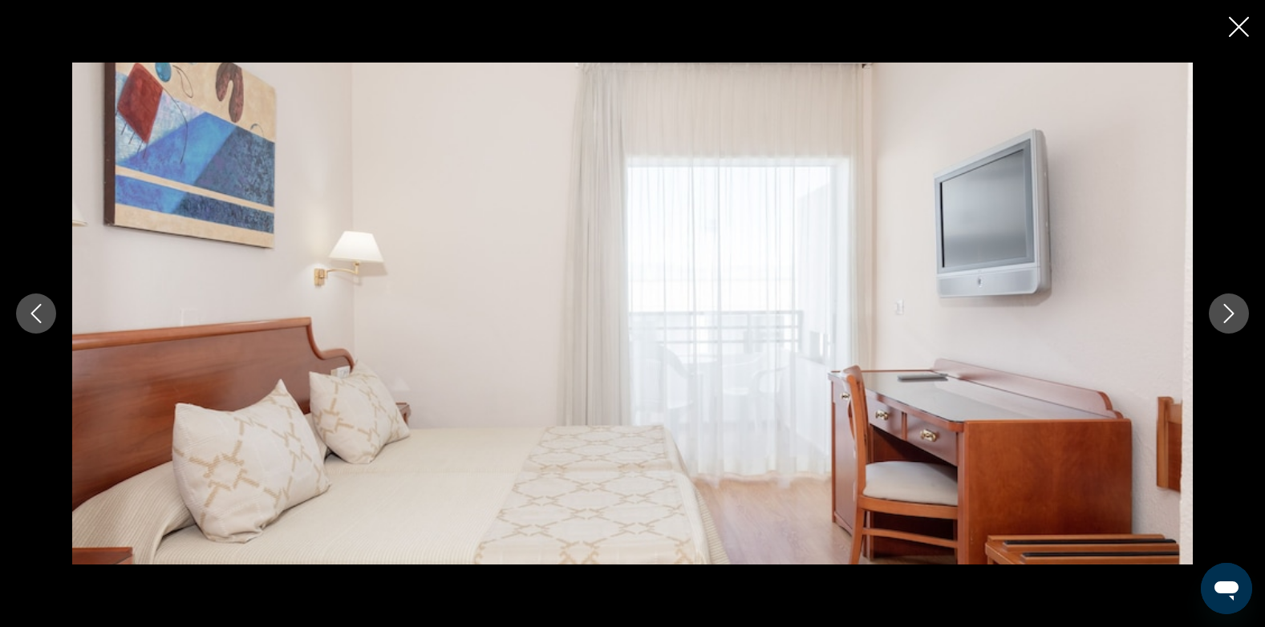
click at [1224, 314] on icon "Next image" at bounding box center [1228, 313] width 19 height 19
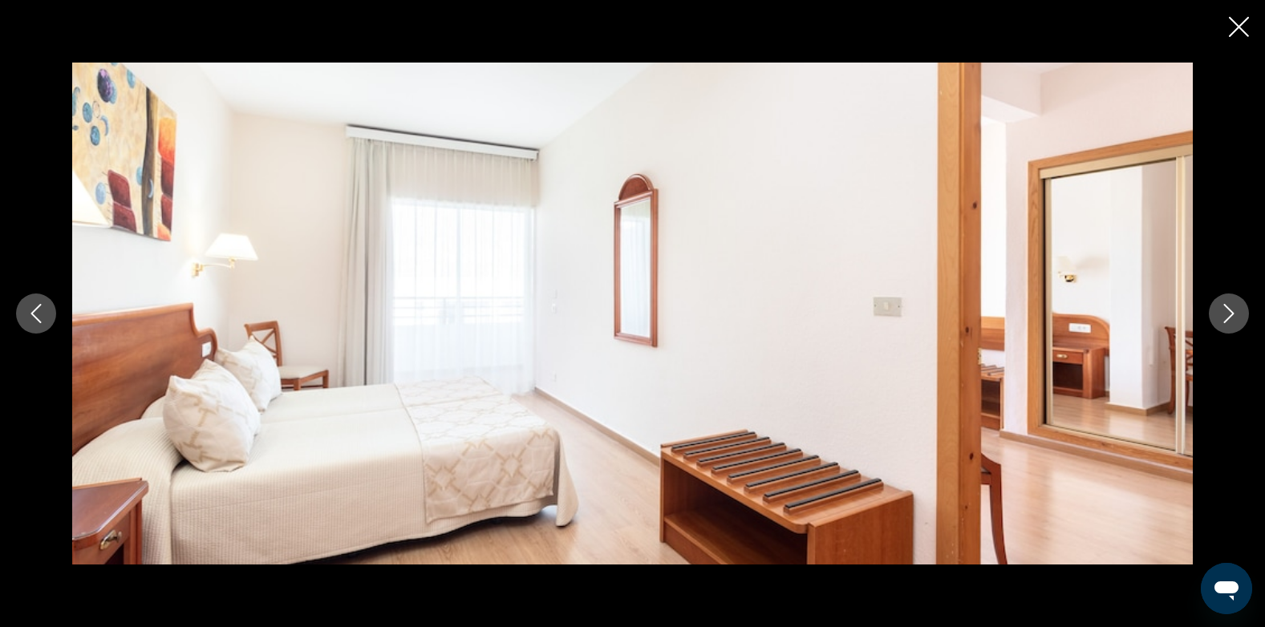
click at [1224, 314] on icon "Next image" at bounding box center [1228, 313] width 19 height 19
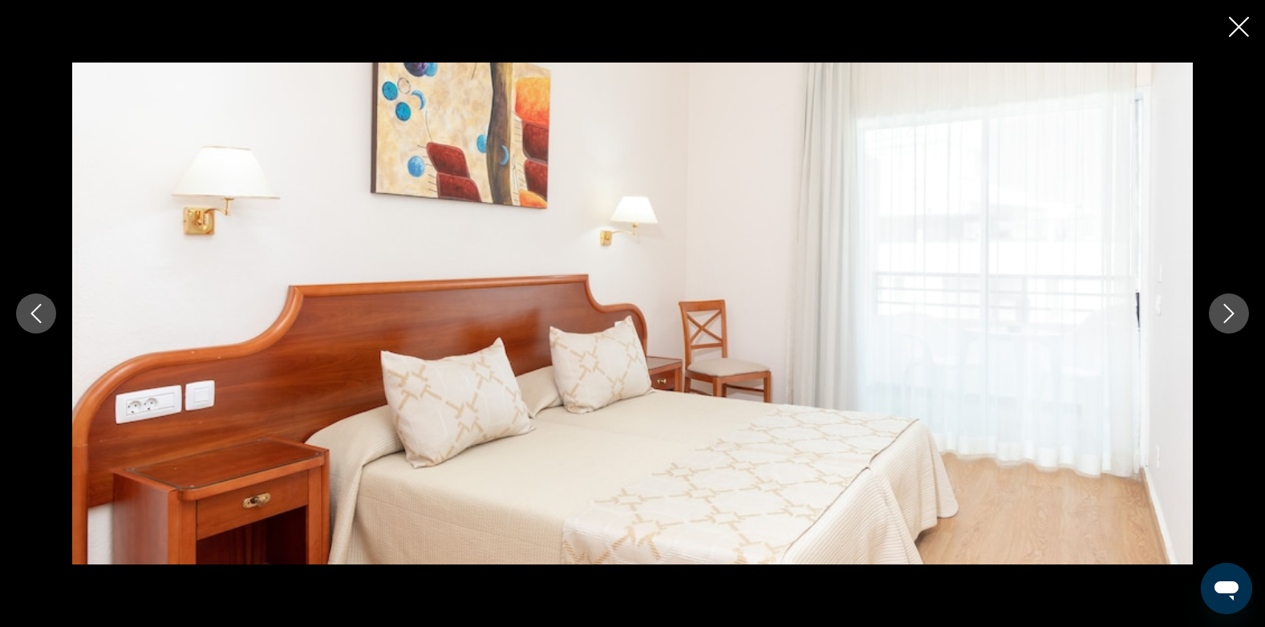
click at [1224, 314] on icon "Next image" at bounding box center [1228, 313] width 19 height 19
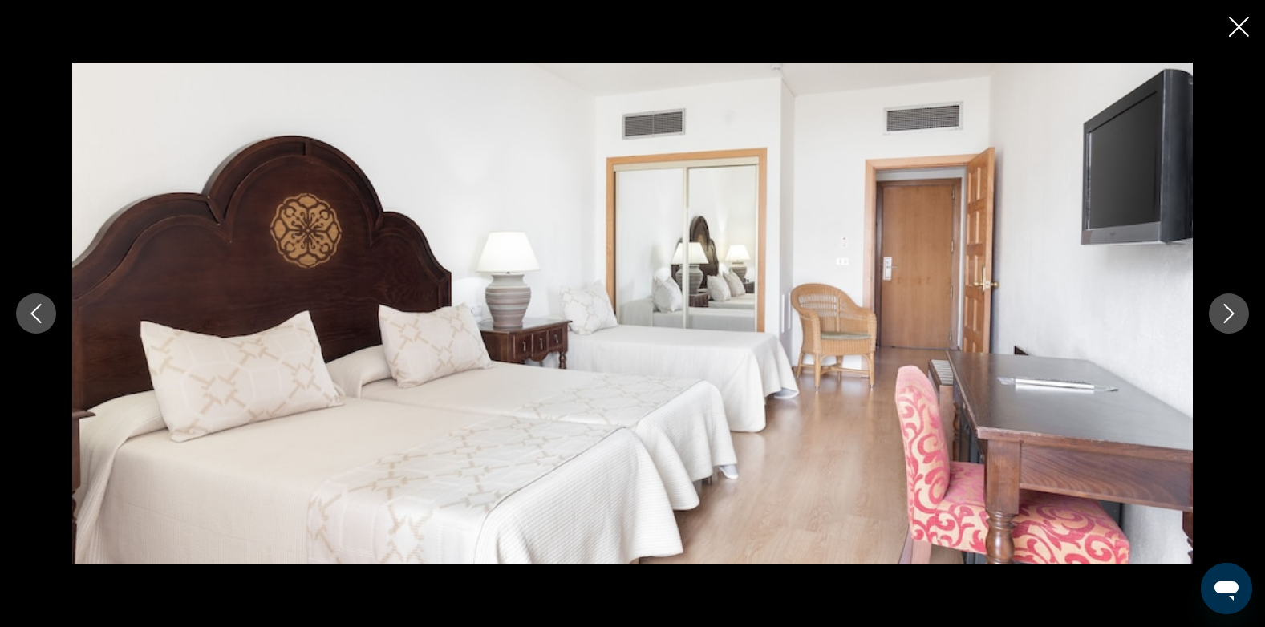
click at [1224, 314] on icon "Next image" at bounding box center [1228, 313] width 19 height 19
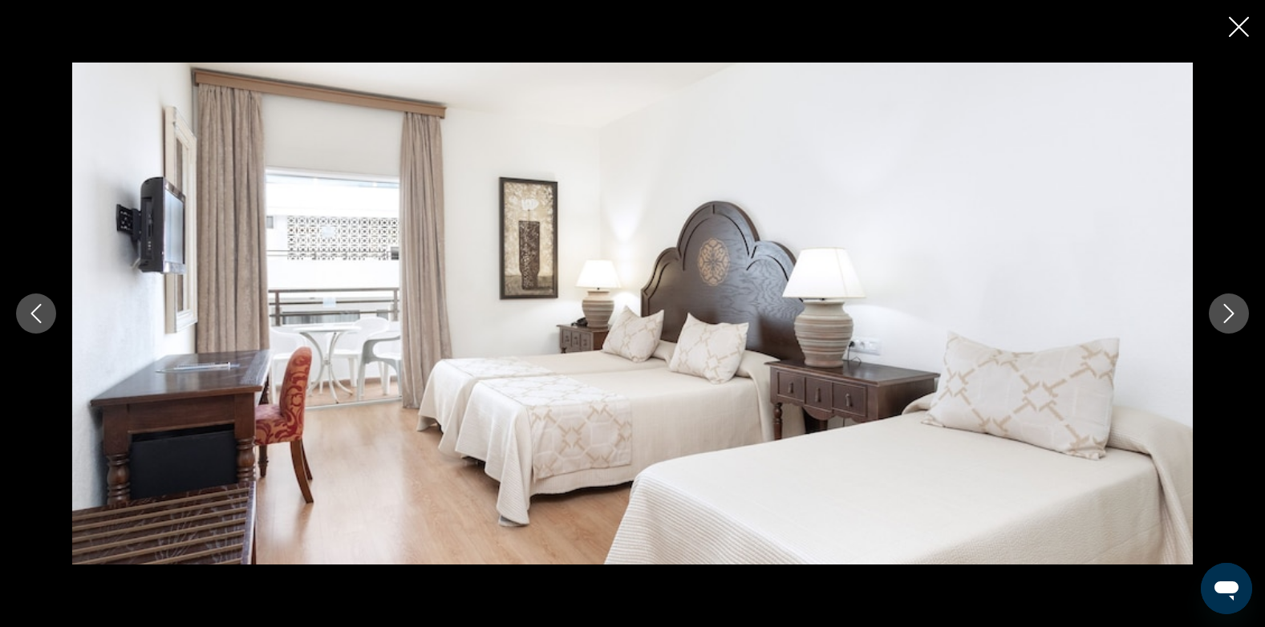
click at [1224, 314] on icon "Next image" at bounding box center [1228, 313] width 19 height 19
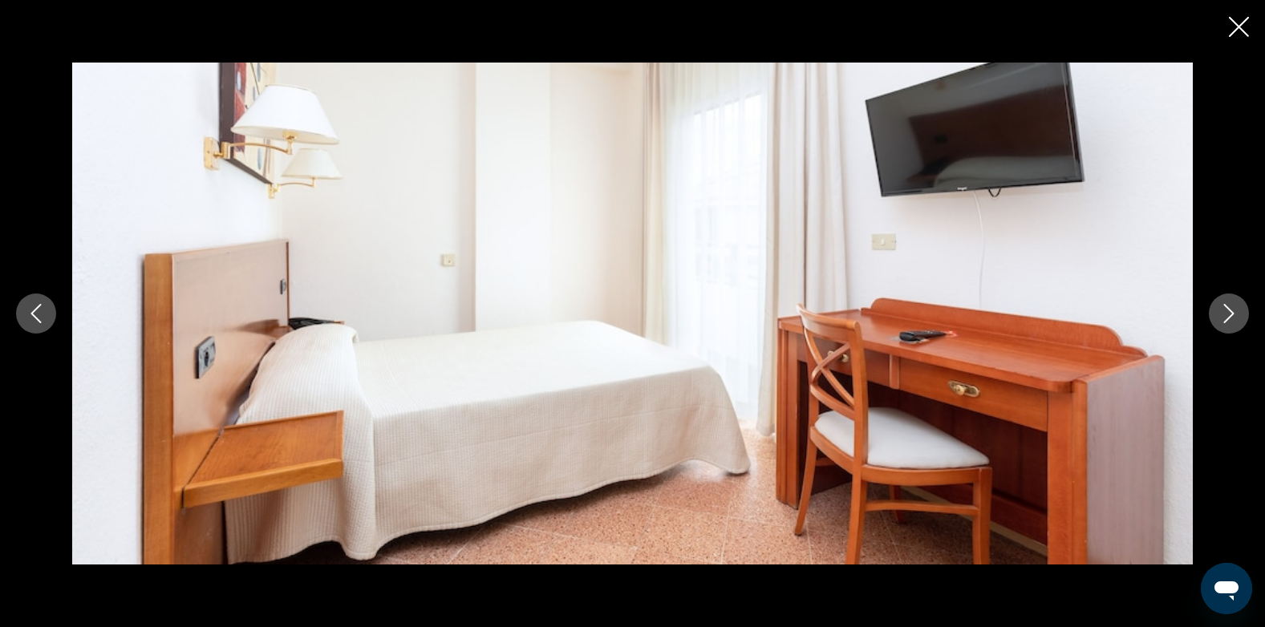
click at [1224, 314] on icon "Next image" at bounding box center [1228, 313] width 19 height 19
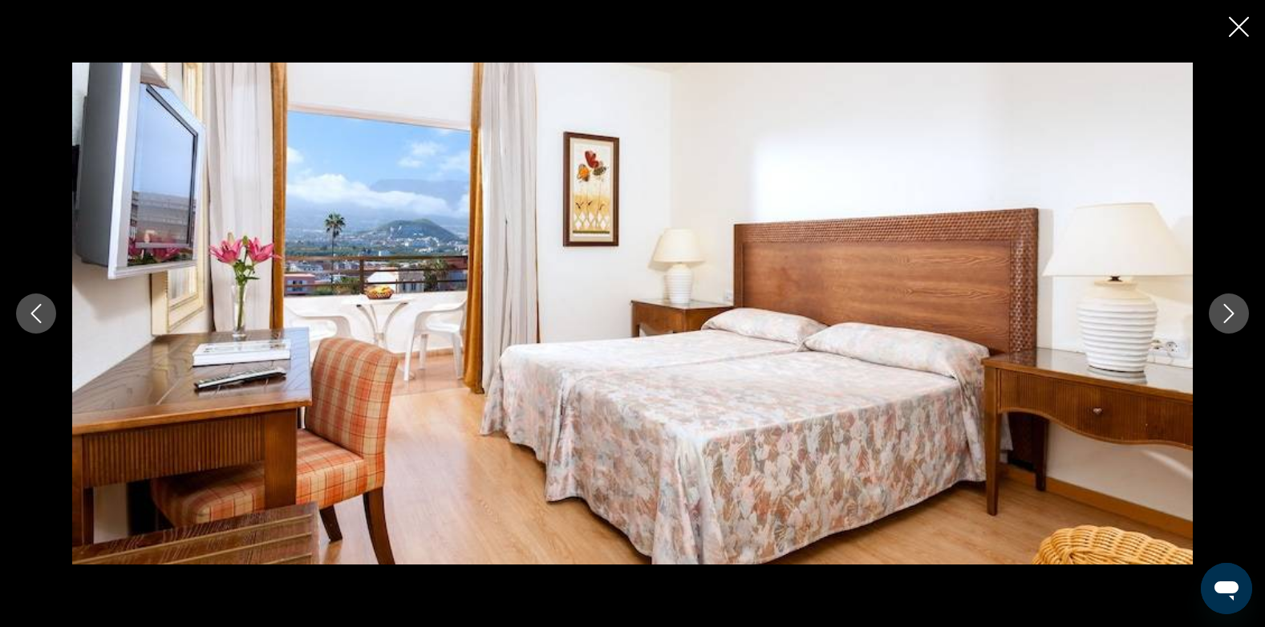
click at [1224, 314] on icon "Next image" at bounding box center [1228, 313] width 19 height 19
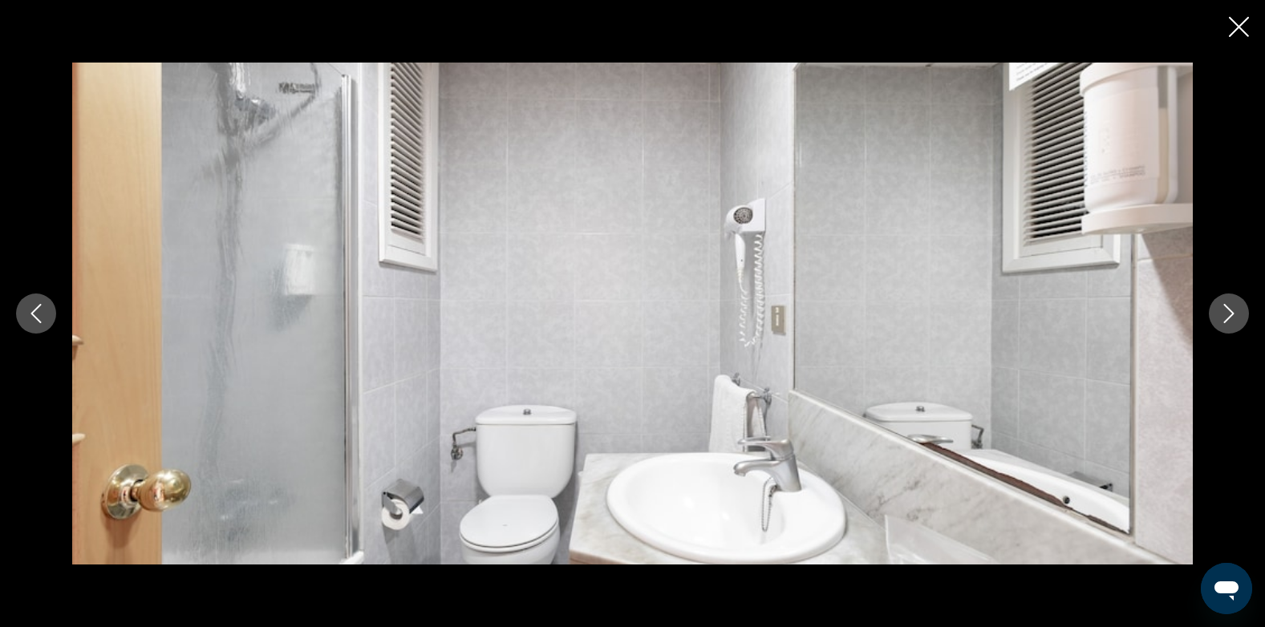
click at [1224, 314] on icon "Next image" at bounding box center [1228, 313] width 19 height 19
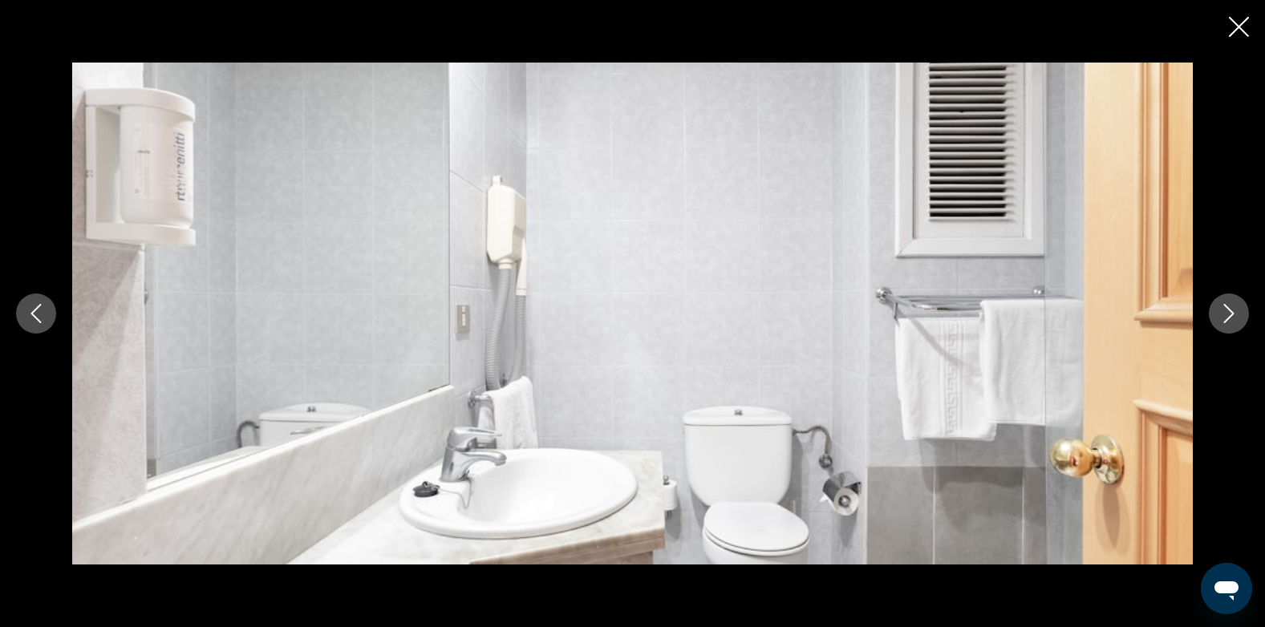
click at [1224, 314] on icon "Next image" at bounding box center [1228, 313] width 19 height 19
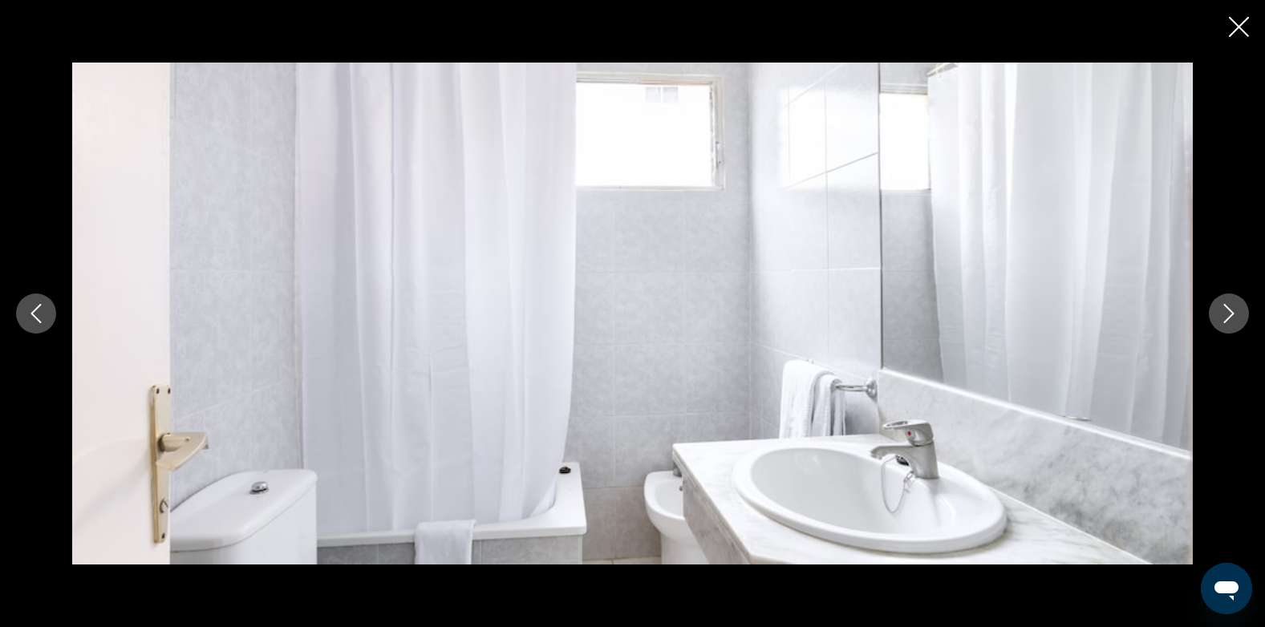
click at [1224, 314] on icon "Next image" at bounding box center [1228, 313] width 19 height 19
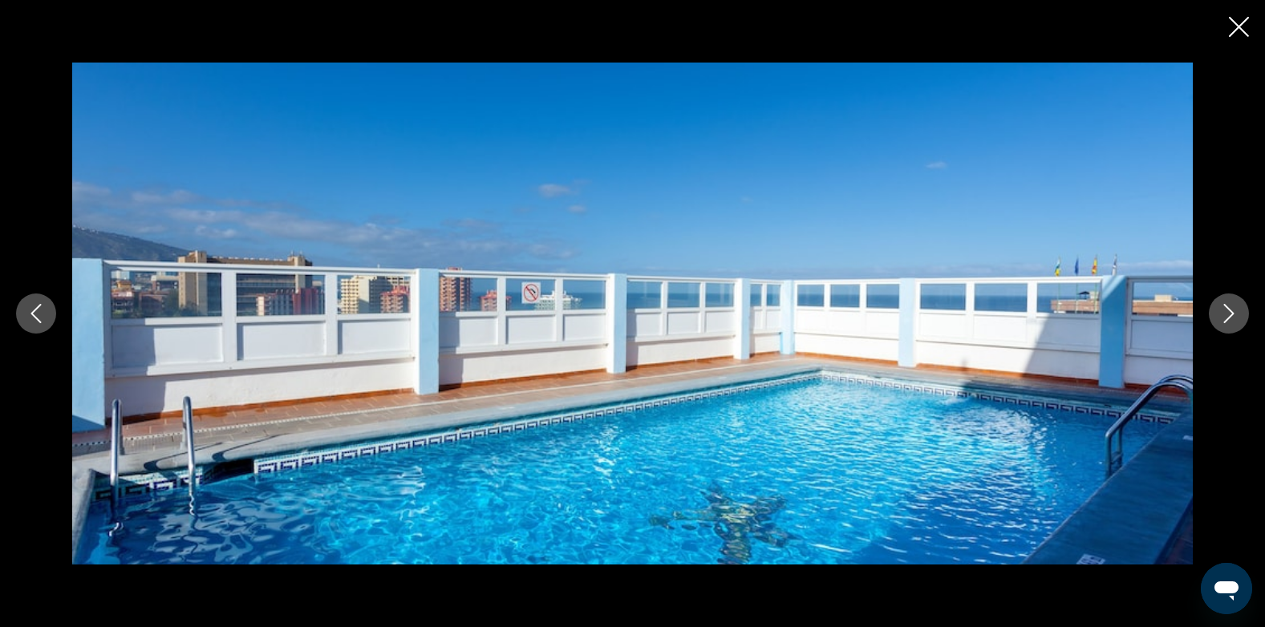
click at [1224, 314] on icon "Next image" at bounding box center [1228, 313] width 19 height 19
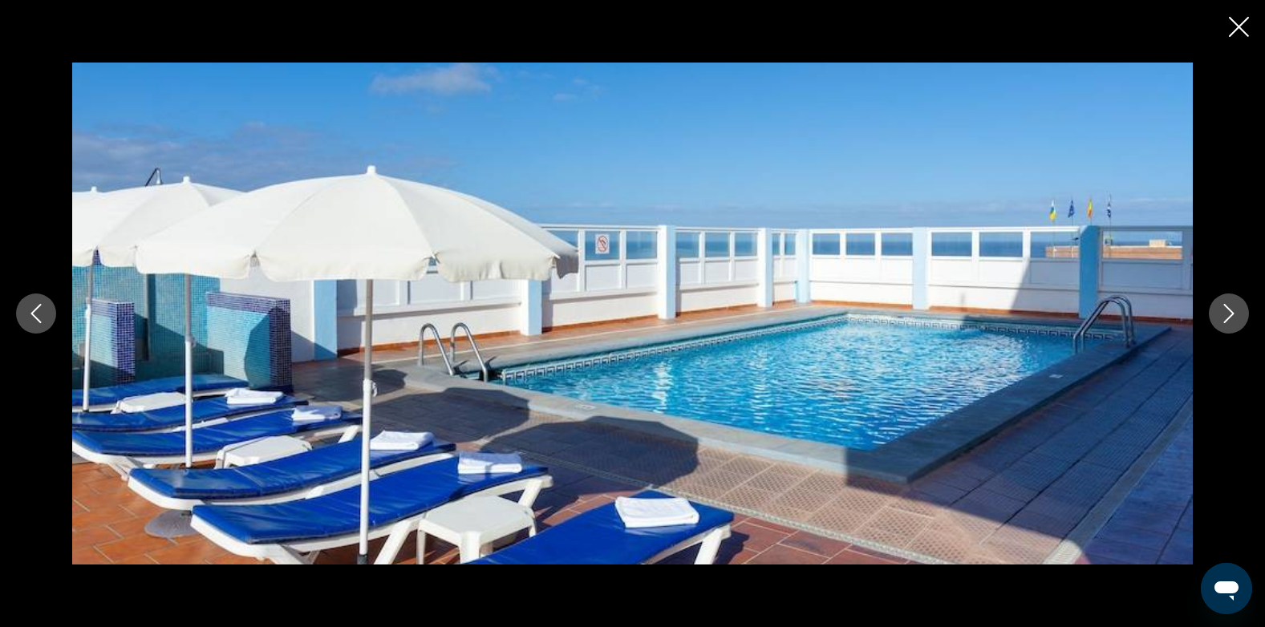
click at [1224, 314] on icon "Next image" at bounding box center [1228, 313] width 19 height 19
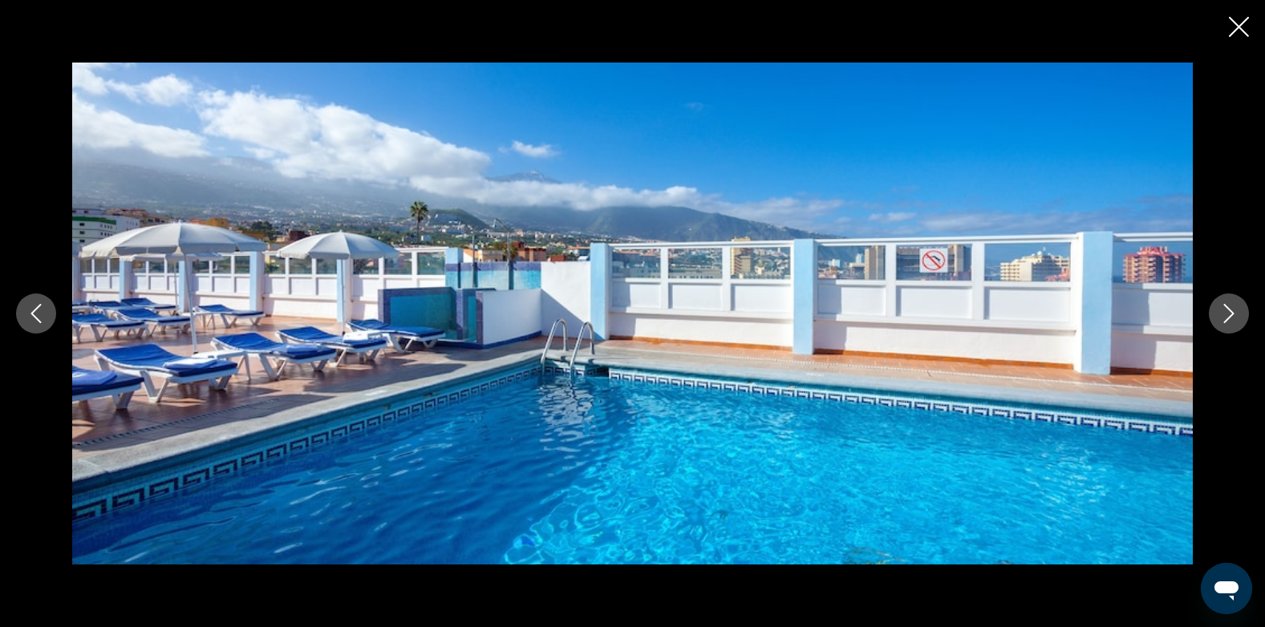
click at [1235, 29] on icon "Close slideshow" at bounding box center [1238, 27] width 20 height 20
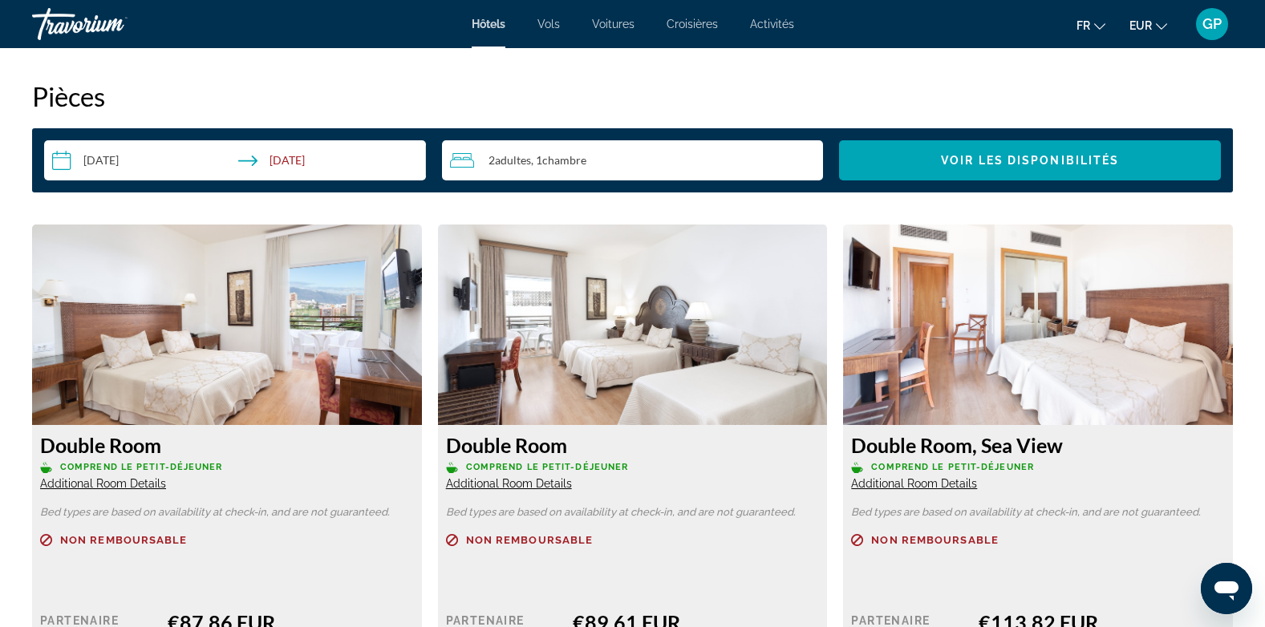
scroll to position [2244, 0]
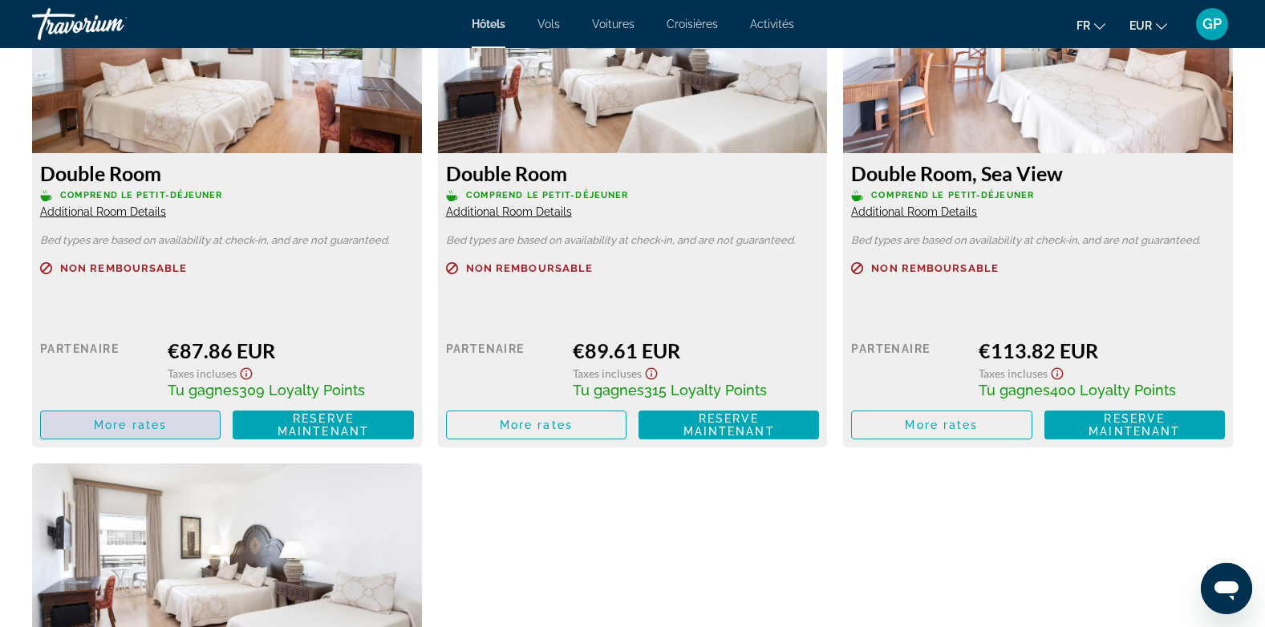
click at [140, 414] on span "Main content" at bounding box center [130, 425] width 179 height 38
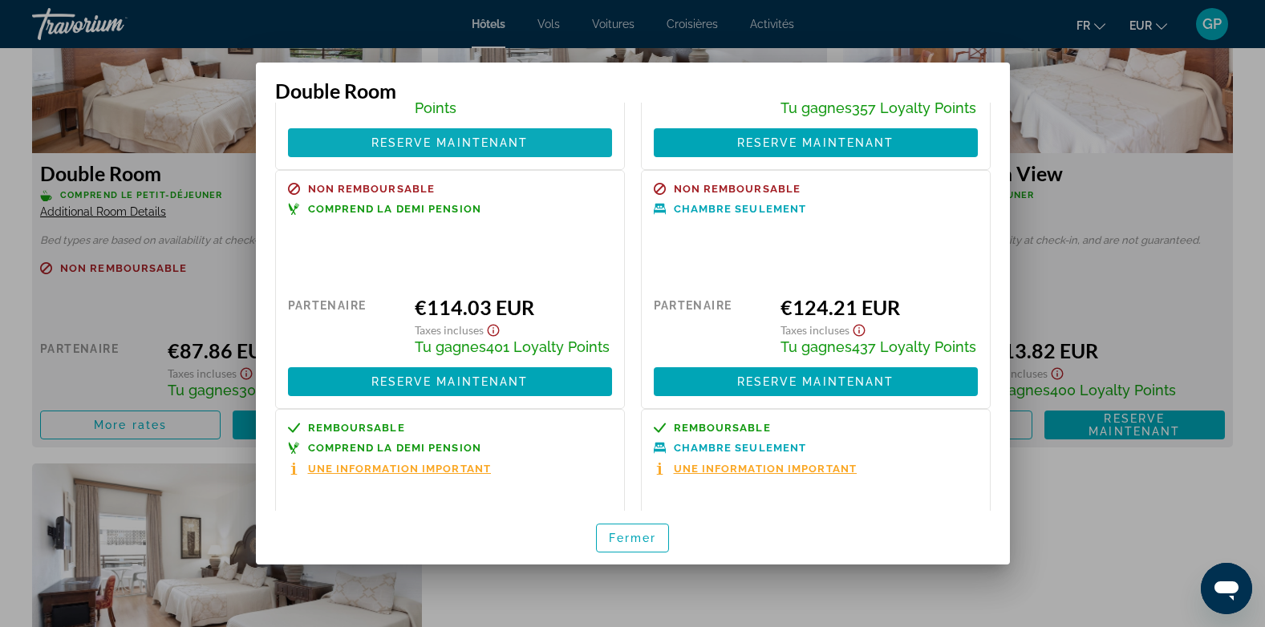
scroll to position [241, 0]
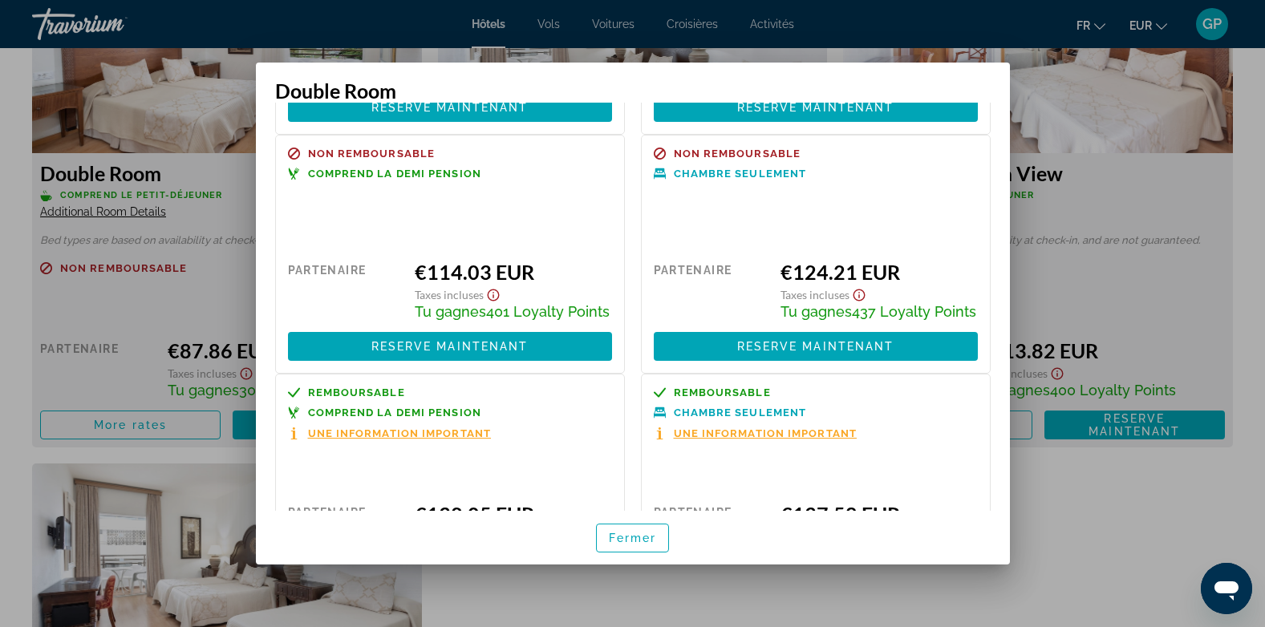
drag, startPoint x: 306, startPoint y: 173, endPoint x: 567, endPoint y: 330, distance: 304.6
click at [567, 330] on div "Non remboursable Comprend la demi pension Prix au détail $0.00 quand vous échan…" at bounding box center [450, 254] width 350 height 239
copy div "Comprend la demi pension Prix au détail $0.00 quand vous échangez Partenaire €1…"
drag, startPoint x: 637, startPoint y: 540, endPoint x: 618, endPoint y: 527, distance: 22.9
click at [636, 540] on span "Fermer" at bounding box center [633, 538] width 48 height 13
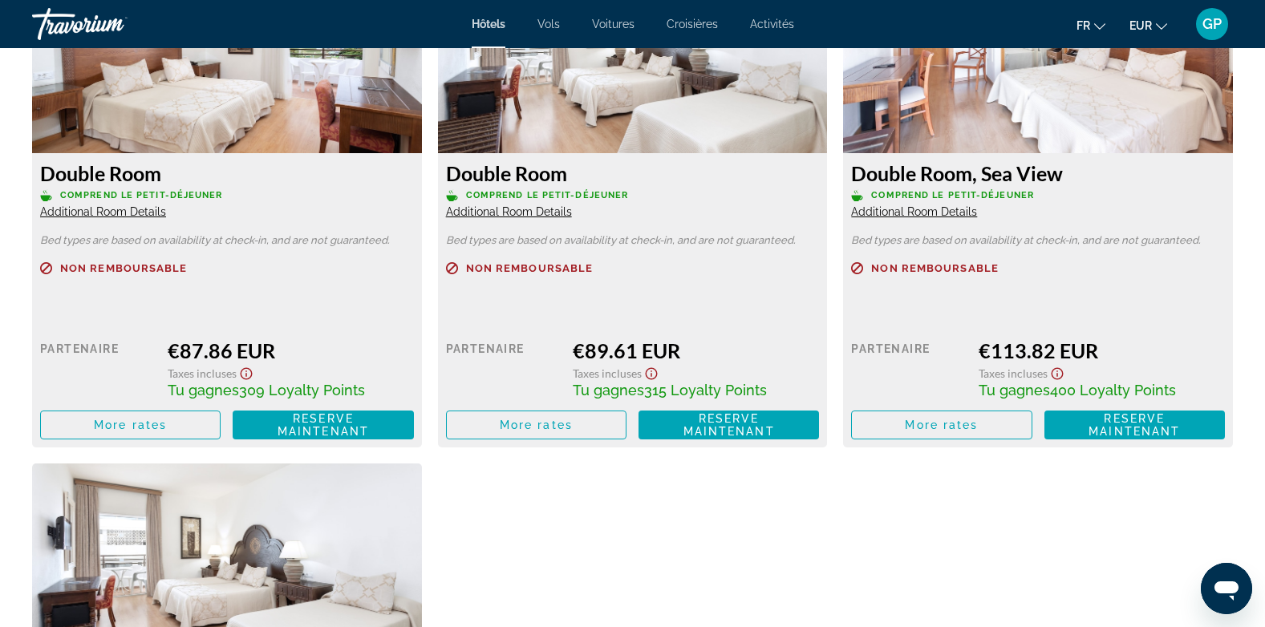
scroll to position [2244, 0]
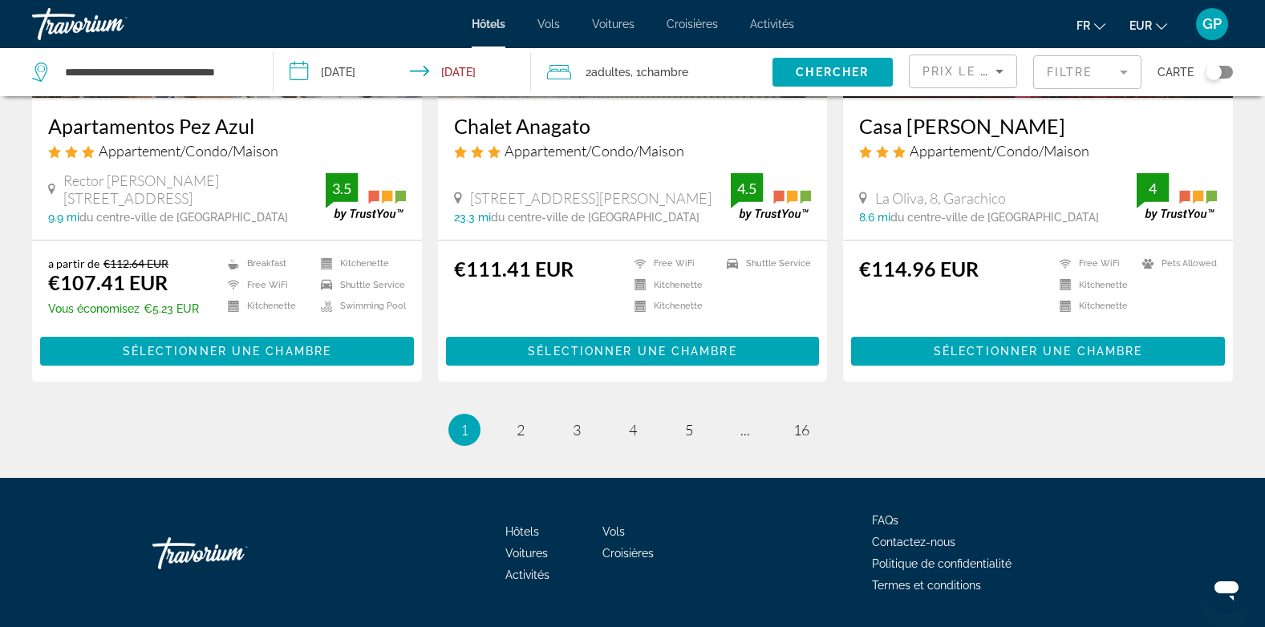
scroll to position [2074, 0]
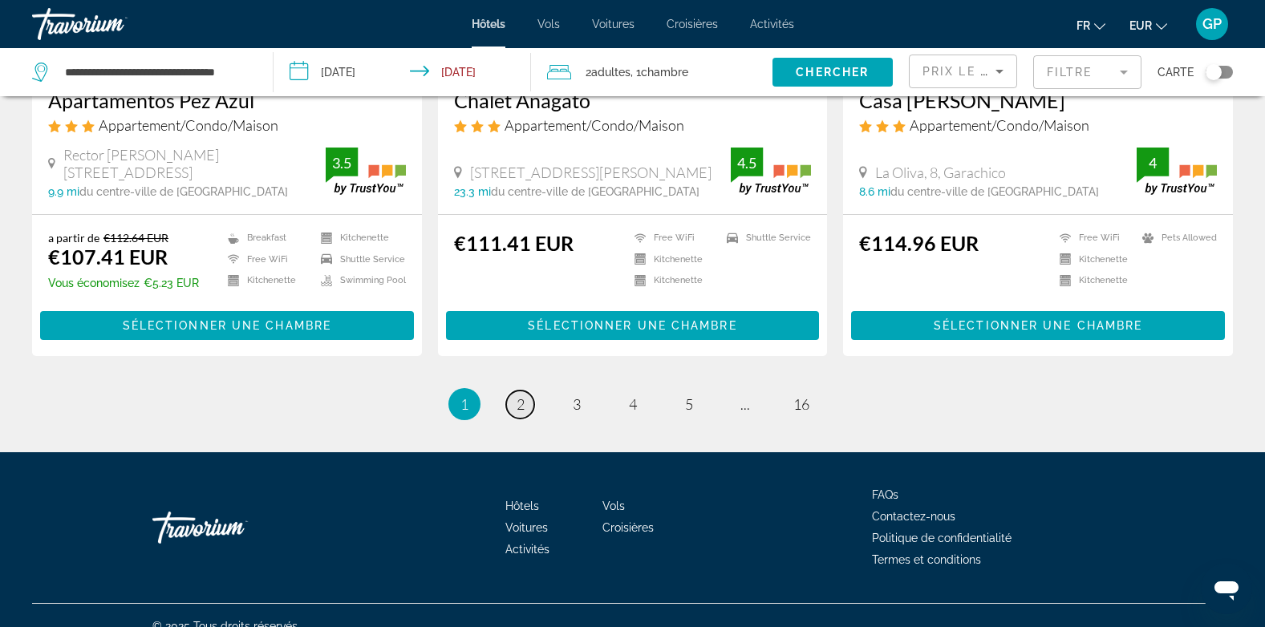
click at [520, 395] on span "2" at bounding box center [520, 404] width 8 height 18
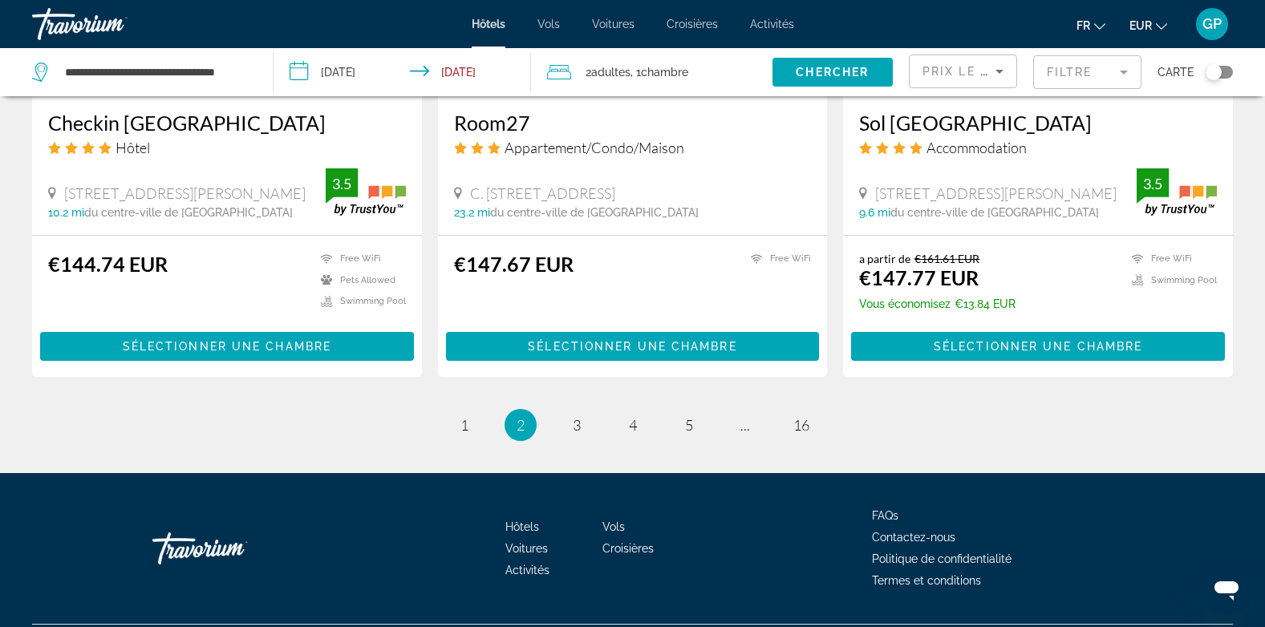
scroll to position [2074, 0]
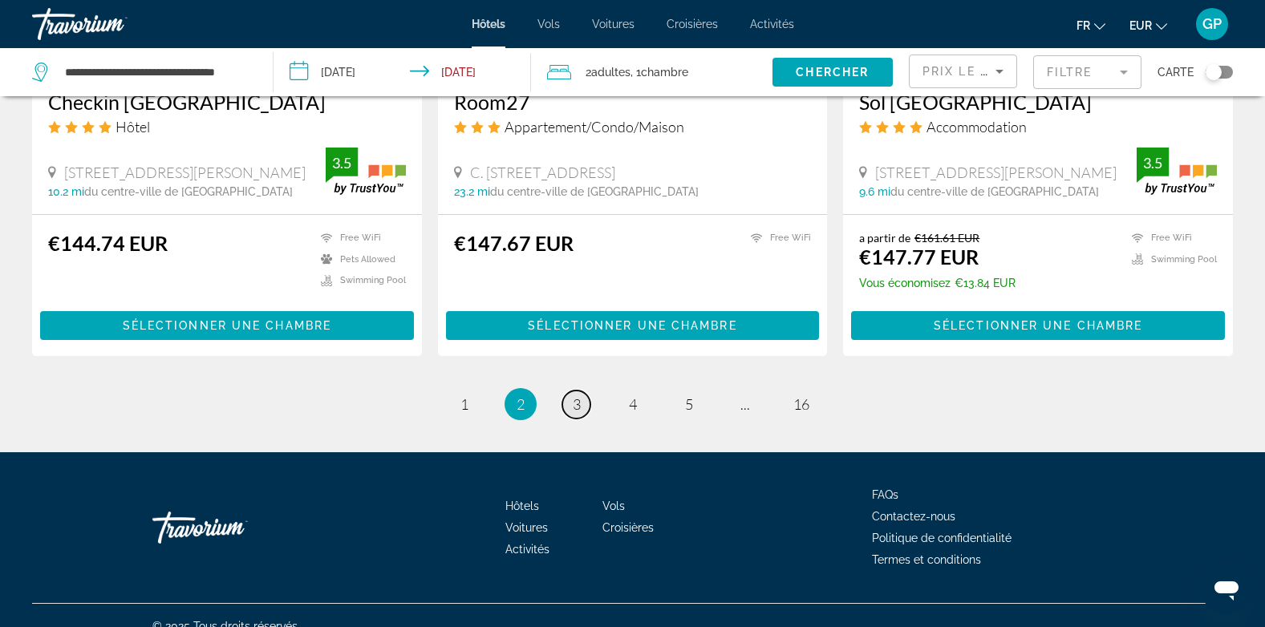
click at [569, 391] on link "page 3" at bounding box center [576, 405] width 28 height 28
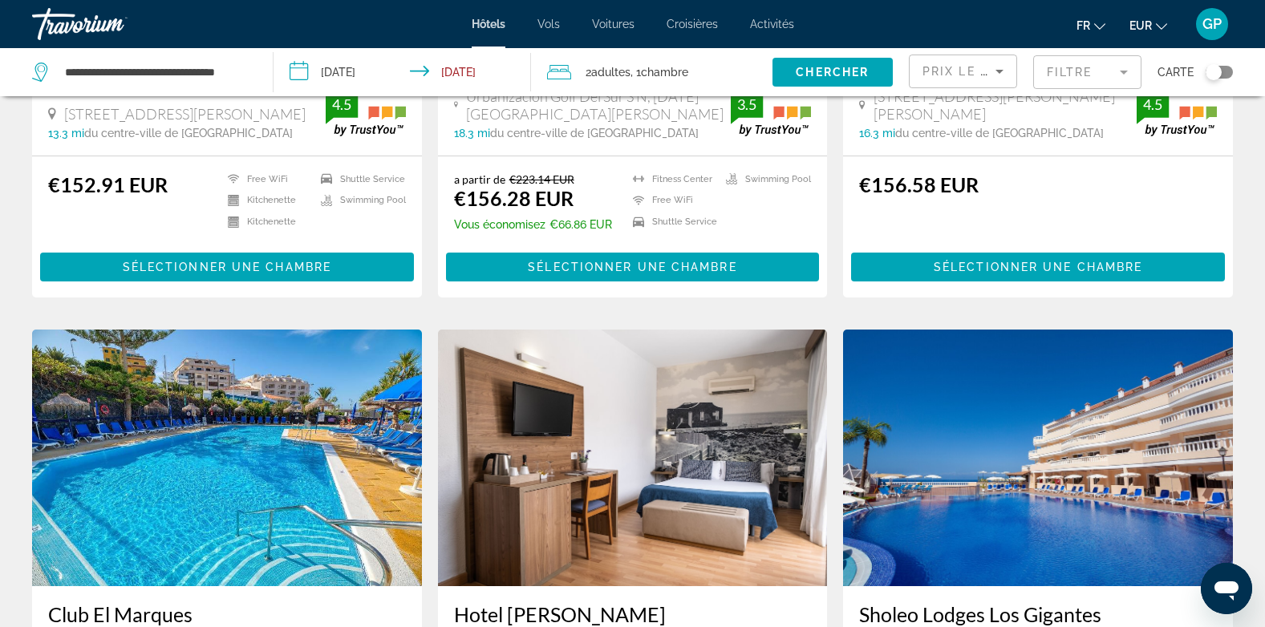
scroll to position [401, 0]
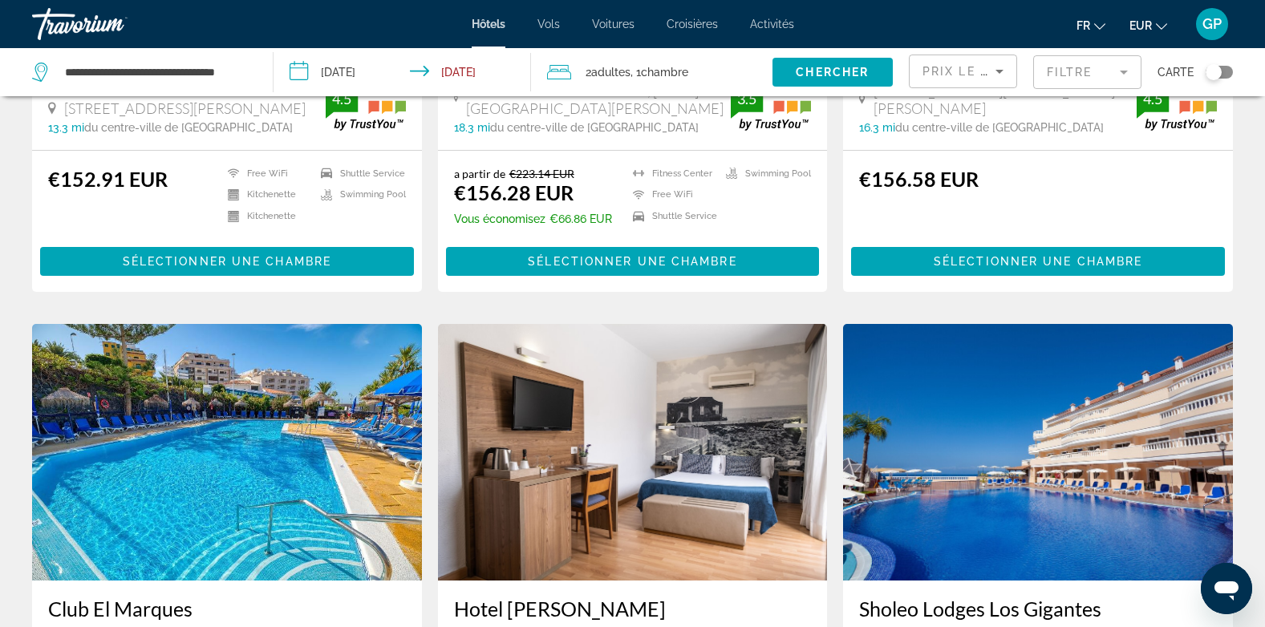
click at [348, 73] on input "**********" at bounding box center [405, 74] width 264 height 53
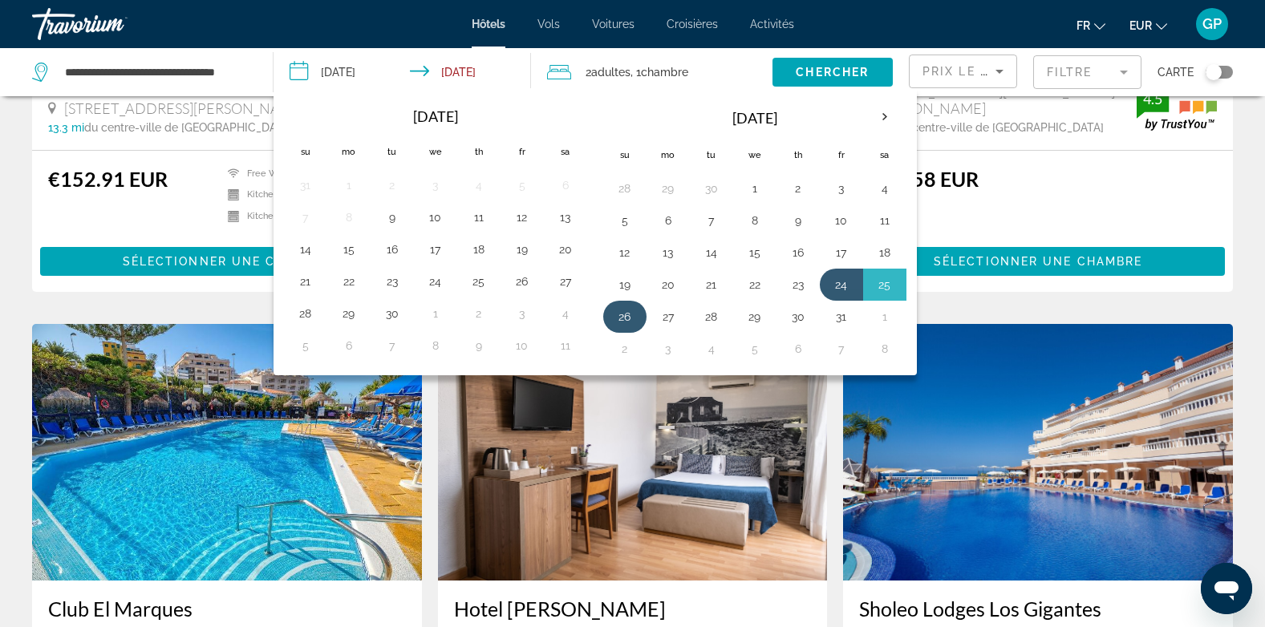
click at [636, 318] on button "26" at bounding box center [625, 317] width 26 height 22
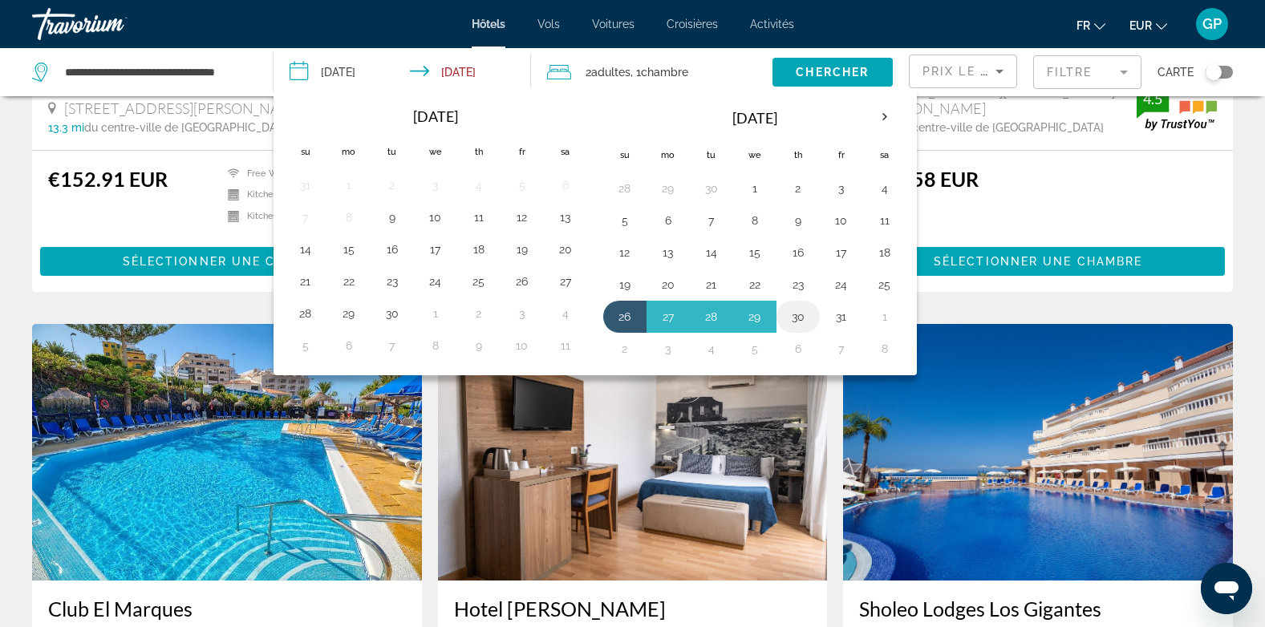
click at [802, 321] on button "30" at bounding box center [798, 317] width 26 height 22
type input "**********"
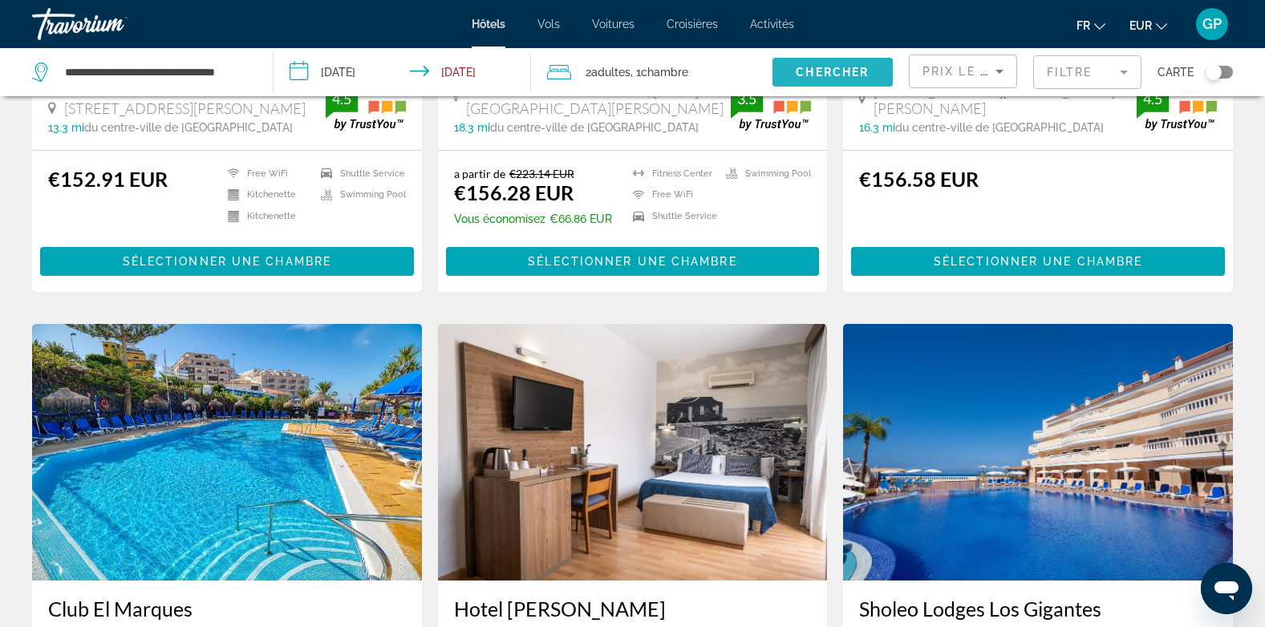
click at [833, 76] on span "Chercher" at bounding box center [831, 72] width 73 height 13
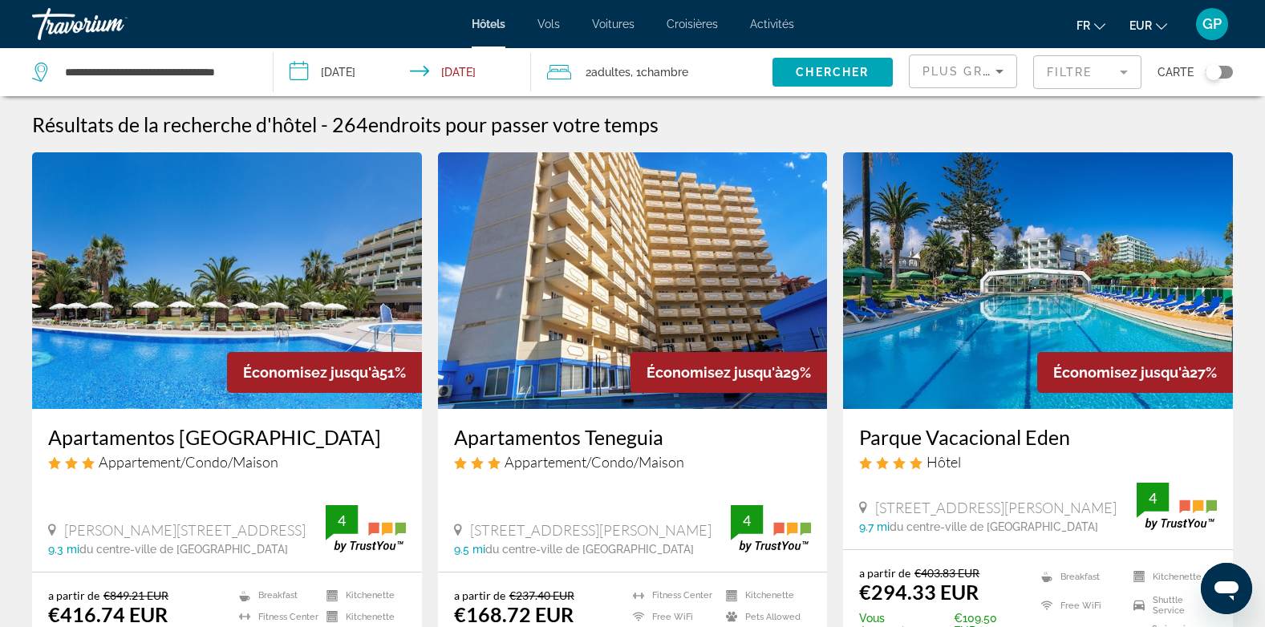
click at [1054, 308] on img "Main content" at bounding box center [1038, 280] width 390 height 257
